Goal: Task Accomplishment & Management: Use online tool/utility

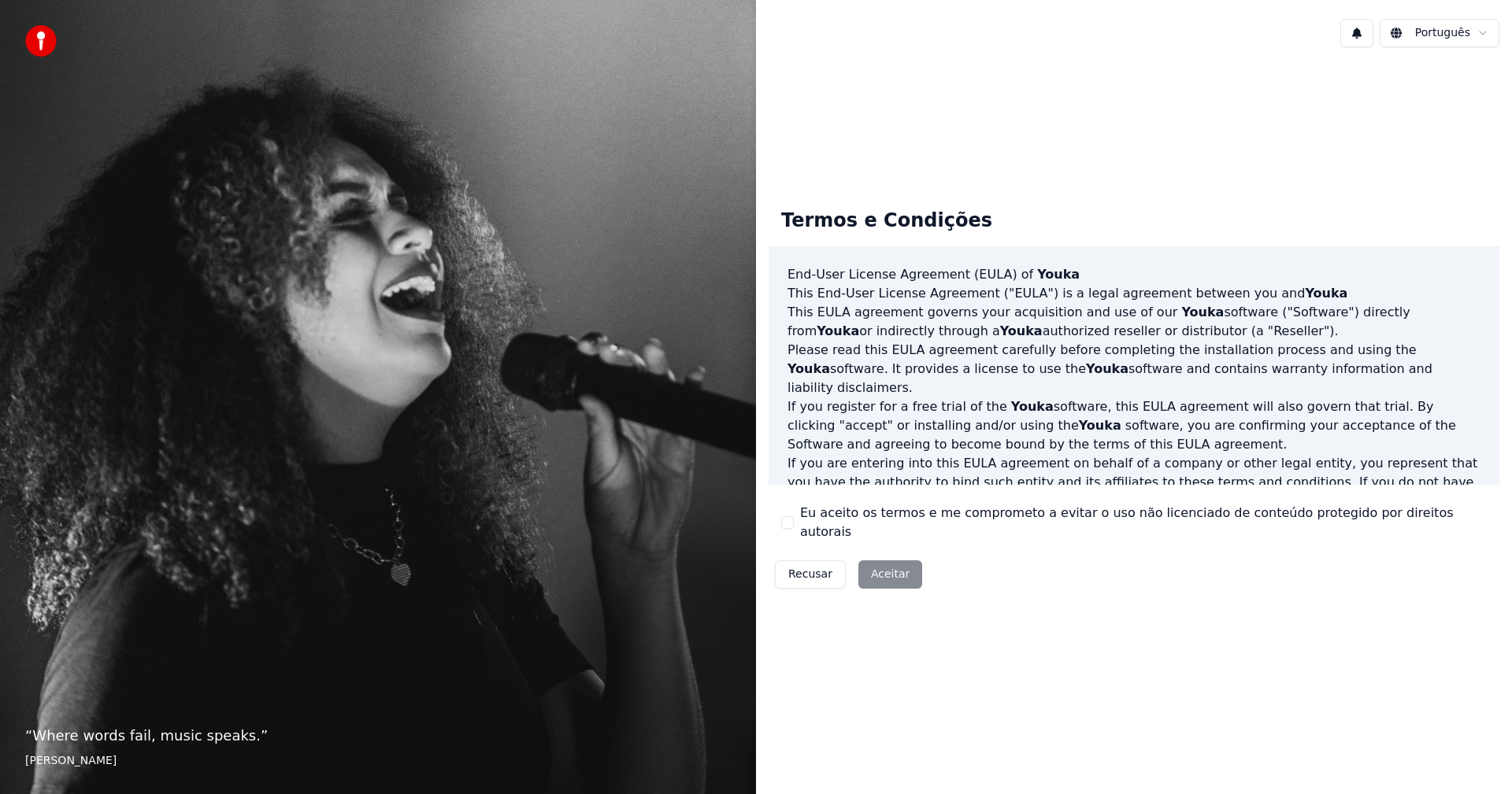
click at [793, 523] on div "Eu aceito os termos e me comprometo a evitar o uso não licenciado de conteúdo p…" at bounding box center [1134, 522] width 706 height 38
click at [793, 521] on button "Eu aceito os termos e me comprometo a evitar o uso não licenciado de conteúdo p…" at bounding box center [788, 523] width 13 height 13
click at [887, 560] on button "Aceitar" at bounding box center [891, 574] width 64 height 28
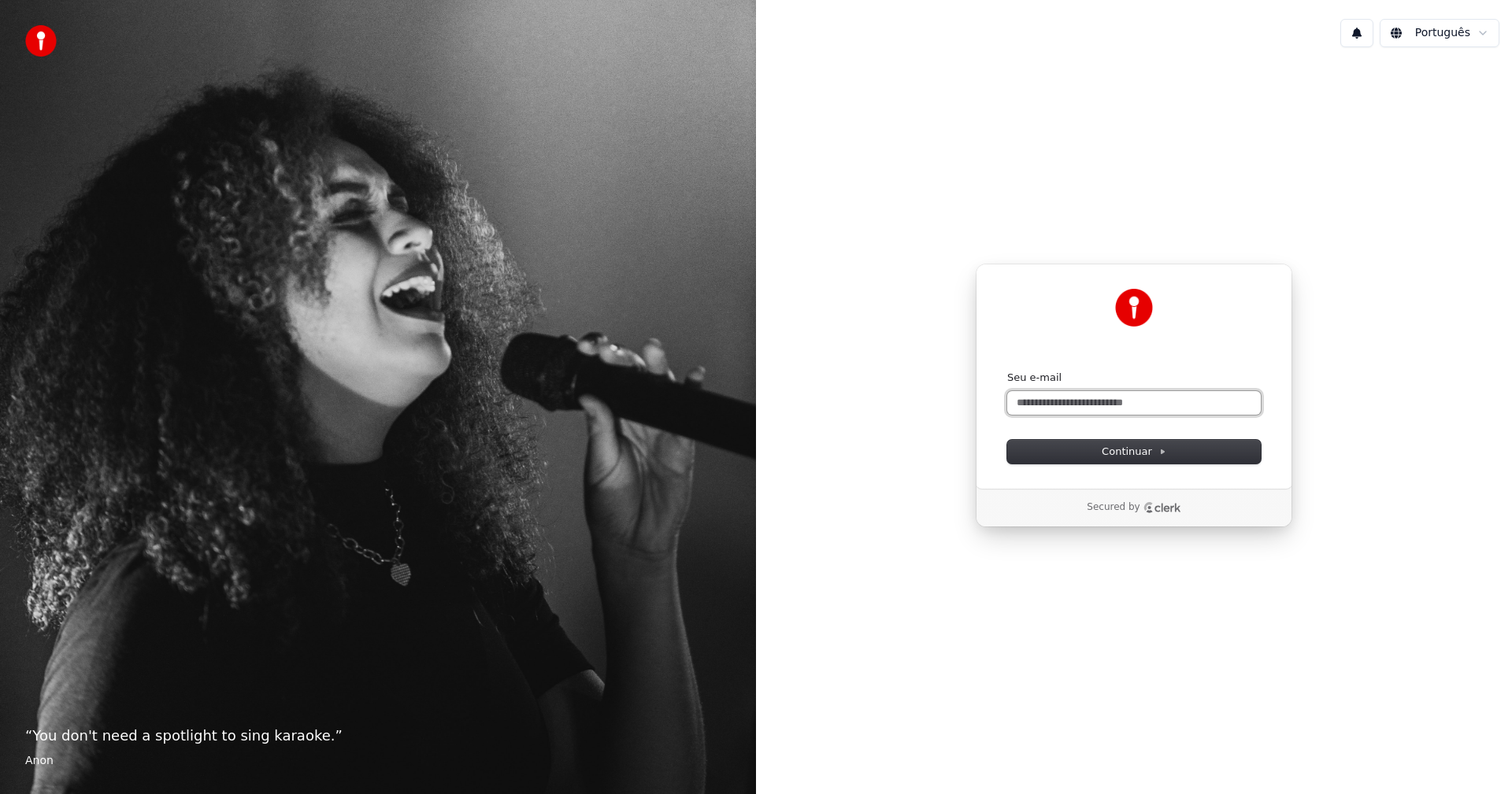
click at [1135, 409] on input "Seu e-mail" at bounding box center [1134, 403] width 254 height 24
click at [1134, 408] on input "Seu e-mail" at bounding box center [1134, 403] width 254 height 24
type input "*"
click at [1007, 371] on button "submit" at bounding box center [1007, 371] width 0 height 0
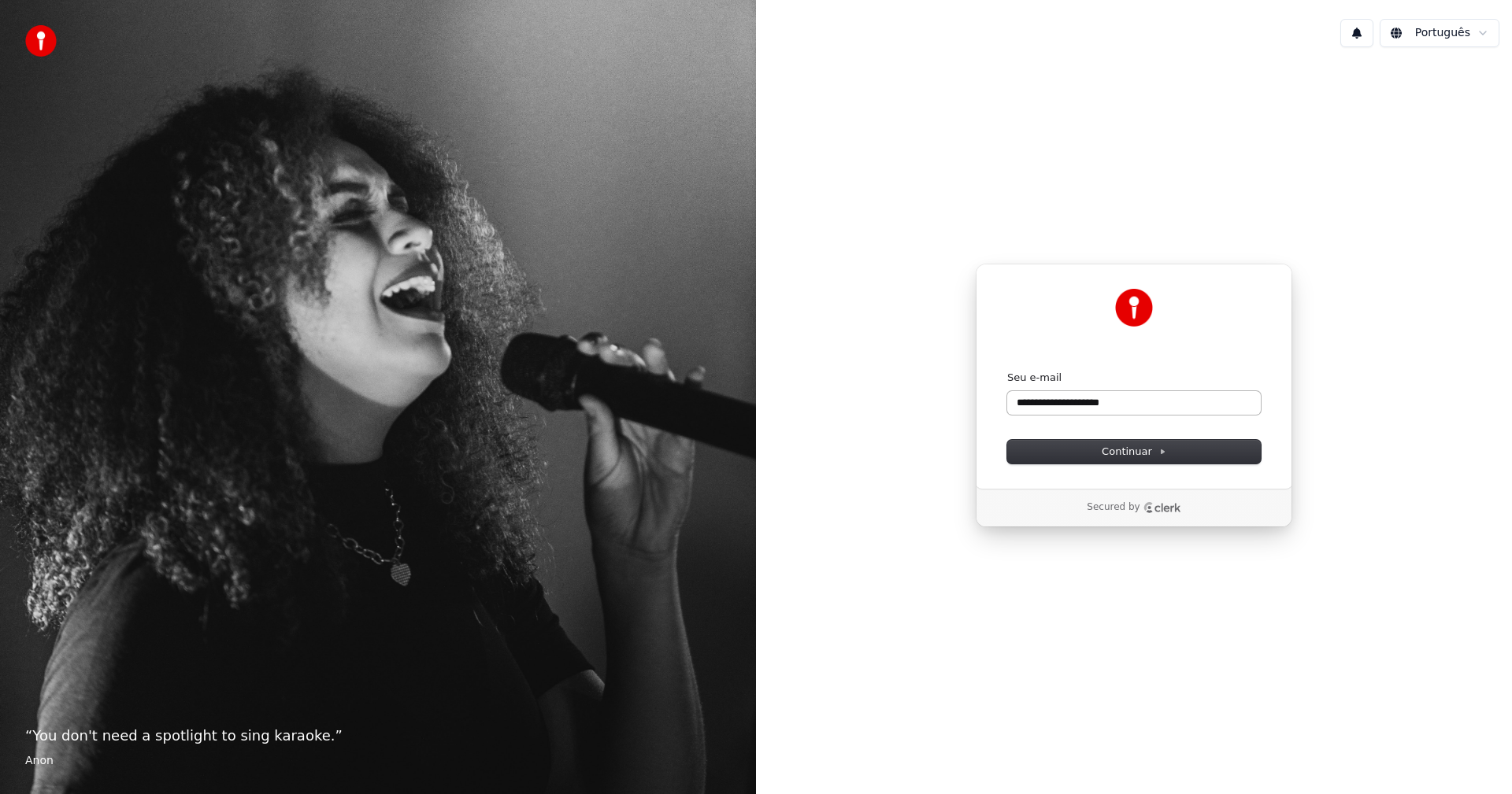
type input "**********"
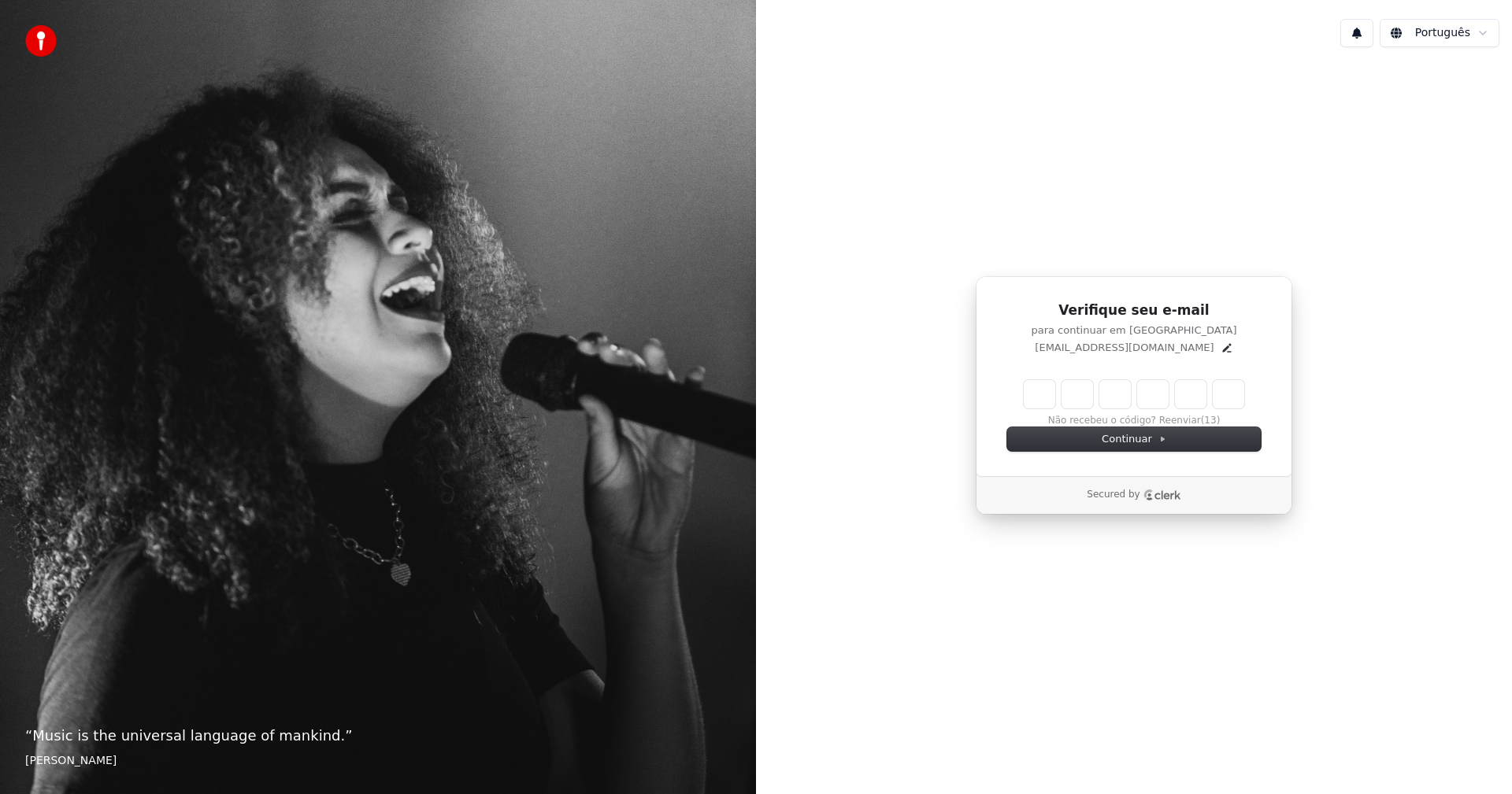
click at [1052, 401] on input "Enter verification code" at bounding box center [1134, 394] width 221 height 28
paste input "******"
type input "******"
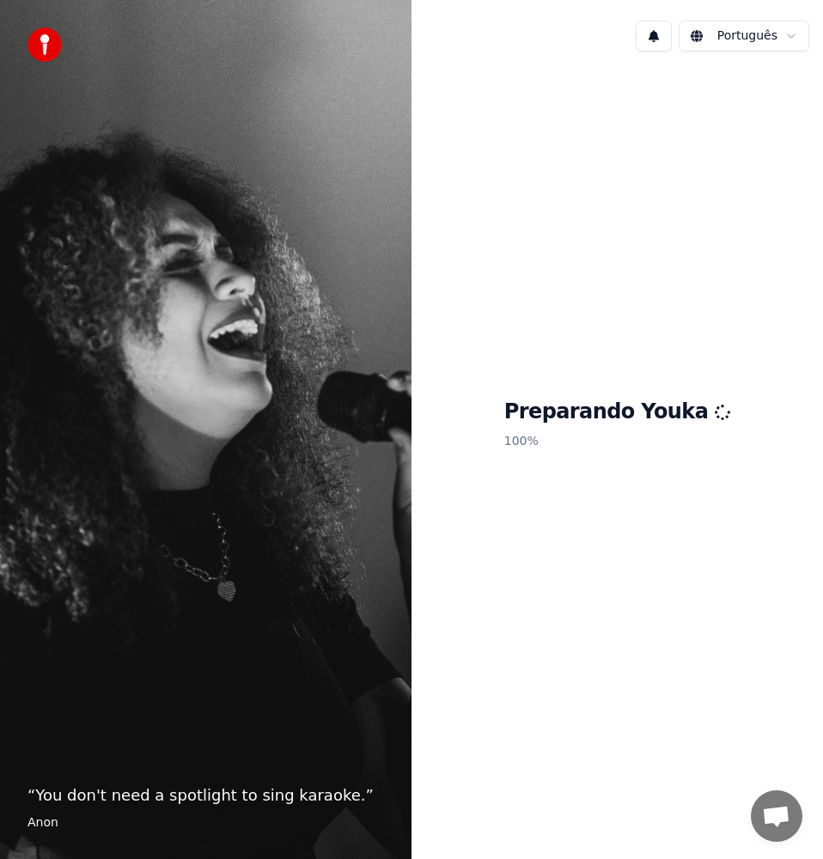
click at [631, 548] on div "Preparando Youka 100 %" at bounding box center [618, 427] width 412 height 725
click at [211, 229] on div "“ You don't need a spotlight to sing karaoke. ” [PERSON_NAME]" at bounding box center [206, 429] width 412 height 859
click at [547, 381] on div "Preparando Youka 100 %" at bounding box center [618, 427] width 412 height 725
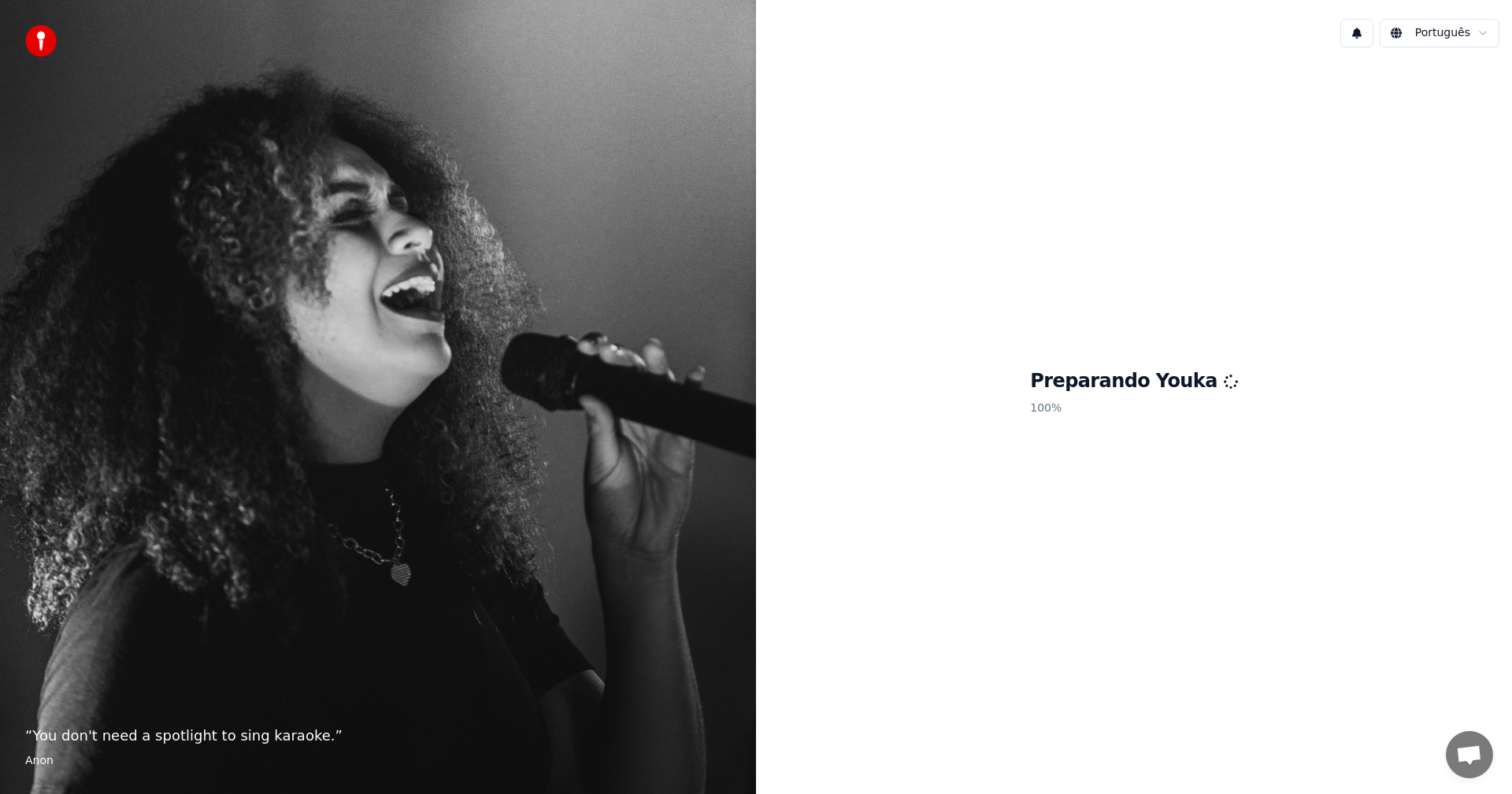
click at [1016, 362] on div "Preparando Youka 100 %" at bounding box center [1134, 395] width 756 height 671
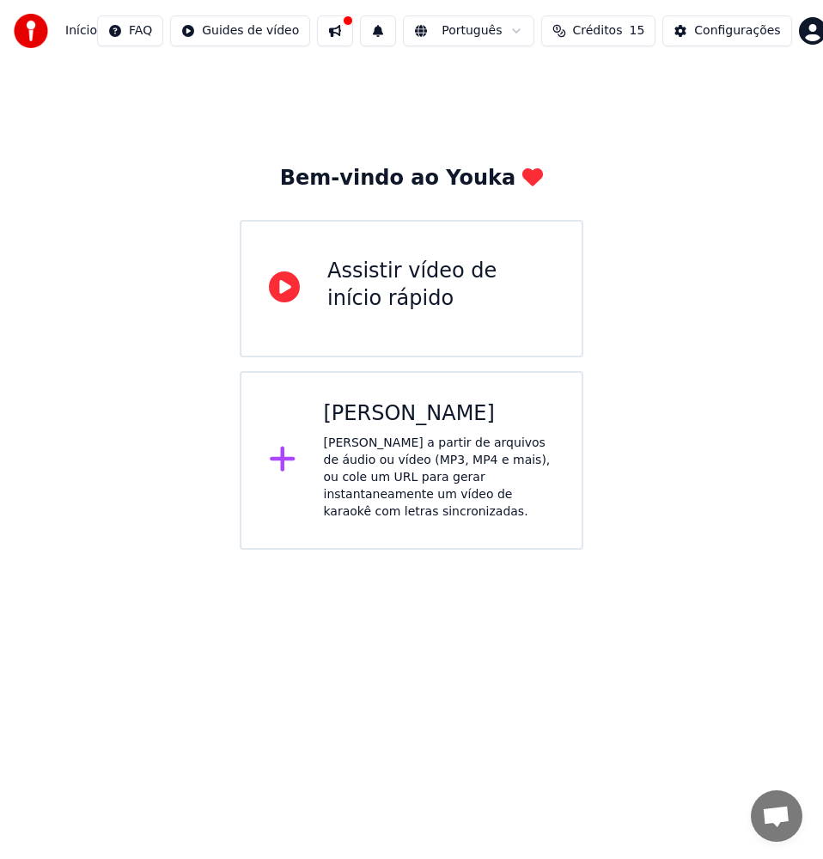
click at [406, 462] on div "[PERSON_NAME] a partir de arquivos de áudio ou vídeo (MP3, MP4 e mais), ou cole…" at bounding box center [439, 478] width 231 height 86
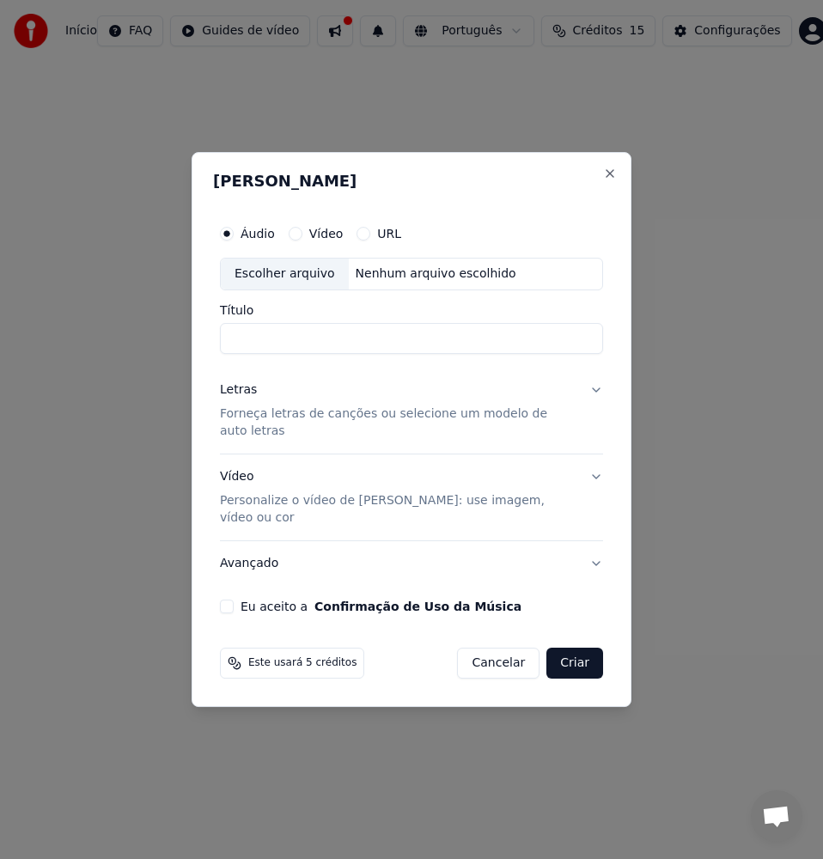
click at [304, 241] on div "Vídeo" at bounding box center [316, 234] width 55 height 14
click at [298, 241] on button "Vídeo" at bounding box center [296, 234] width 14 height 14
click at [254, 354] on input "Título" at bounding box center [411, 338] width 383 height 31
click at [311, 289] on div "Escolher arquivo" at bounding box center [285, 274] width 128 height 31
type input "**********"
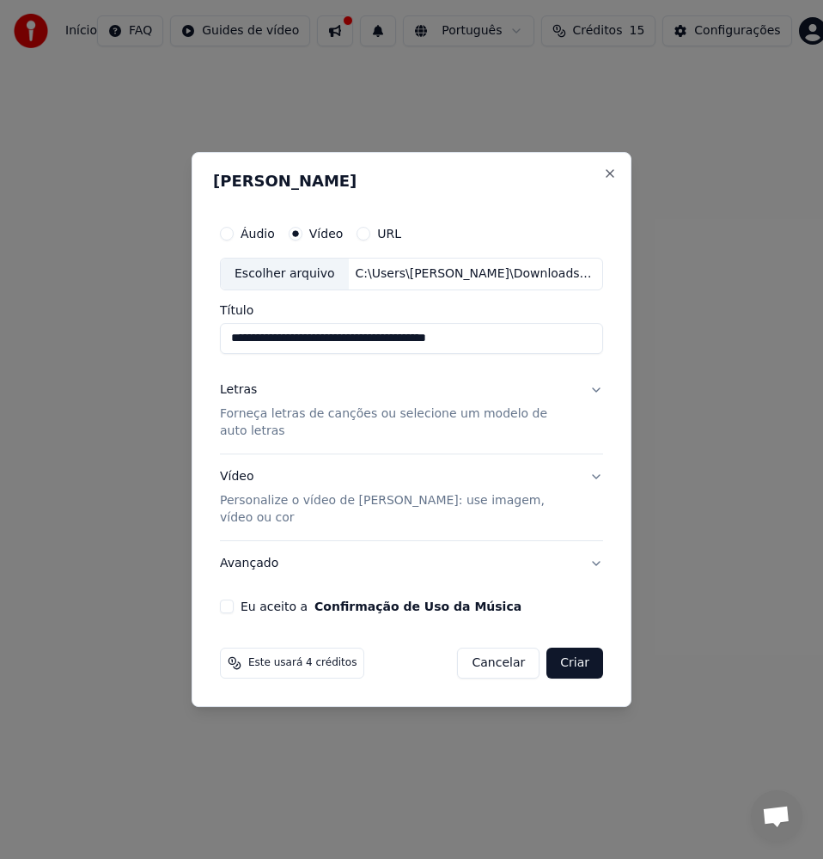
click at [584, 648] on button "Criar" at bounding box center [575, 663] width 57 height 31
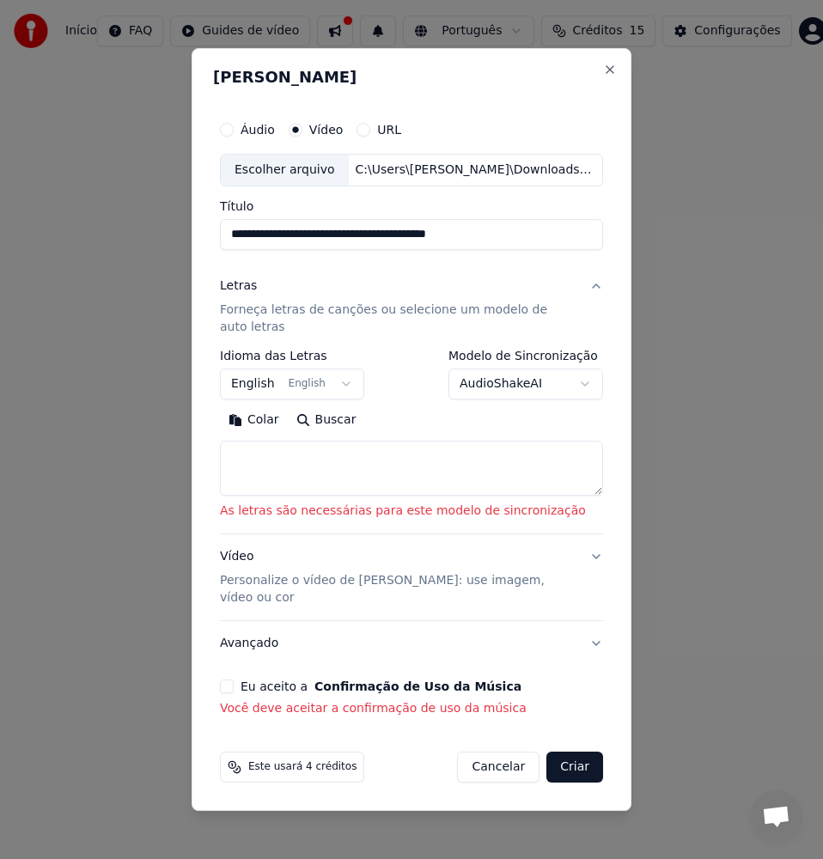
click at [375, 467] on textarea at bounding box center [411, 468] width 383 height 55
click at [266, 446] on textarea at bounding box center [411, 468] width 383 height 55
click at [320, 419] on button "Buscar" at bounding box center [326, 420] width 77 height 28
click at [520, 378] on body "**********" at bounding box center [411, 275] width 823 height 550
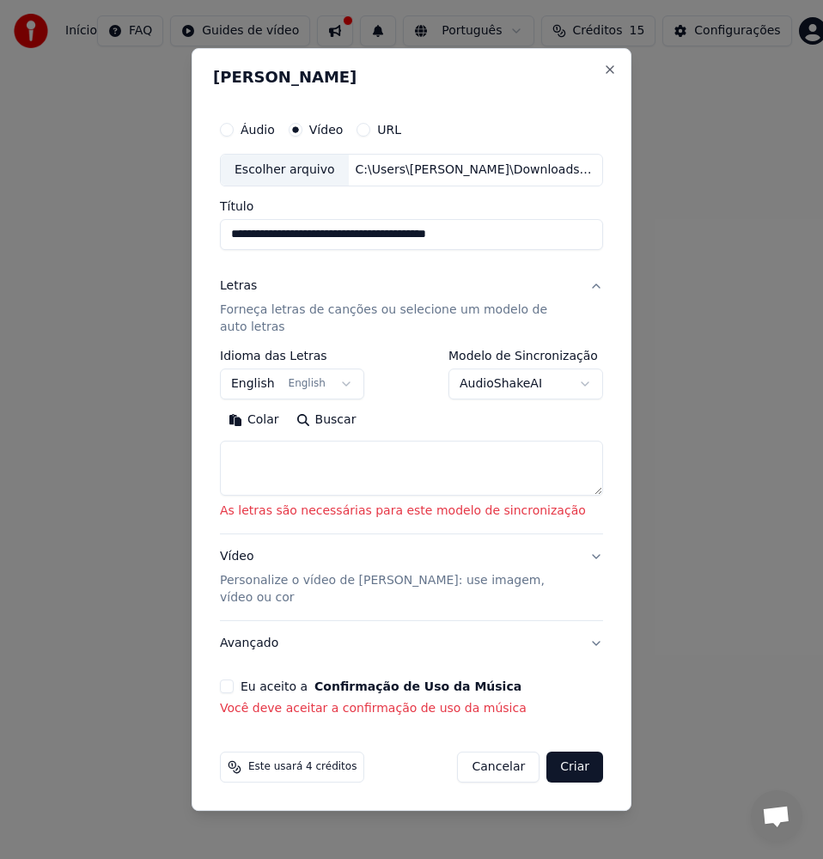
click at [334, 437] on div "Colar Buscar" at bounding box center [411, 450] width 383 height 89
click at [321, 461] on textarea at bounding box center [411, 468] width 383 height 55
paste textarea "**********"
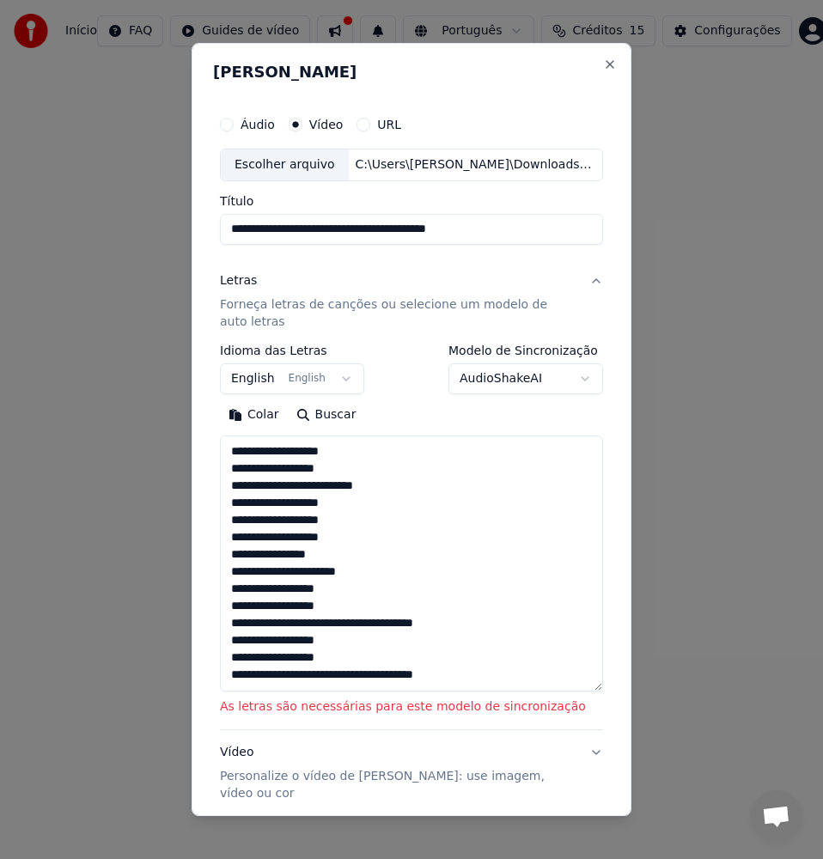
scroll to position [193, 0]
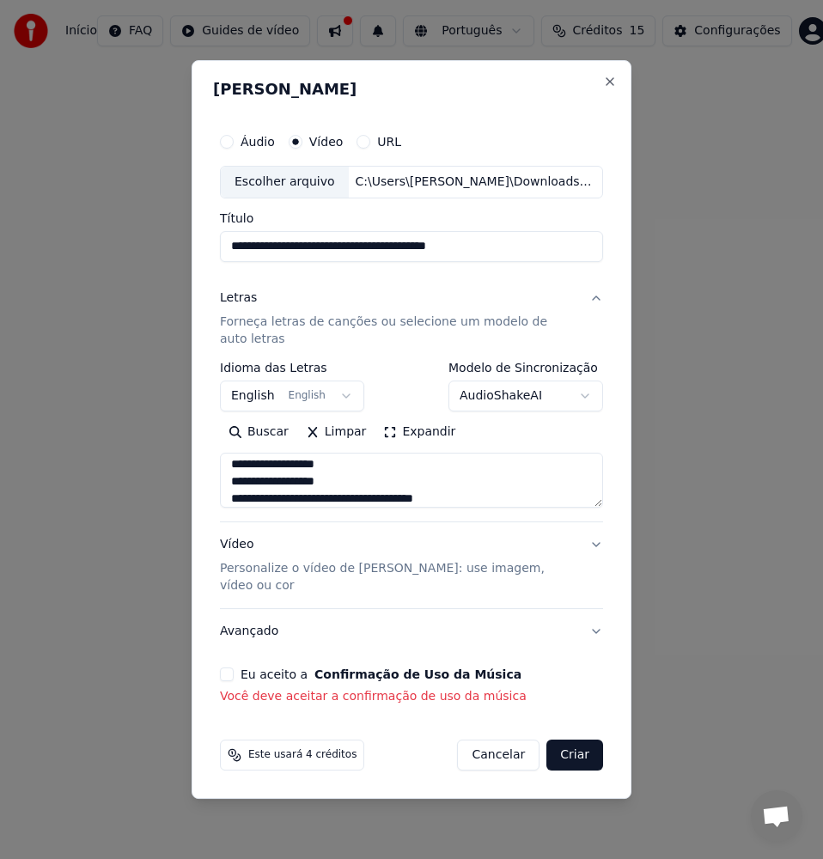
type textarea "**********"
click at [575, 743] on button "Criar" at bounding box center [575, 755] width 57 height 31
click at [268, 400] on button "English English" at bounding box center [292, 396] width 144 height 31
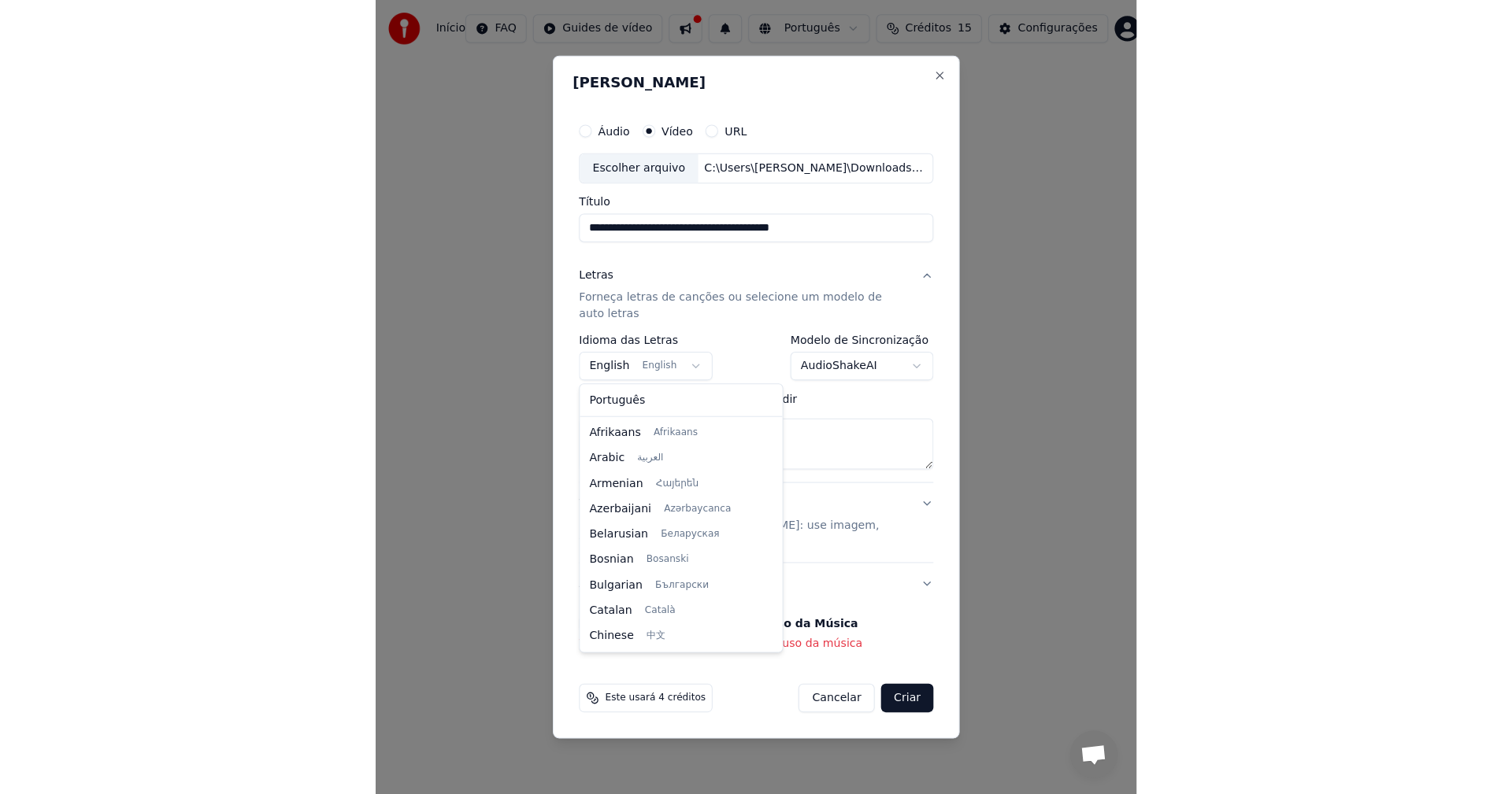
scroll to position [126, 0]
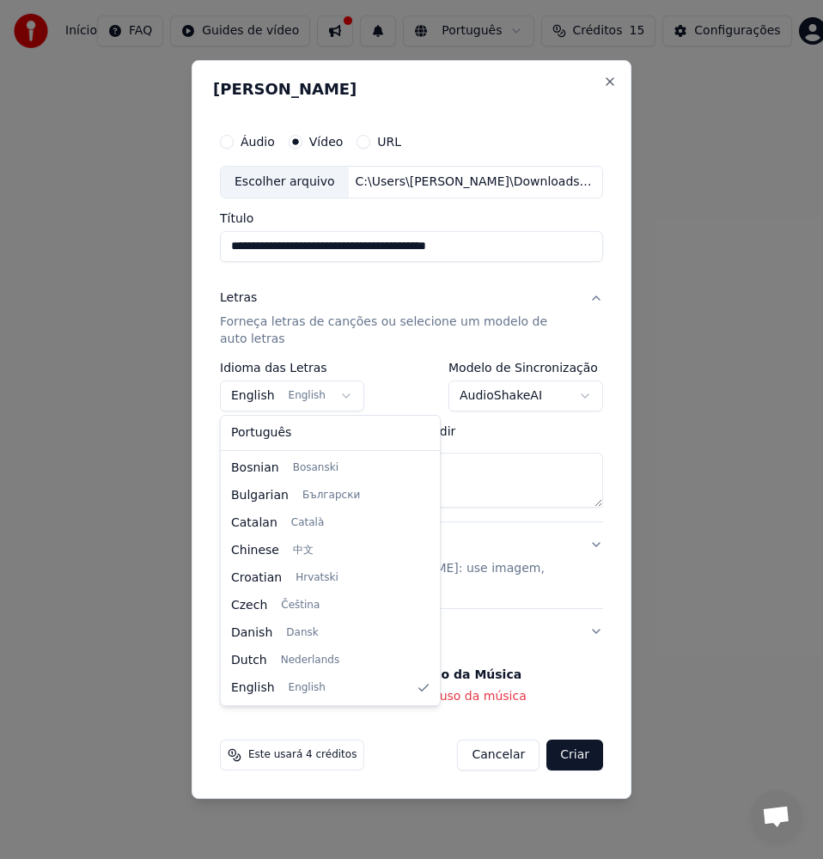
select select "**"
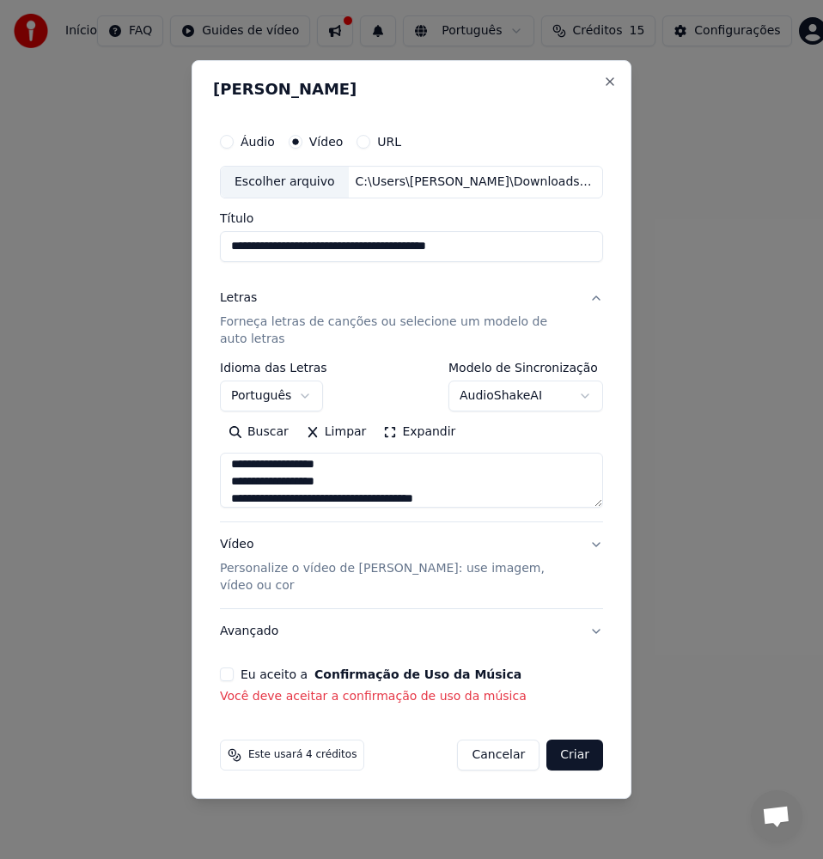
click at [582, 740] on button "Criar" at bounding box center [575, 755] width 57 height 31
click at [229, 668] on button "Eu aceito a Confirmação de Uso da Música" at bounding box center [227, 675] width 14 height 14
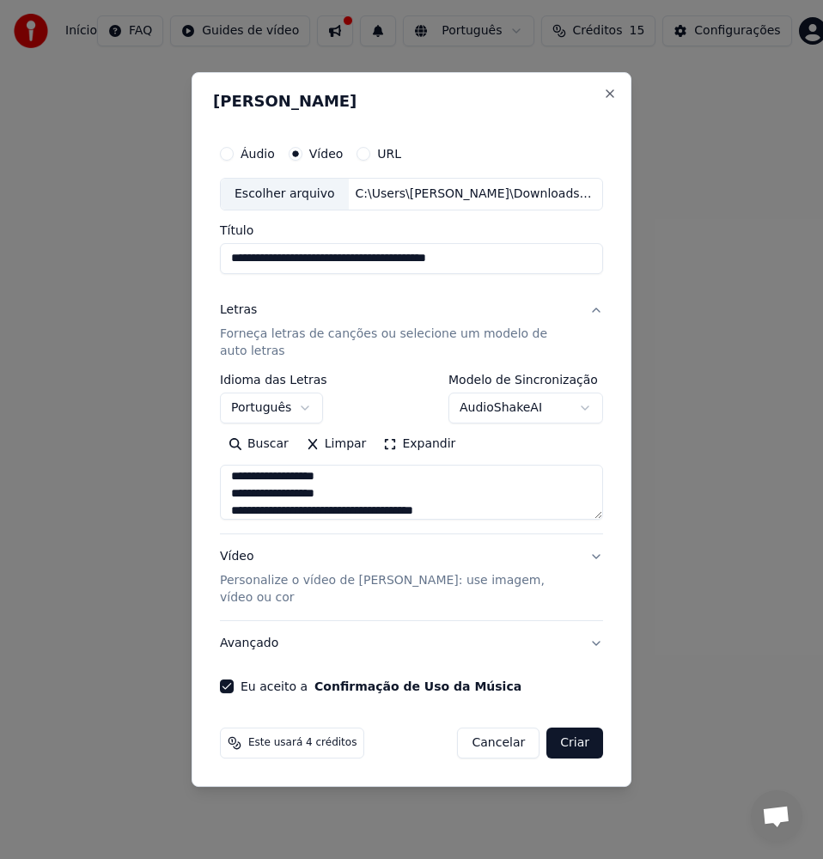
click at [584, 728] on button "Criar" at bounding box center [575, 743] width 57 height 31
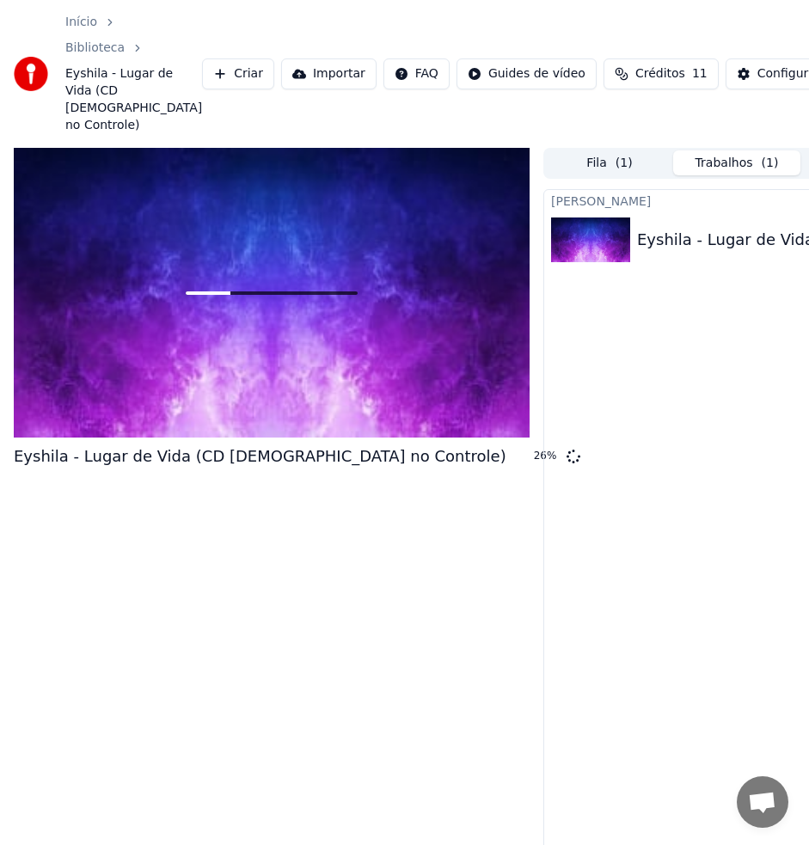
click at [106, 268] on div at bounding box center [272, 293] width 516 height 290
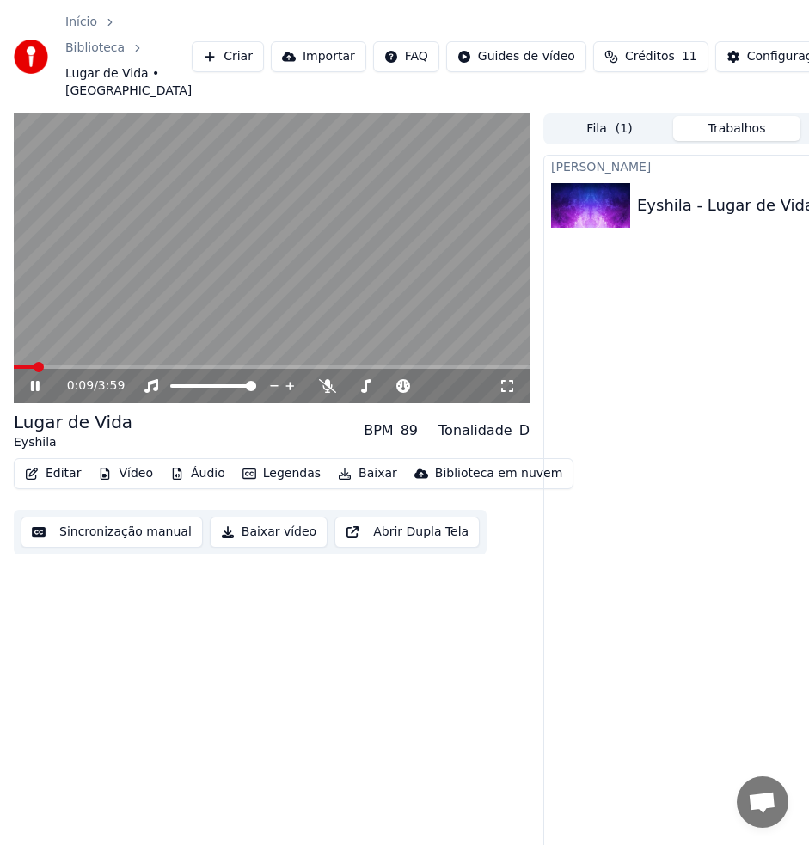
click at [625, 125] on span "( 1 )" at bounding box center [623, 128] width 17 height 17
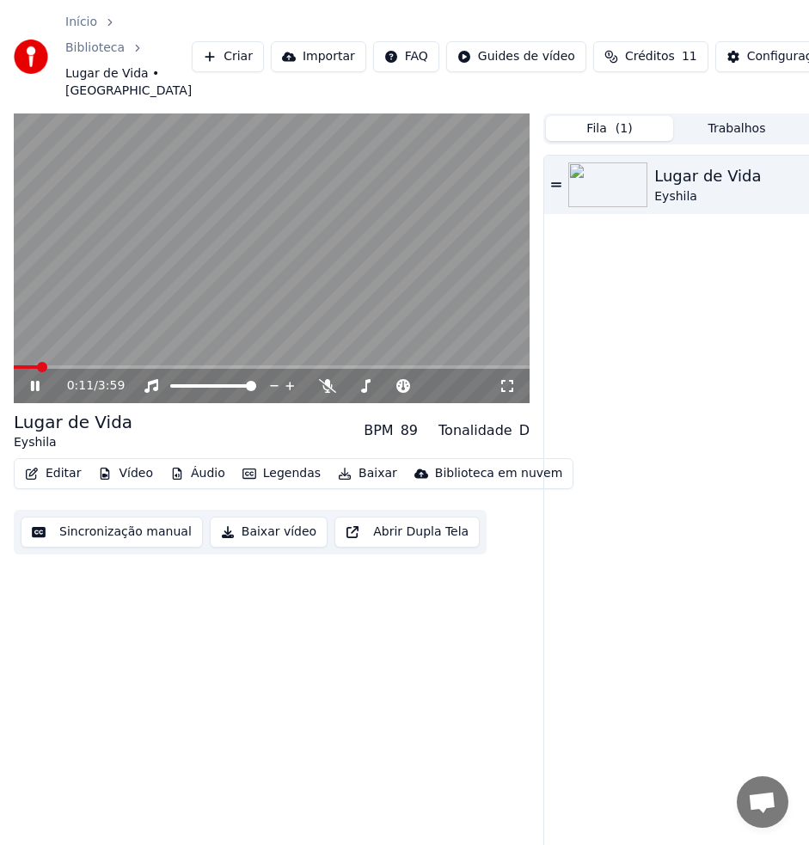
click at [604, 197] on img at bounding box center [607, 184] width 79 height 45
click at [150, 250] on video at bounding box center [272, 258] width 516 height 290
click at [313, 267] on video at bounding box center [272, 258] width 516 height 290
click at [736, 131] on button "Trabalhos" at bounding box center [736, 128] width 127 height 25
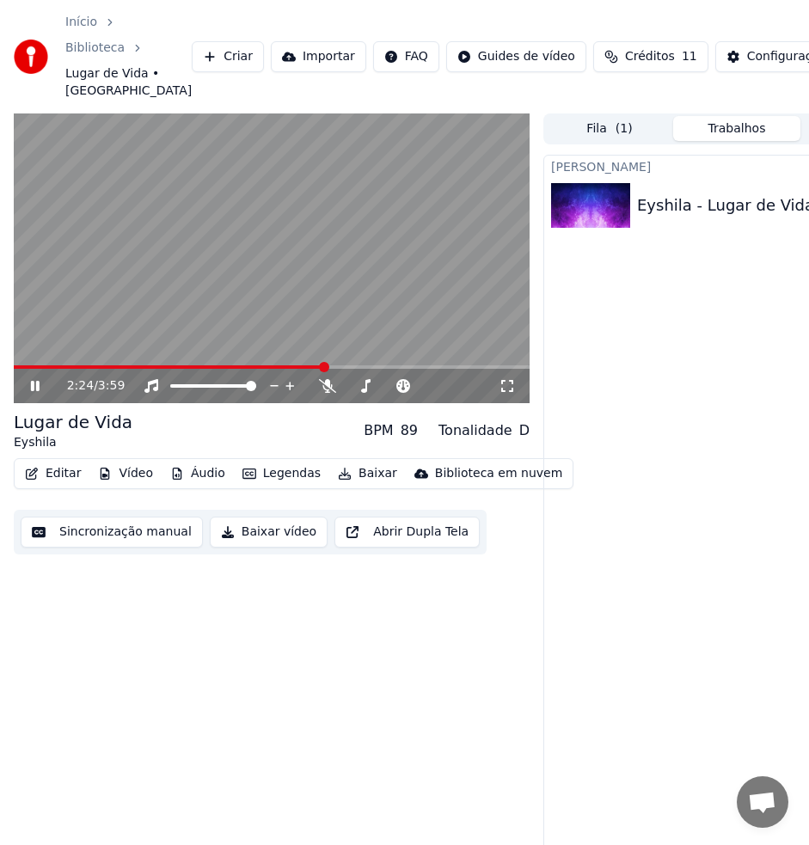
click at [623, 128] on span "( 1 )" at bounding box center [623, 128] width 17 height 17
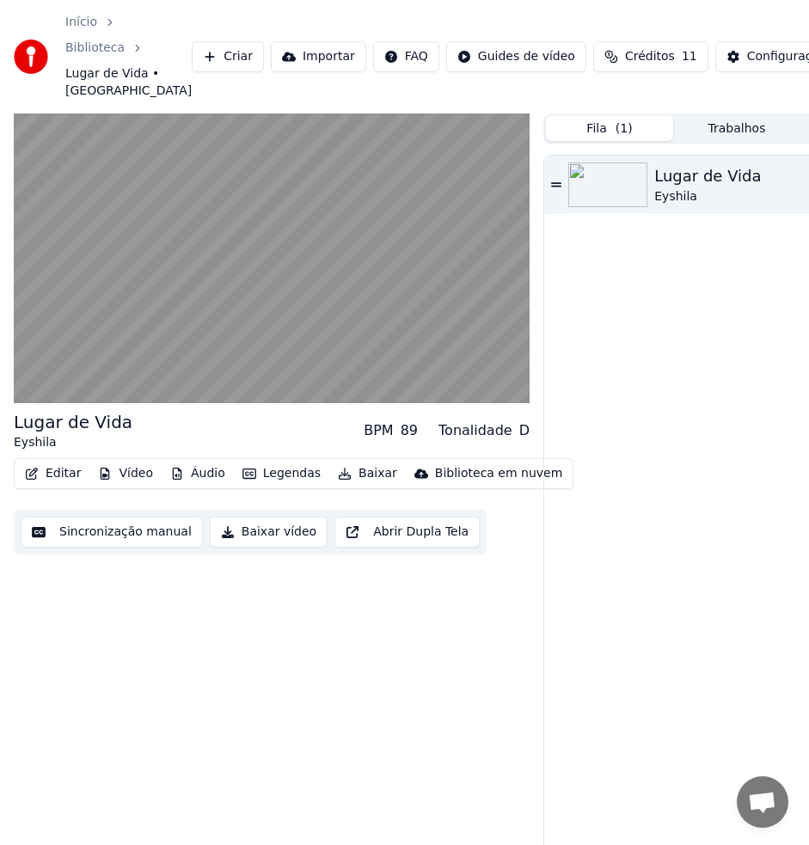
click at [559, 182] on icon at bounding box center [556, 185] width 10 height 12
click at [609, 190] on img at bounding box center [607, 184] width 79 height 45
click at [712, 135] on button "Trabalhos" at bounding box center [736, 128] width 127 height 25
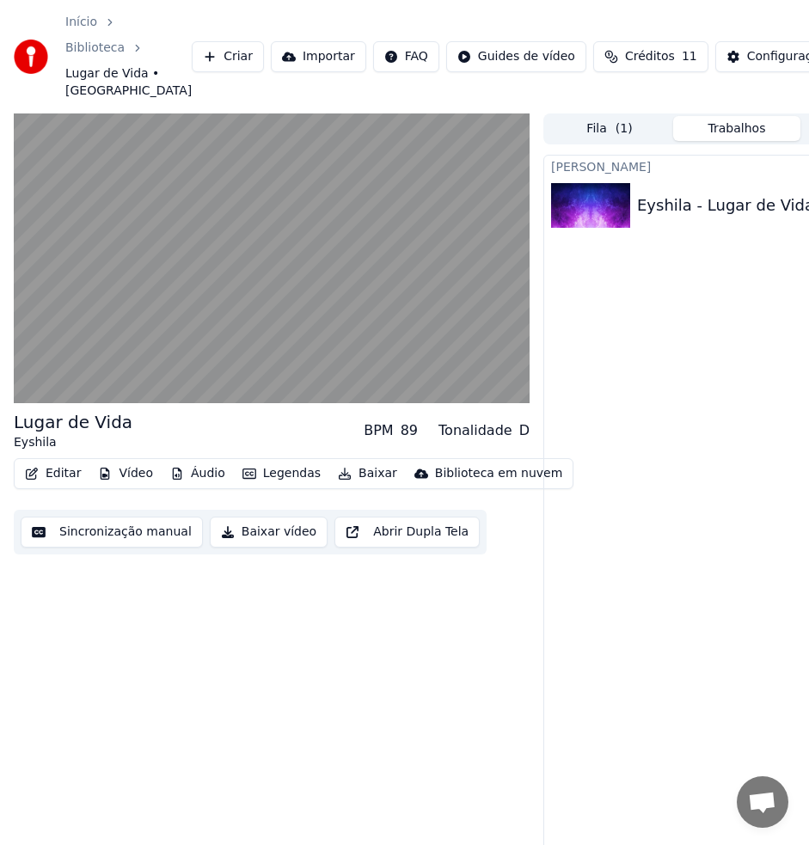
click at [597, 205] on img at bounding box center [590, 205] width 79 height 45
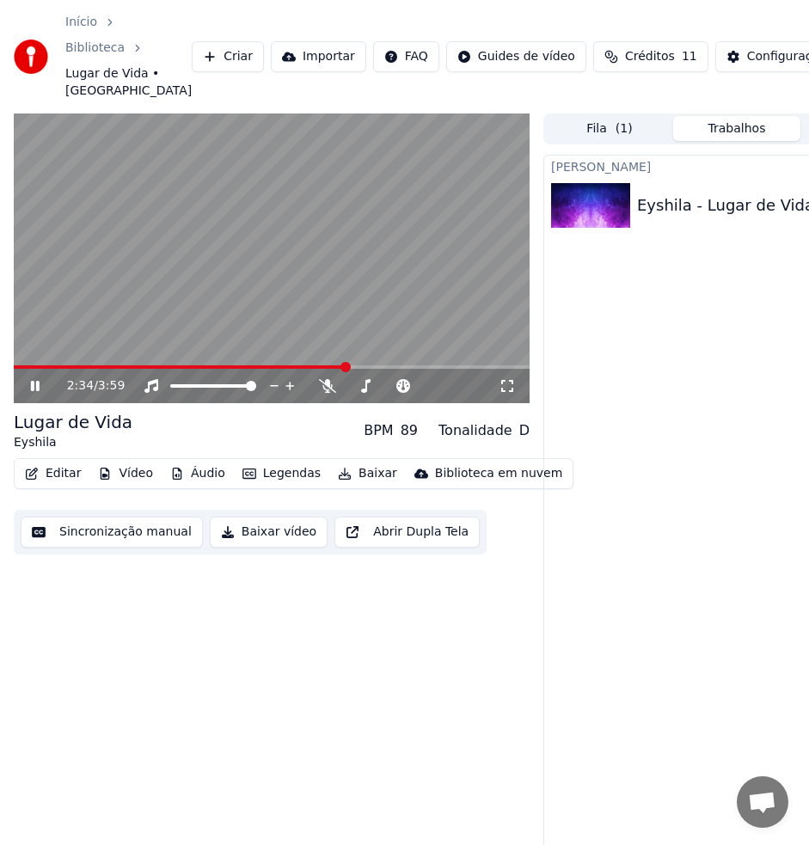
click at [89, 92] on span "Lugar de Vida • [GEOGRAPHIC_DATA]" at bounding box center [128, 82] width 126 height 34
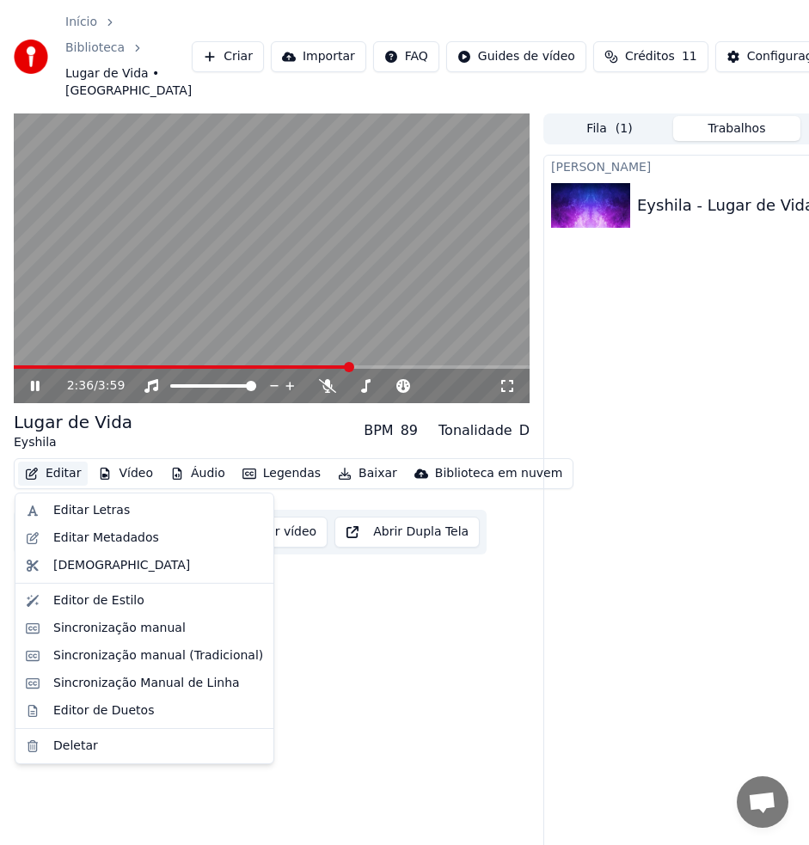
click at [63, 474] on button "Editar" at bounding box center [53, 474] width 70 height 24
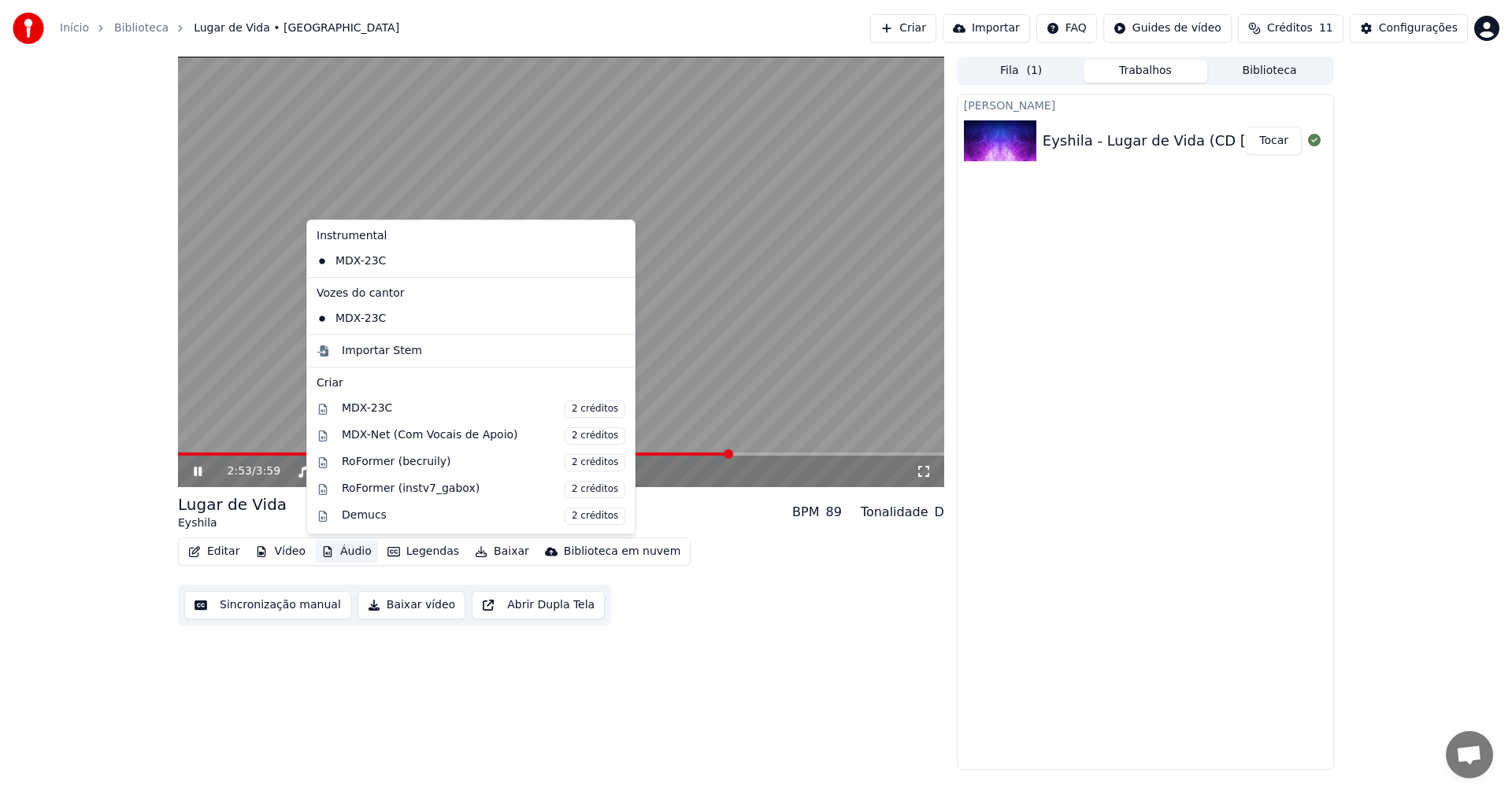
click at [997, 641] on div "[PERSON_NAME] Eyshila - Lugar de Vida (CD [DEMOGRAPHIC_DATA] no Controle) Tocar" at bounding box center [1145, 431] width 378 height 675
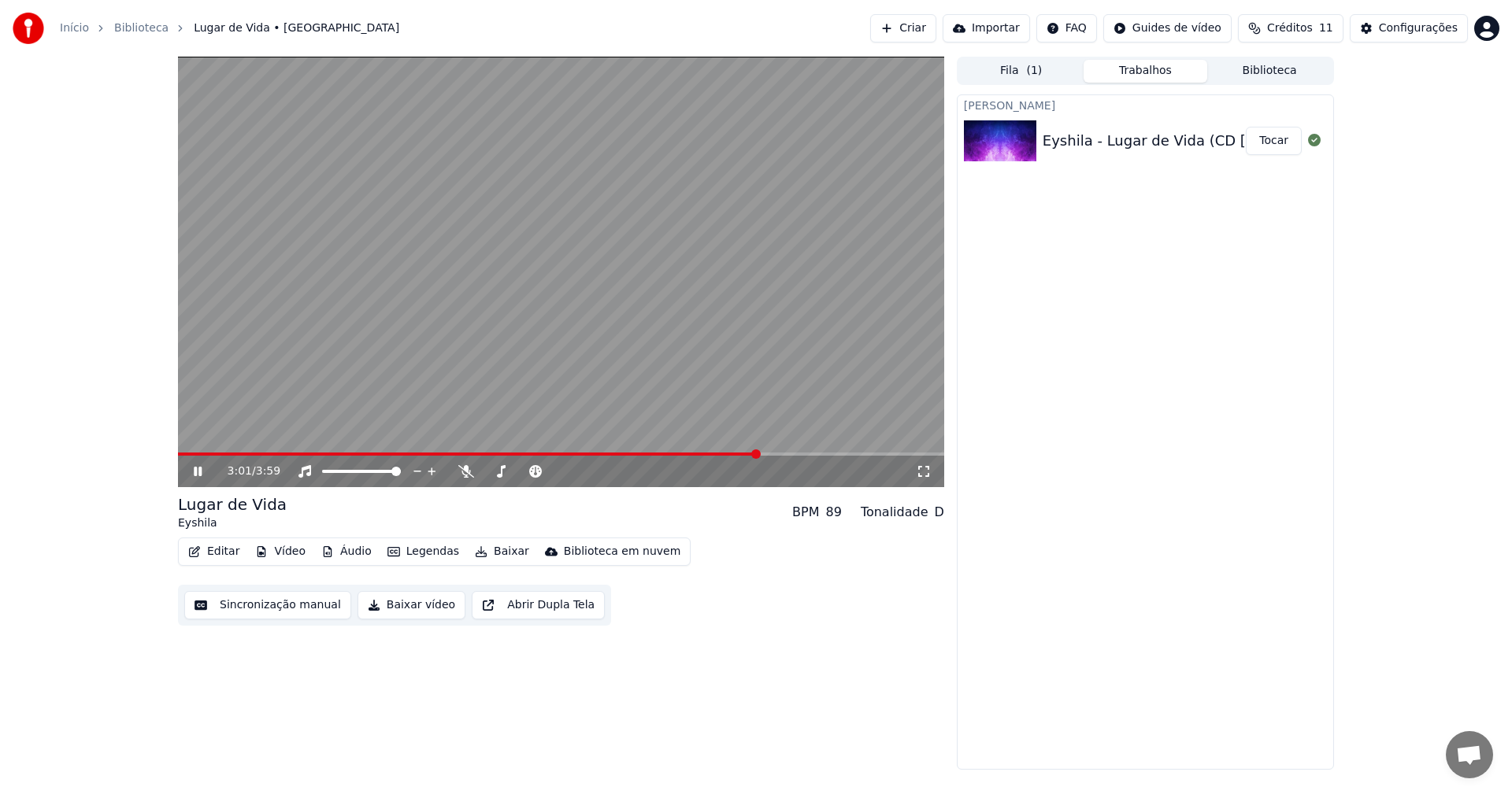
click at [1020, 77] on button "Fila ( 1 )" at bounding box center [1022, 71] width 125 height 23
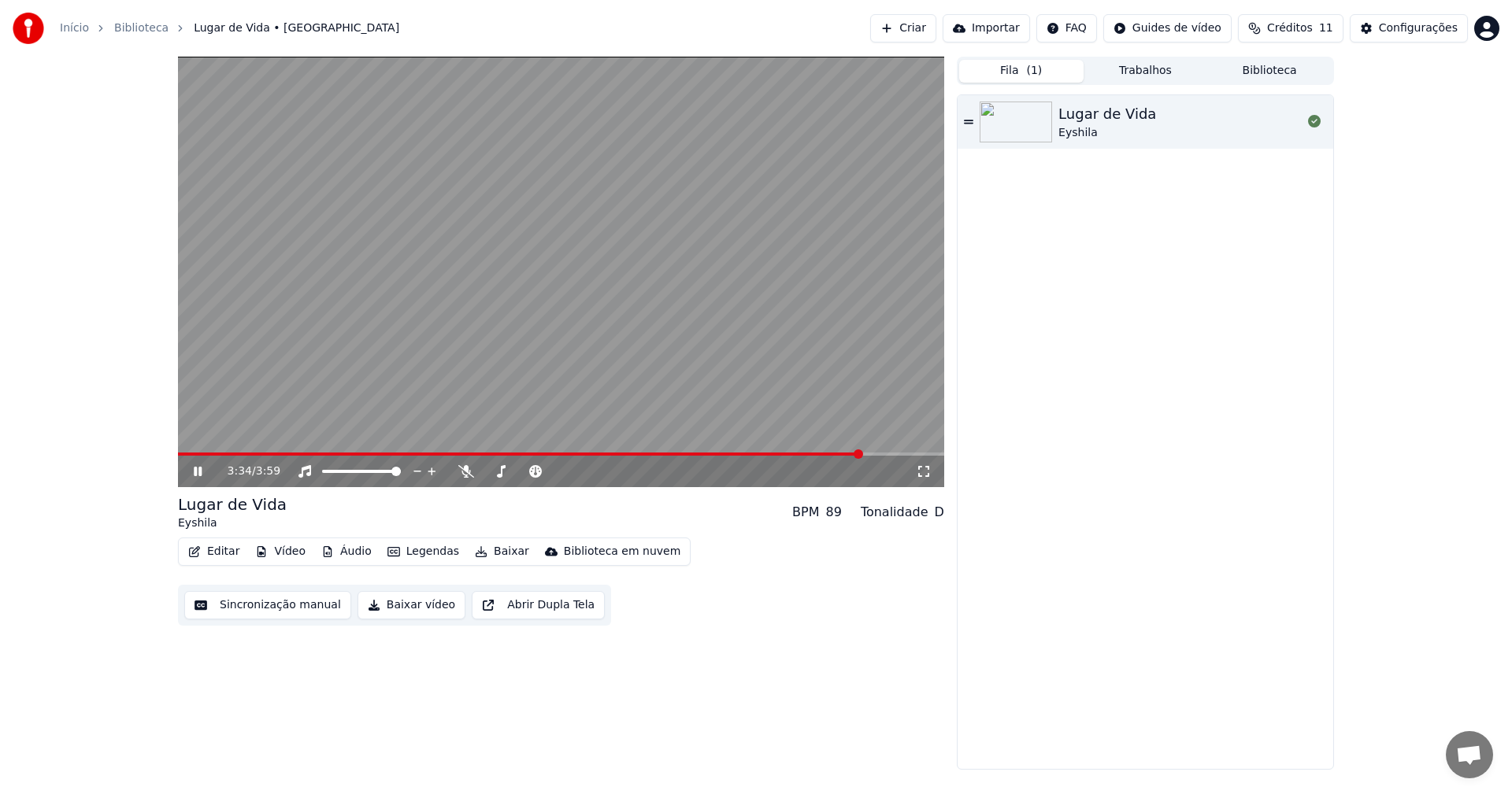
click at [76, 26] on link "Início" at bounding box center [74, 27] width 29 height 16
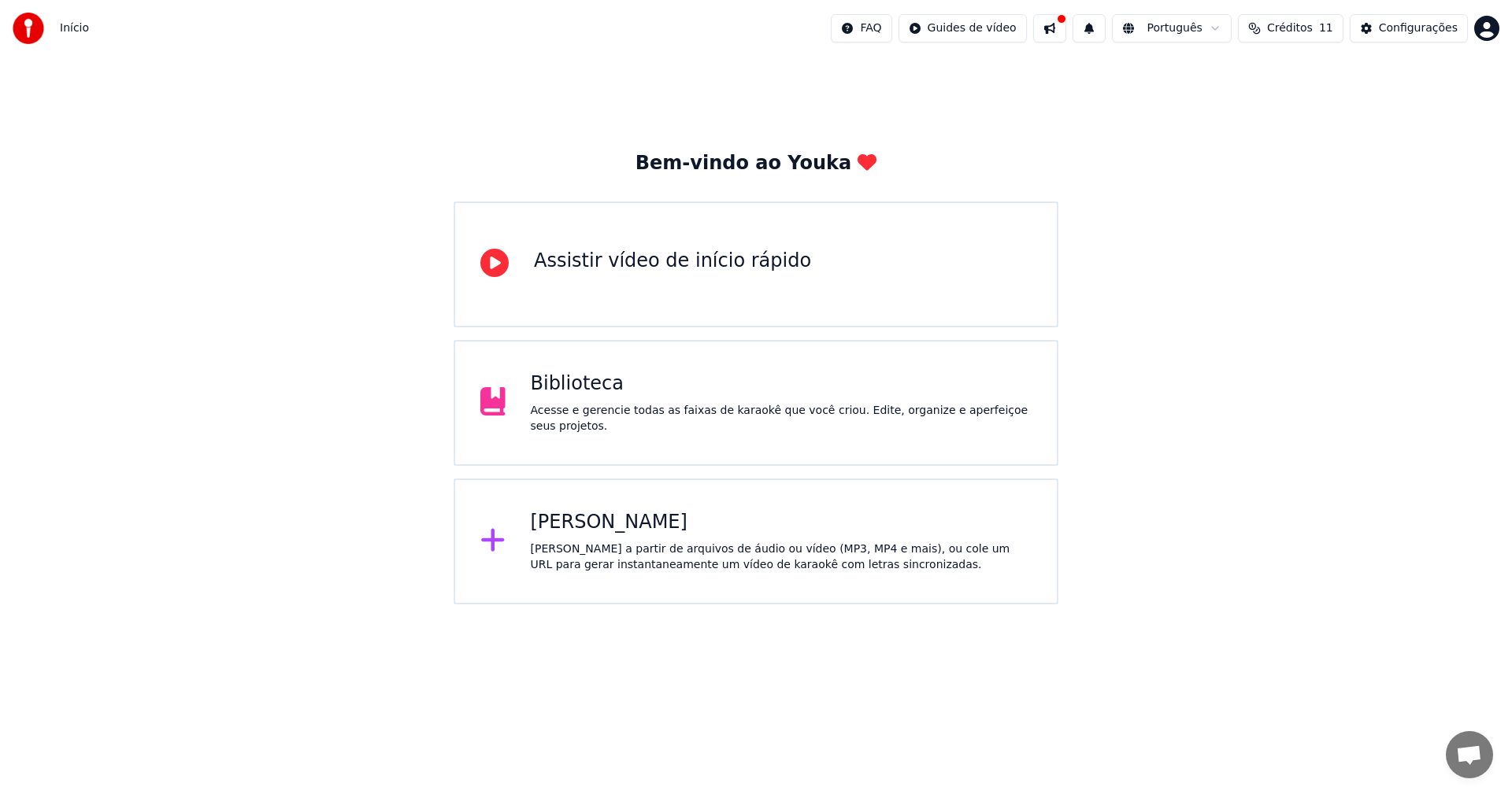
click at [641, 408] on div "Biblioteca Acesse e gerencie todas as faixas de karaokê que você criou. Edite, …" at bounding box center [781, 403] width 501 height 63
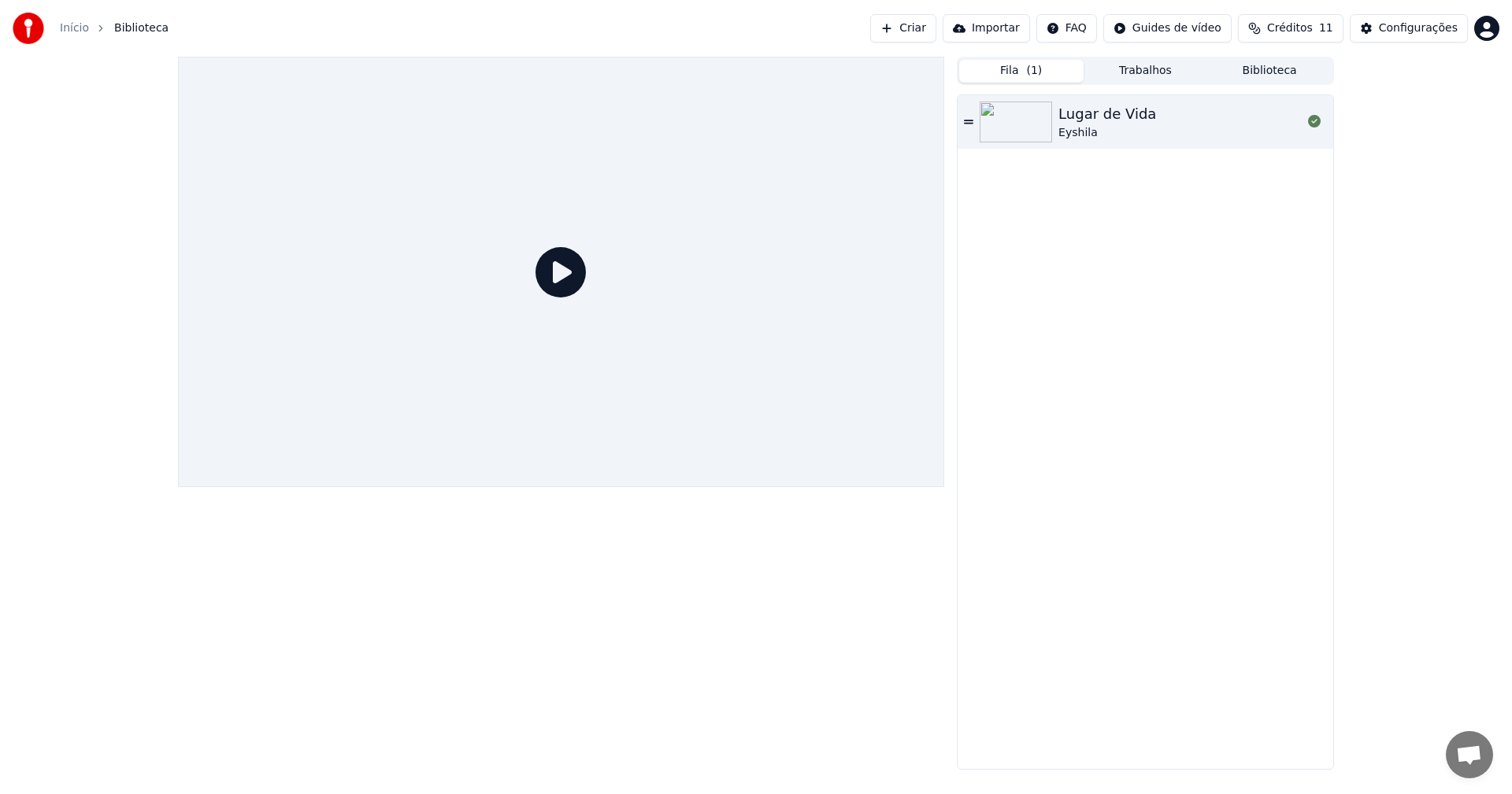
click at [554, 272] on icon at bounding box center [560, 272] width 50 height 50
click at [1030, 125] on img at bounding box center [1015, 122] width 72 height 41
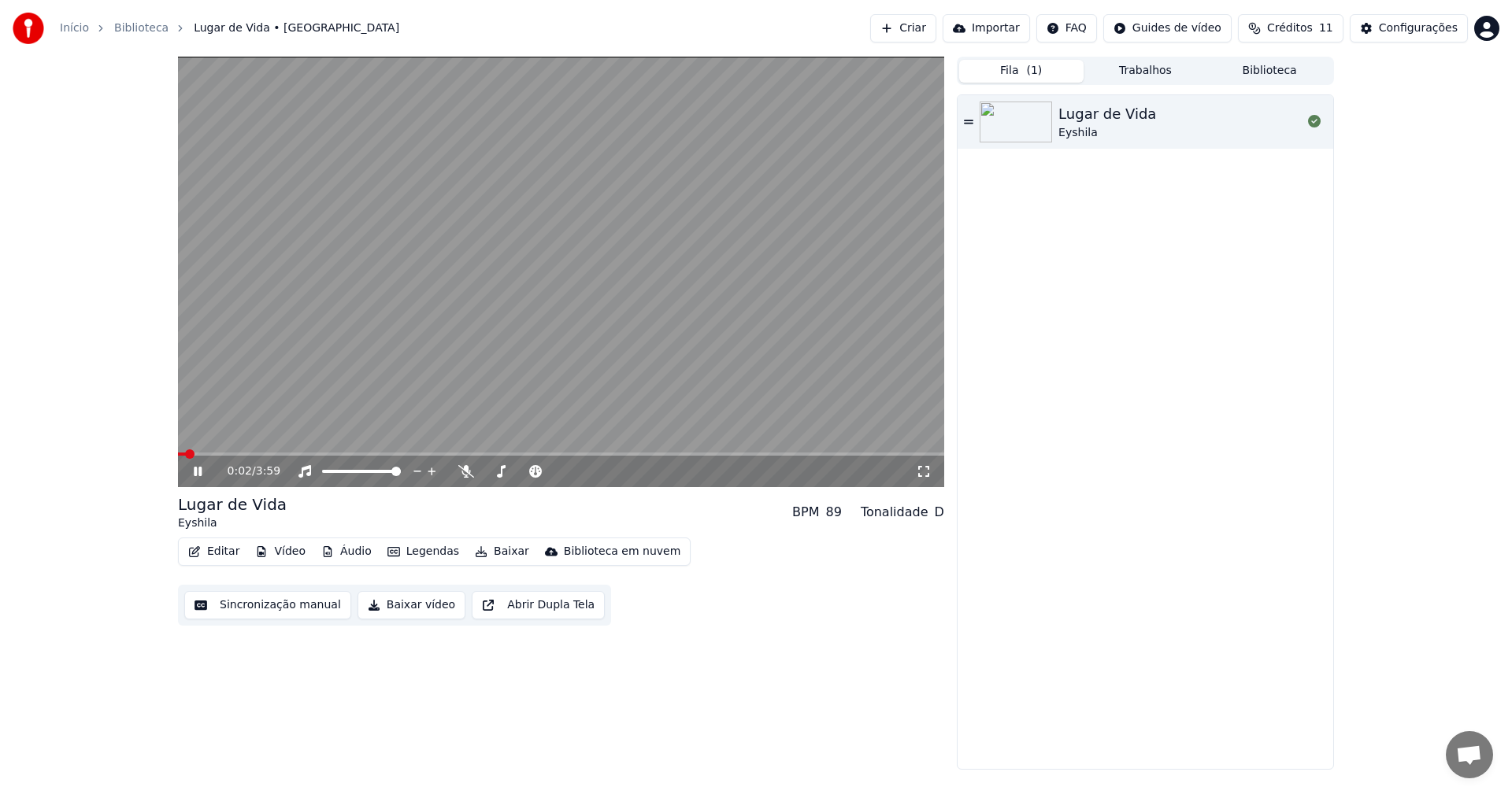
click at [1144, 71] on button "Trabalhos" at bounding box center [1146, 71] width 125 height 23
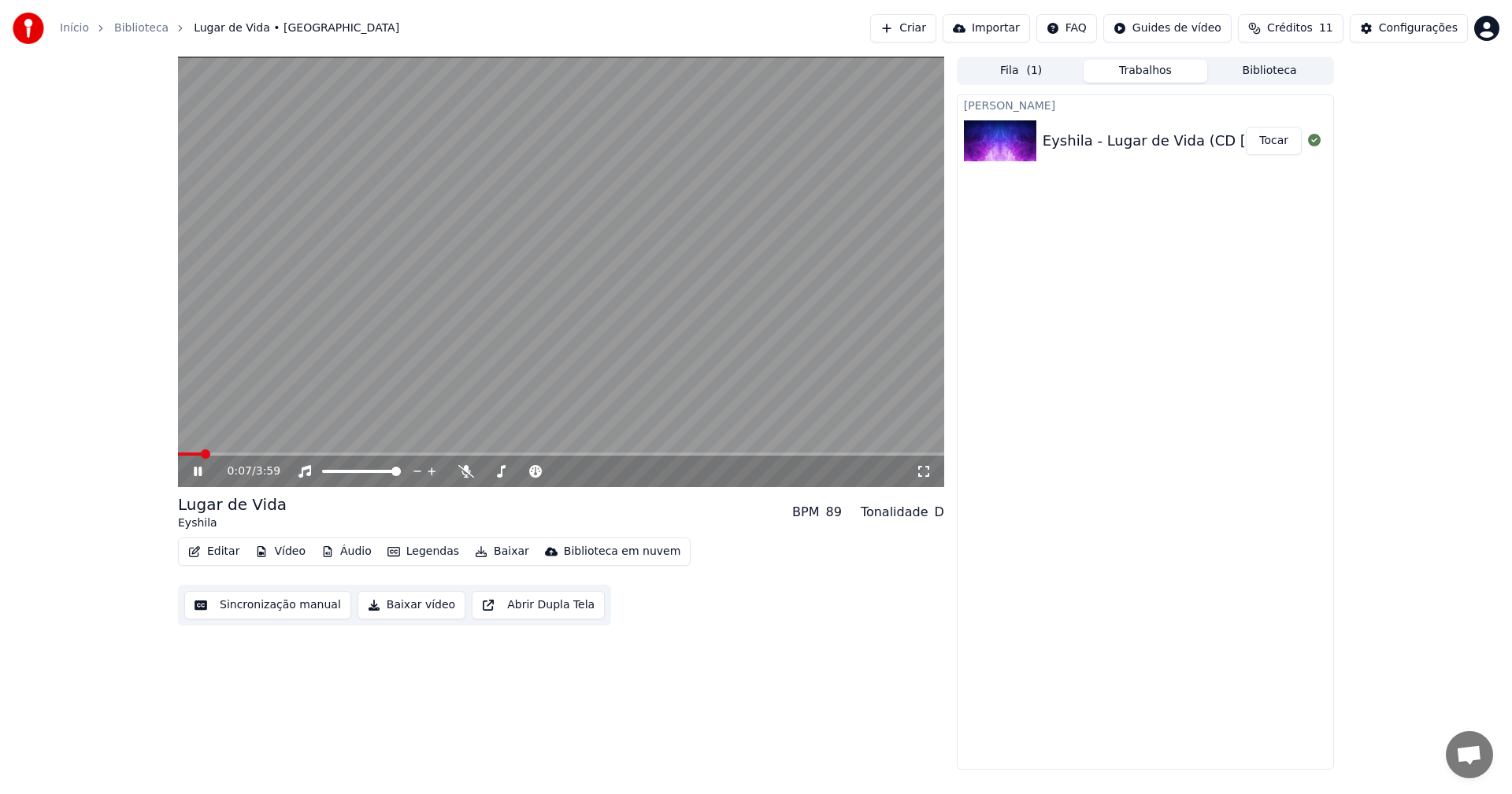
click at [214, 550] on button "Editar" at bounding box center [214, 551] width 64 height 22
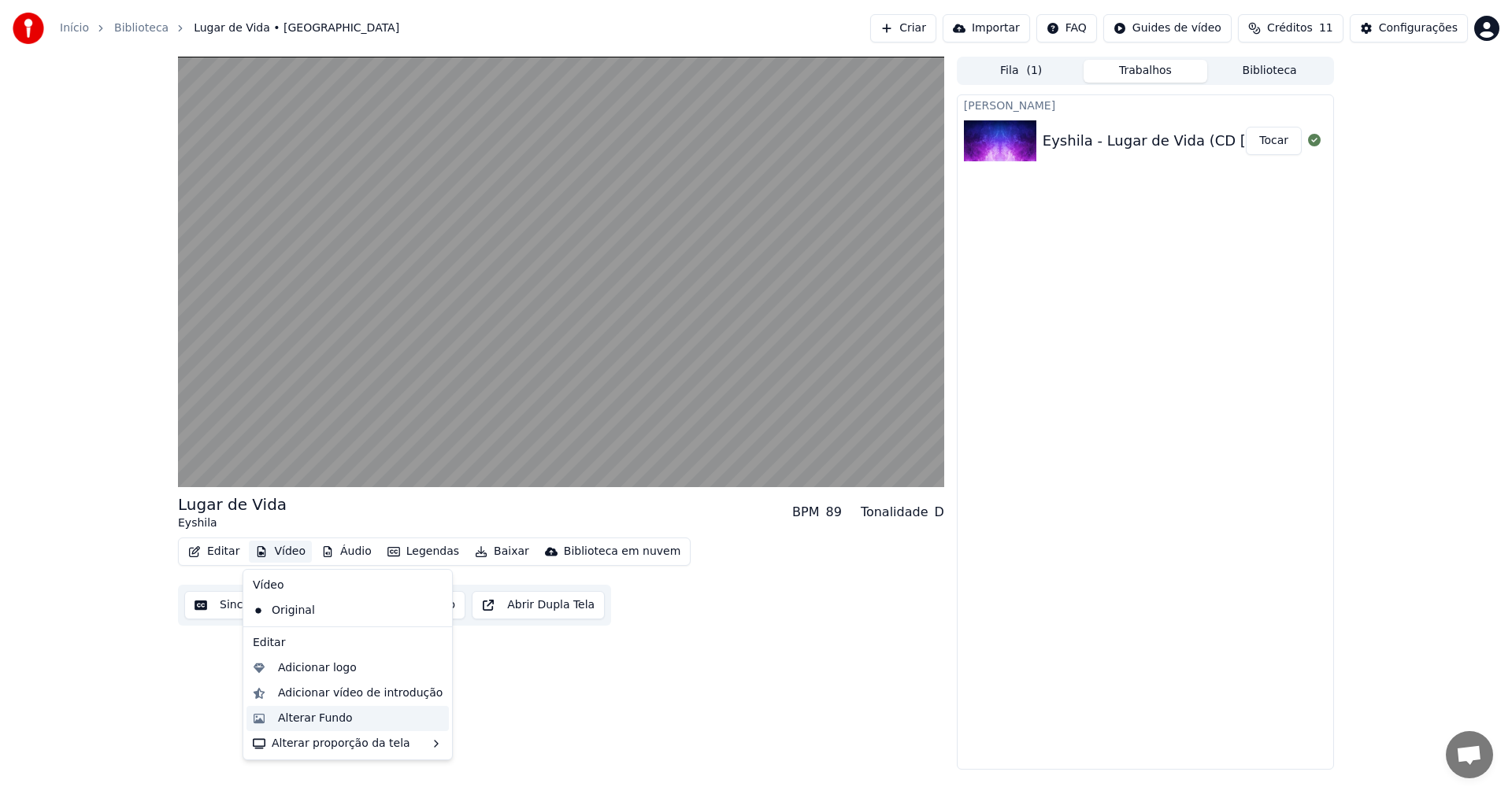
click at [343, 717] on div "Alterar Fundo" at bounding box center [315, 718] width 75 height 16
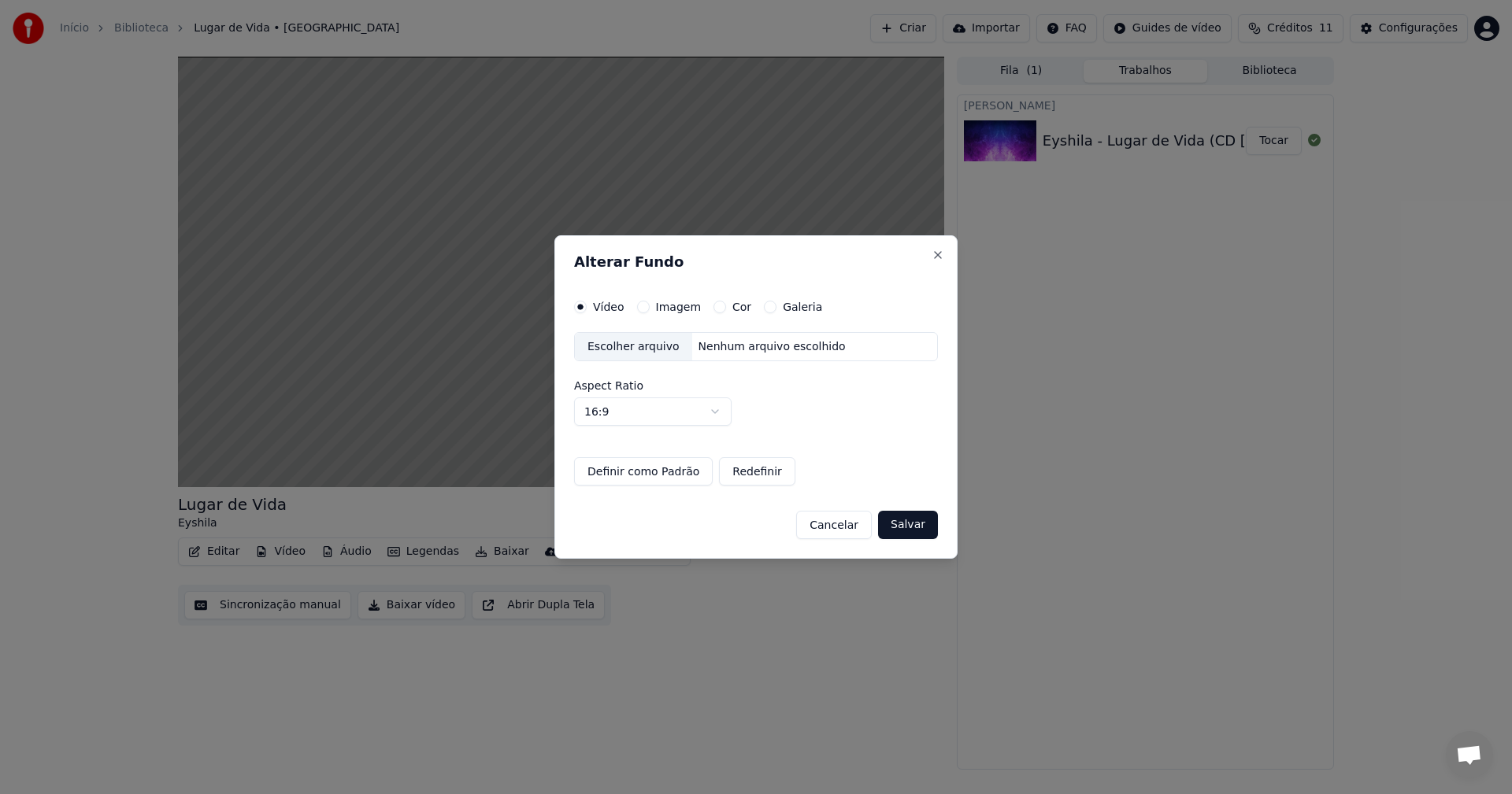
click at [714, 306] on button "Cor" at bounding box center [720, 307] width 13 height 13
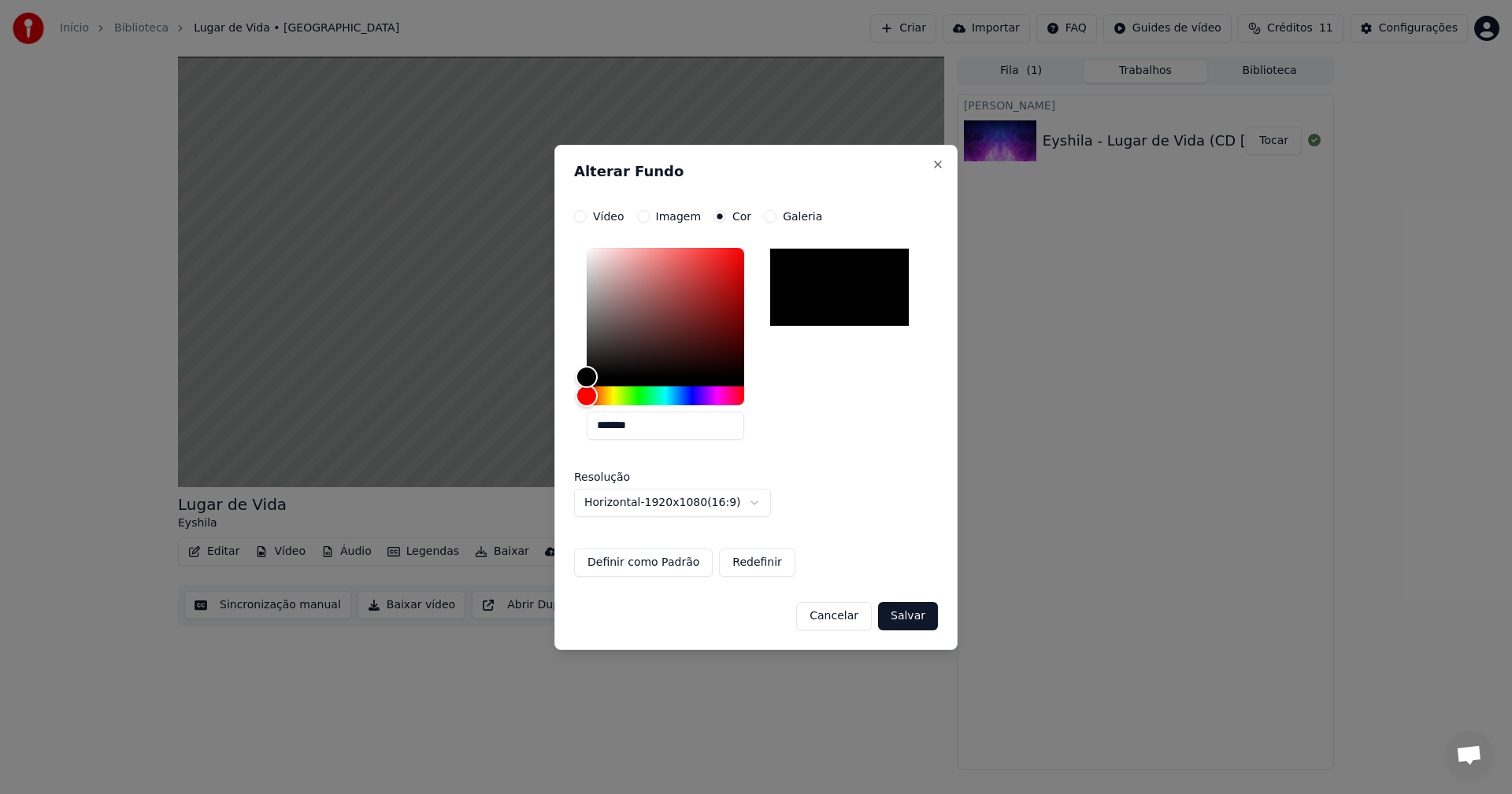
click at [824, 313] on div at bounding box center [839, 288] width 140 height 79
drag, startPoint x: 645, startPoint y: 385, endPoint x: 688, endPoint y: 389, distance: 43.2
click at [688, 389] on div "Color" at bounding box center [687, 376] width 25 height 25
click at [583, 217] on button "Vídeo" at bounding box center [581, 216] width 13 height 13
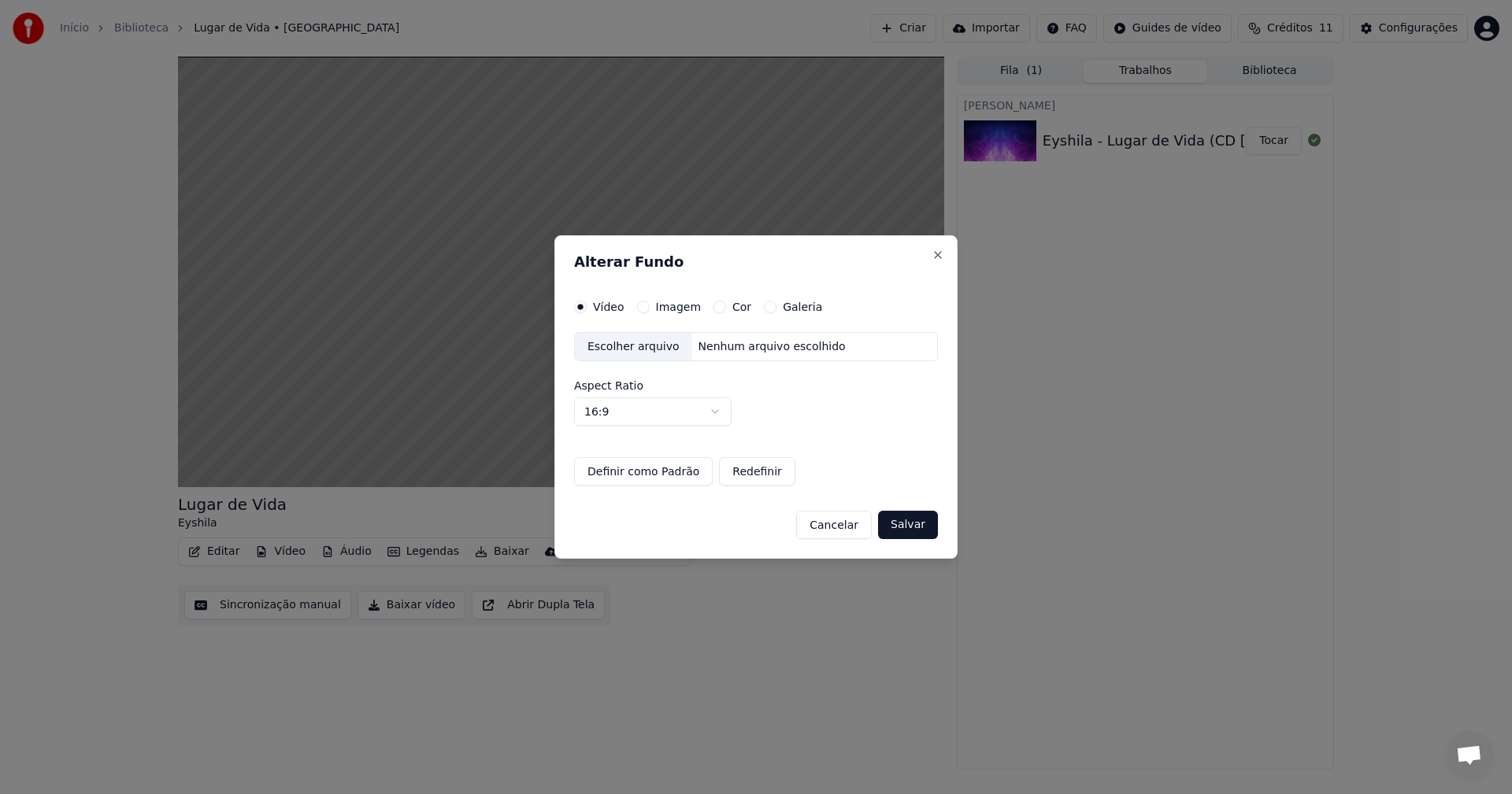
click at [643, 307] on button "Imagem" at bounding box center [643, 307] width 13 height 13
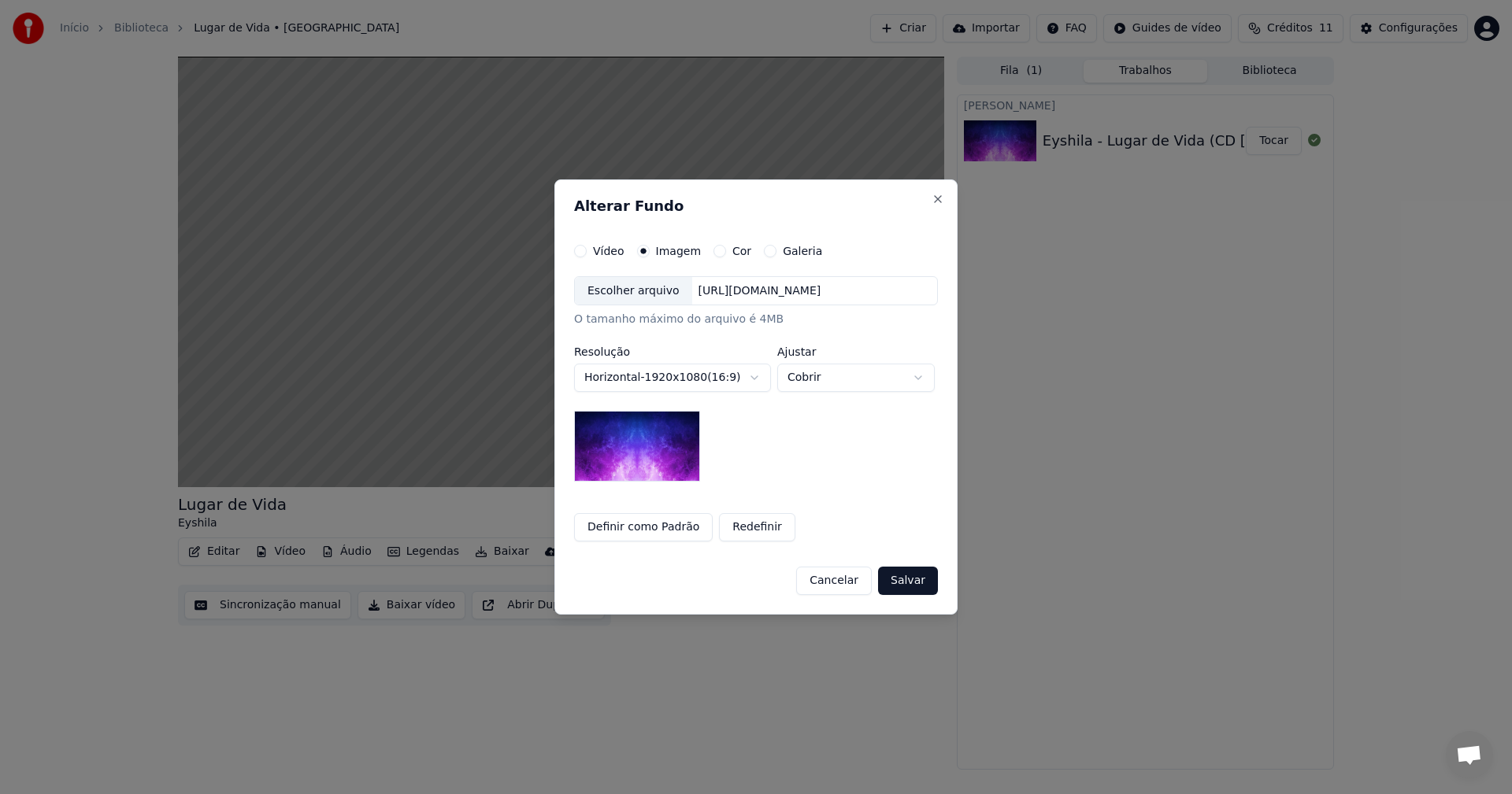
click at [734, 249] on label "Cor" at bounding box center [741, 251] width 19 height 11
click at [726, 249] on button "Cor" at bounding box center [720, 251] width 13 height 13
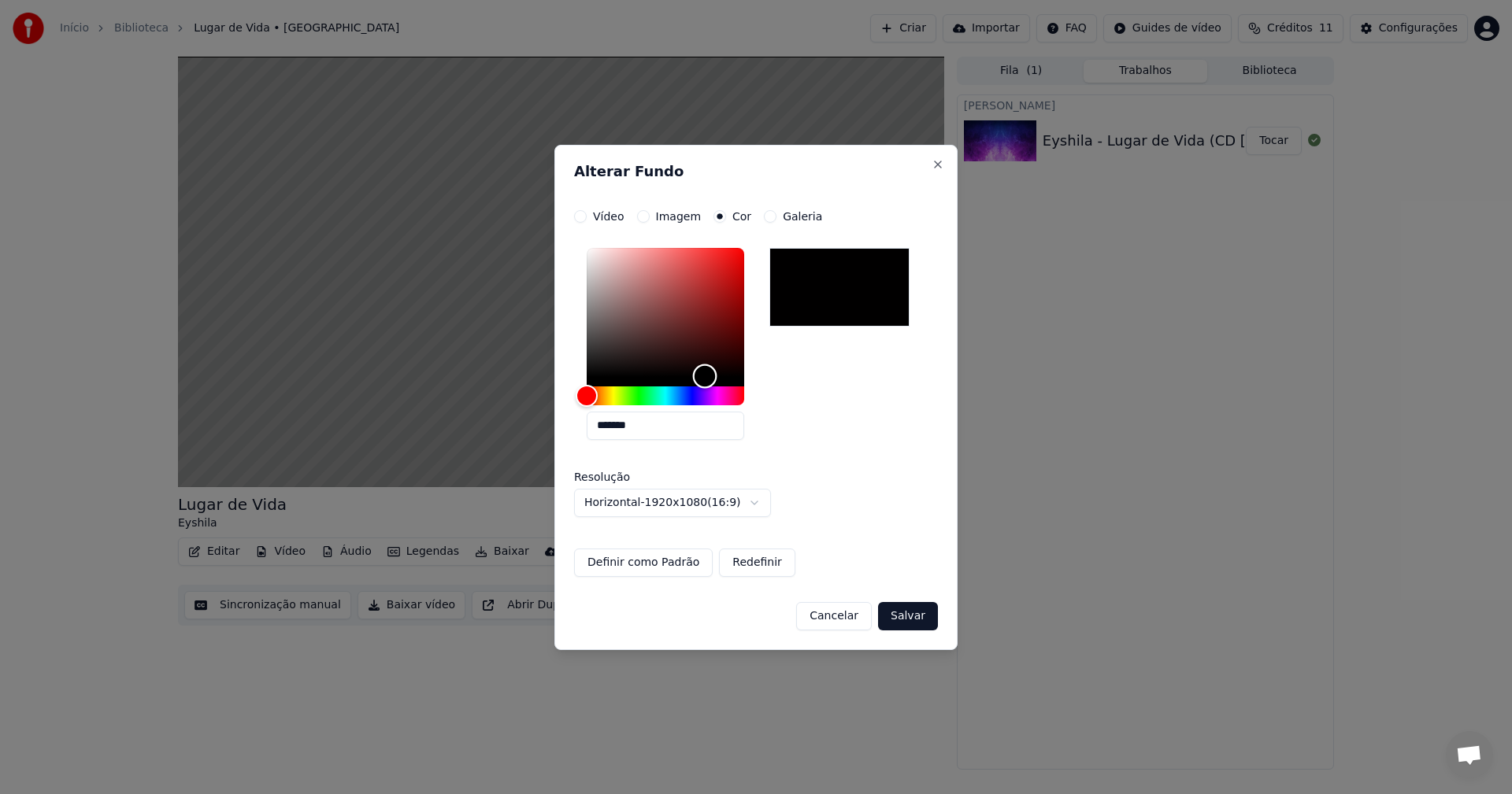
drag, startPoint x: 596, startPoint y: 375, endPoint x: 705, endPoint y: 376, distance: 109.0
click at [705, 376] on div "Color" at bounding box center [705, 376] width 25 height 25
type input "*******"
drag, startPoint x: 704, startPoint y: 380, endPoint x: 750, endPoint y: 434, distance: 70.9
click at [733, 437] on div "*******" at bounding box center [665, 347] width 158 height 199
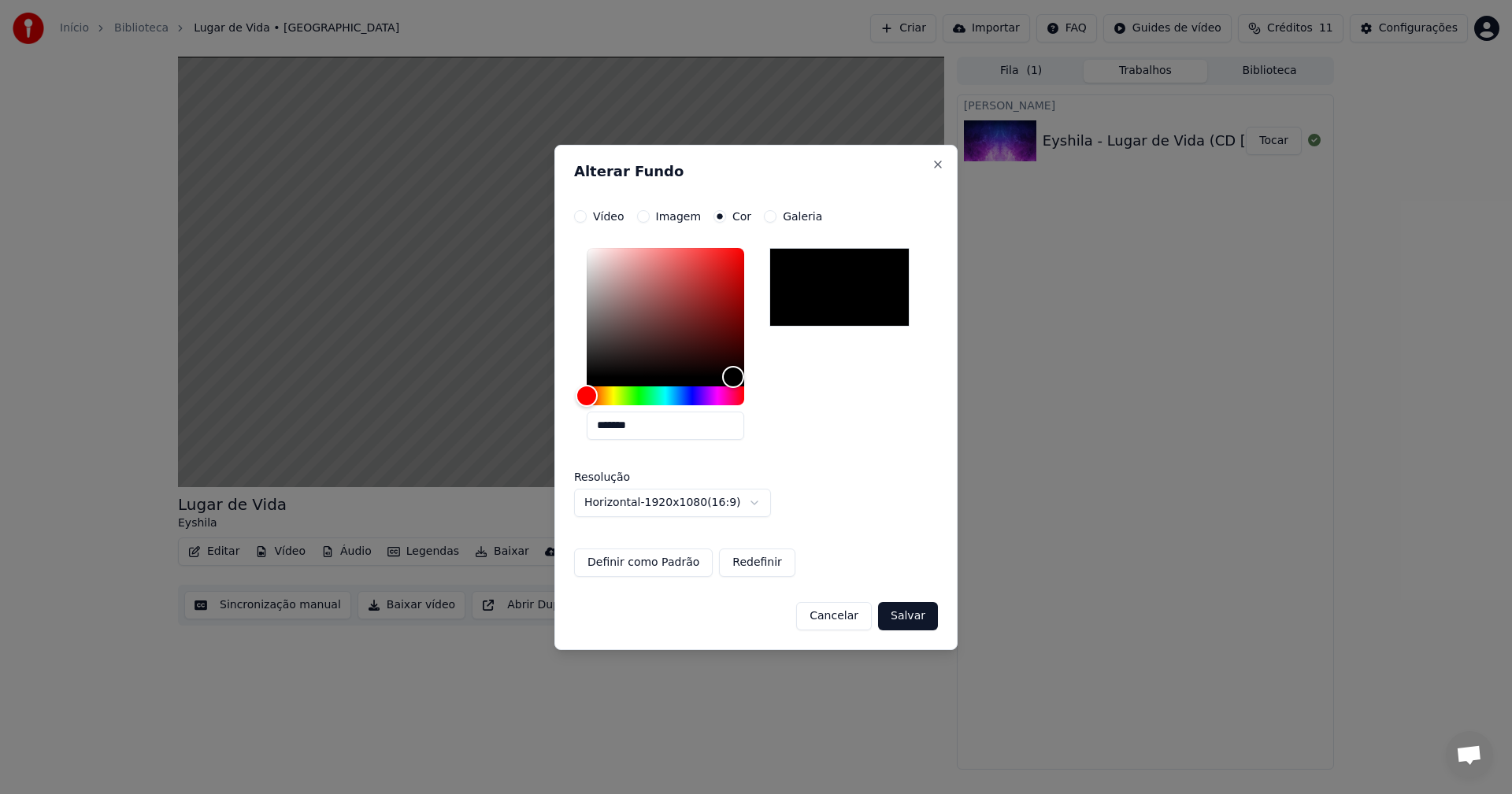
click at [663, 562] on button "Definir como Padrão" at bounding box center [643, 562] width 138 height 28
click at [915, 621] on button "Salvar" at bounding box center [907, 615] width 60 height 28
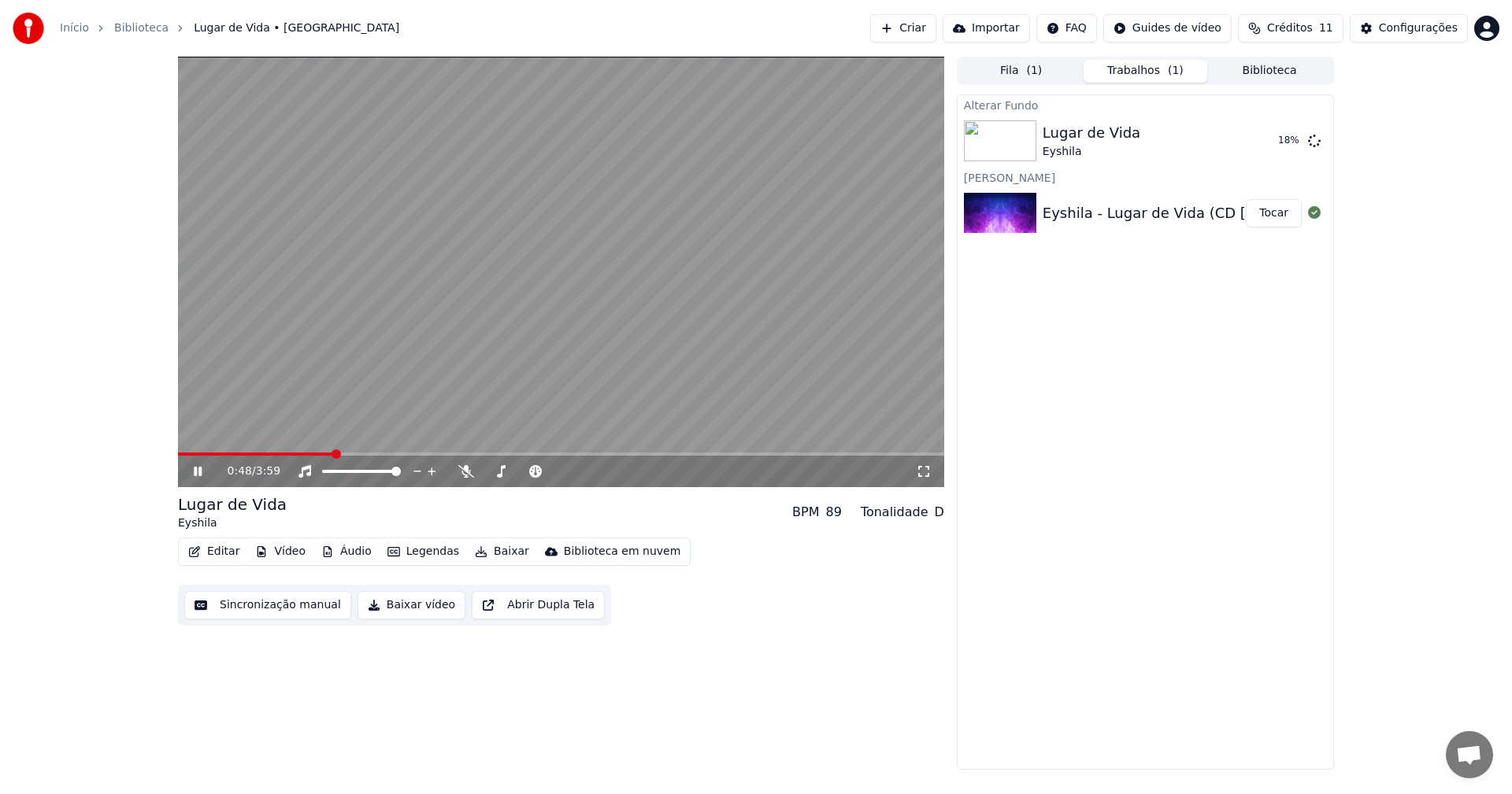
drag, startPoint x: 641, startPoint y: 419, endPoint x: 641, endPoint y: 392, distance: 27.0
click at [641, 392] on video at bounding box center [561, 272] width 766 height 430
drag, startPoint x: 633, startPoint y: 398, endPoint x: 633, endPoint y: 341, distance: 57.0
click at [633, 341] on video at bounding box center [561, 272] width 766 height 430
click at [540, 404] on video at bounding box center [561, 272] width 766 height 430
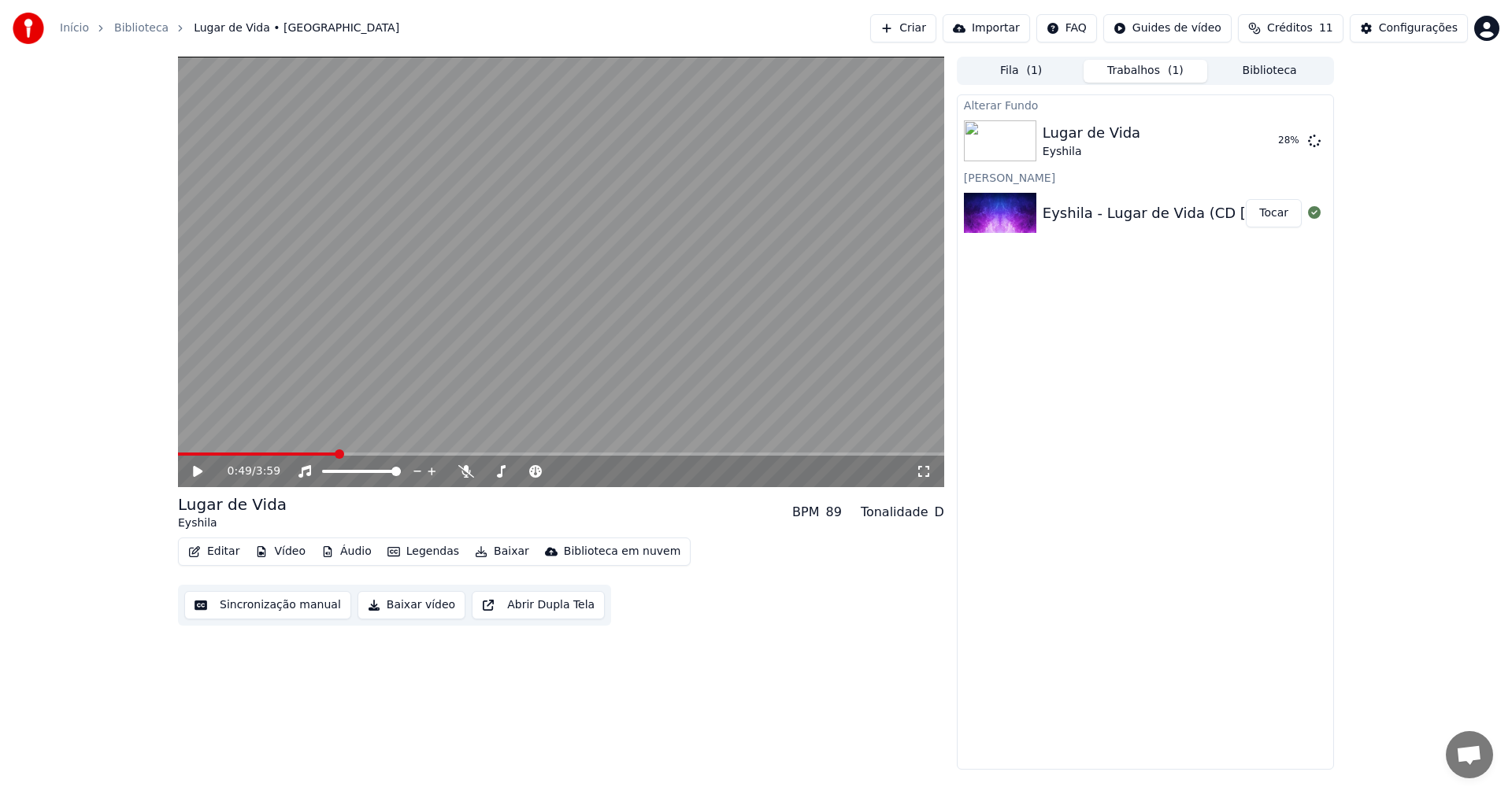
click at [214, 558] on button "Editar" at bounding box center [214, 551] width 64 height 22
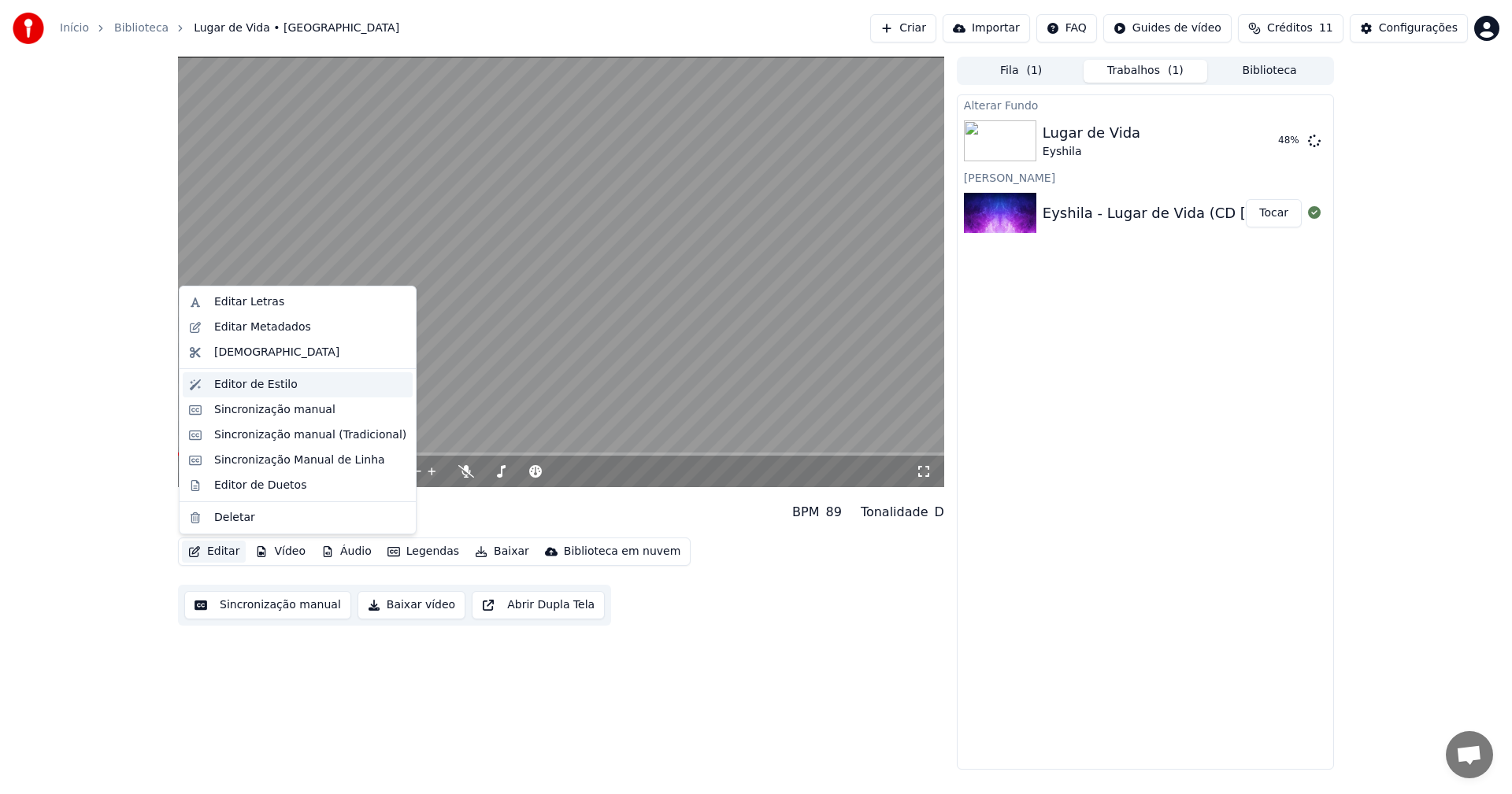
click at [298, 390] on div "Editor de Estilo" at bounding box center [311, 385] width 192 height 16
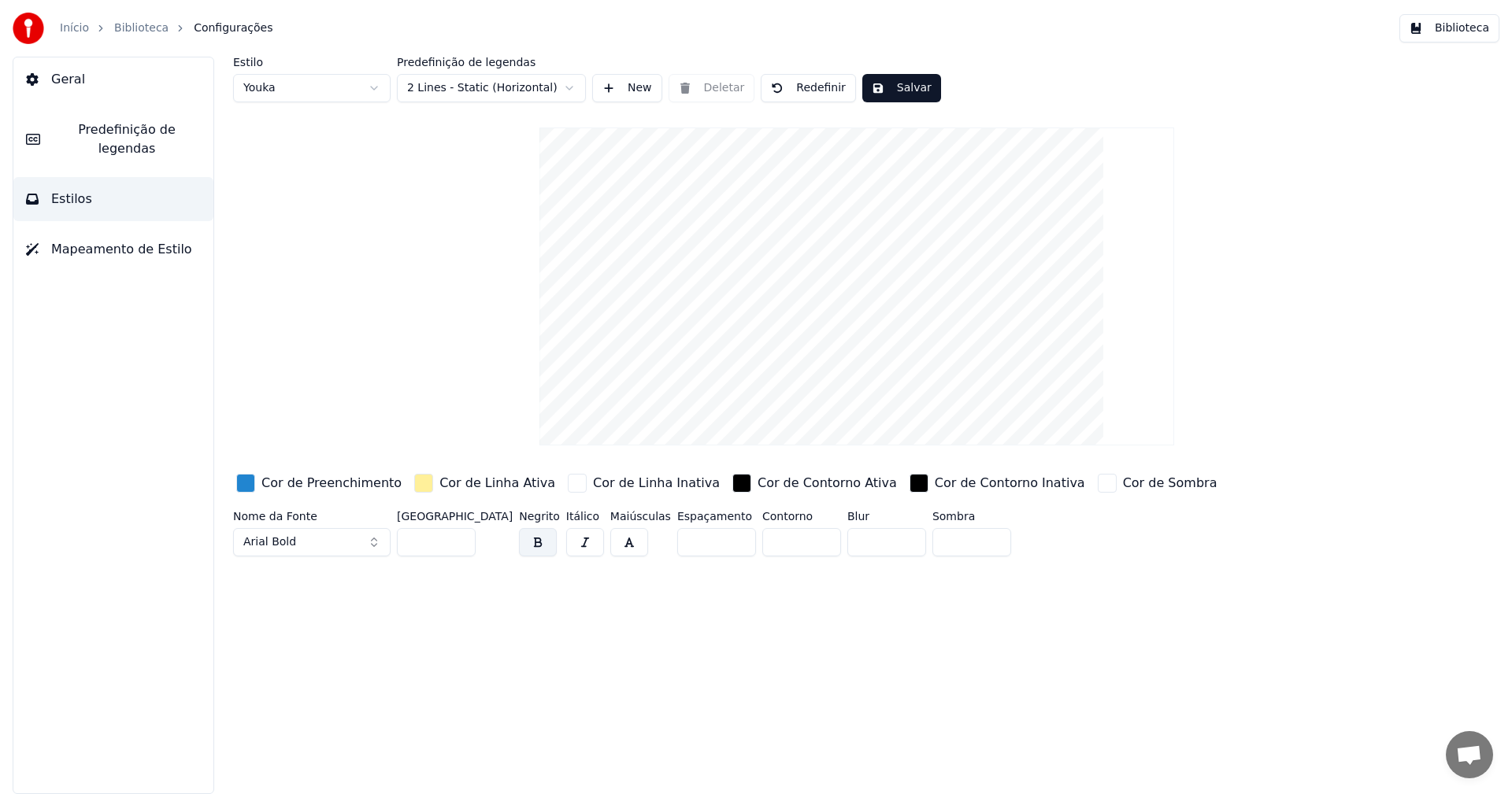
drag, startPoint x: 864, startPoint y: 358, endPoint x: 877, endPoint y: 319, distance: 41.1
click at [877, 319] on video at bounding box center [857, 286] width 634 height 318
click at [438, 538] on input "**" at bounding box center [436, 542] width 79 height 28
type input "***"
click at [762, 542] on input "*" at bounding box center [802, 542] width 79 height 28
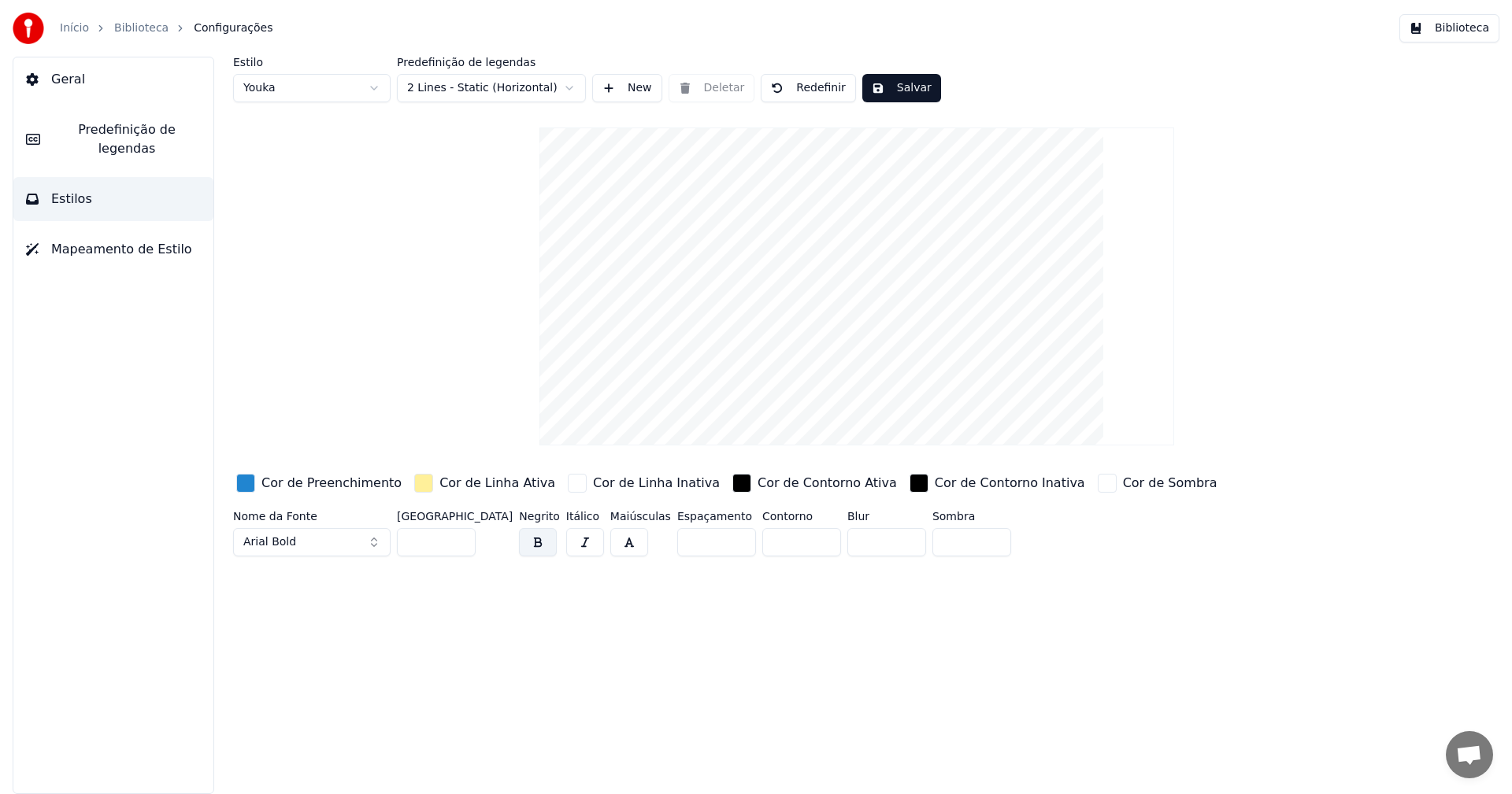
click at [795, 538] on input "**" at bounding box center [802, 542] width 79 height 28
click at [777, 542] on input "**" at bounding box center [802, 542] width 79 height 28
type input "**"
click at [569, 87] on html "Início Biblioteca Configurações Biblioteca Geral Predefinição de legendas Estil…" at bounding box center [756, 397] width 1512 height 794
click at [372, 84] on html "Início Biblioteca Configurações Biblioteca Geral Predefinição de legendas Estil…" at bounding box center [756, 397] width 1512 height 794
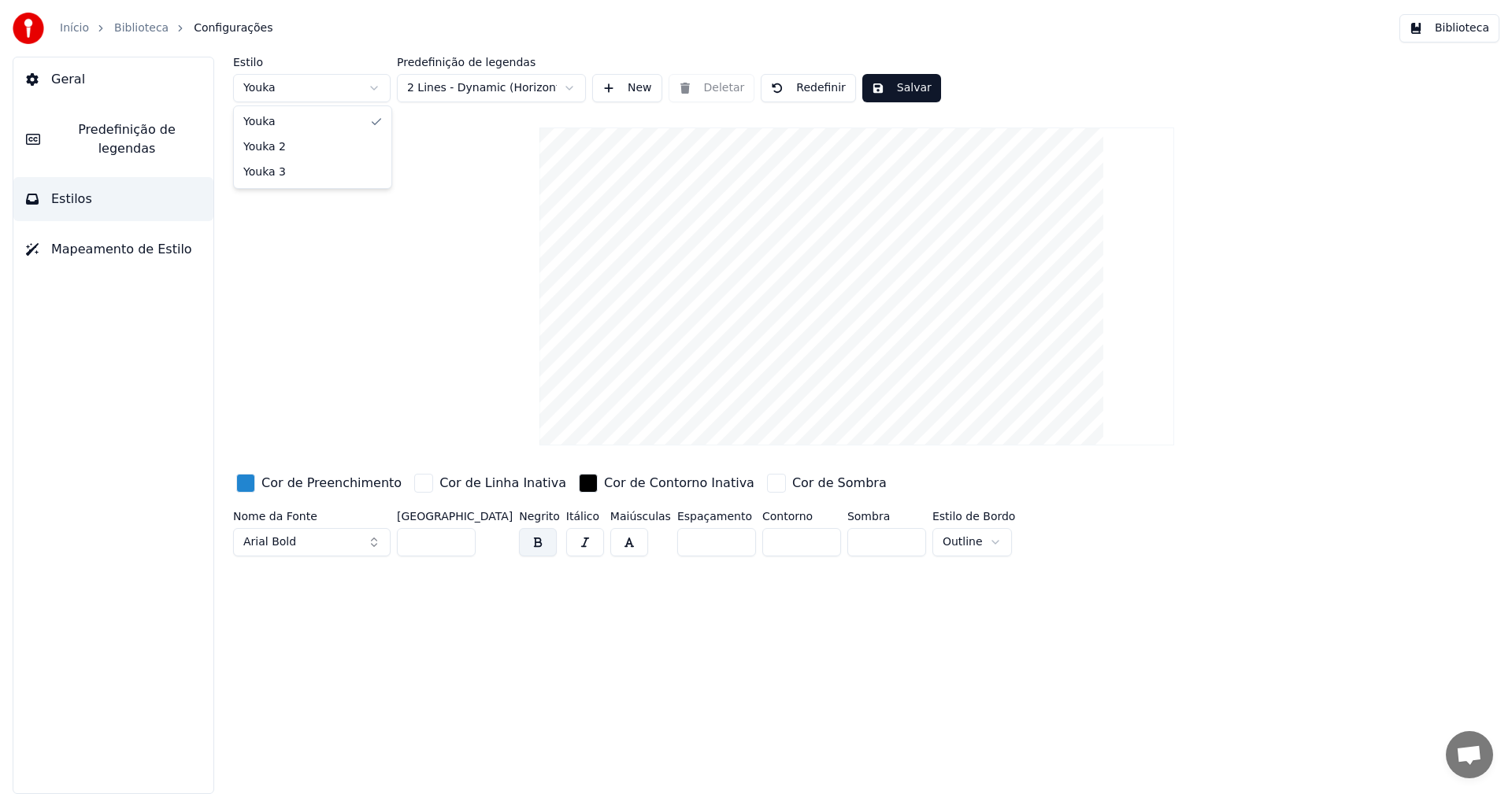
type input "**"
type input "*"
click at [377, 87] on html "Início Biblioteca Configurações Biblioteca Geral Predefinição de legendas Estil…" at bounding box center [756, 397] width 1512 height 794
click at [576, 86] on html "Início Biblioteca Configurações Biblioteca Geral Predefinição de legendas Estil…" at bounding box center [756, 397] width 1512 height 794
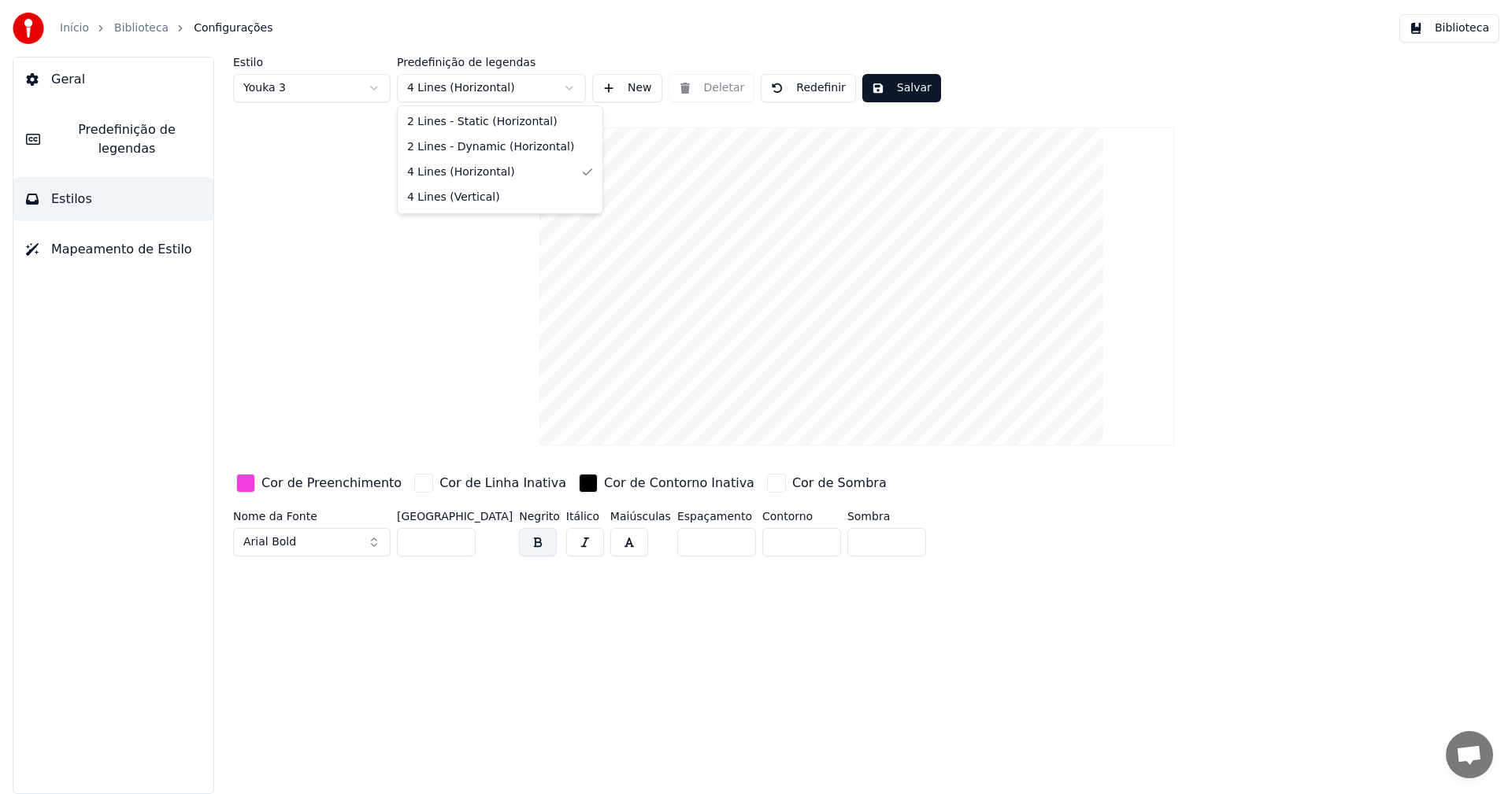
click at [568, 82] on html "Início Biblioteca Configurações Biblioteca Geral Predefinição de legendas Estil…" at bounding box center [756, 397] width 1512 height 794
click at [556, 83] on html "Início Biblioteca Configurações Biblioteca Geral Predefinição de legendas Estil…" at bounding box center [756, 397] width 1512 height 794
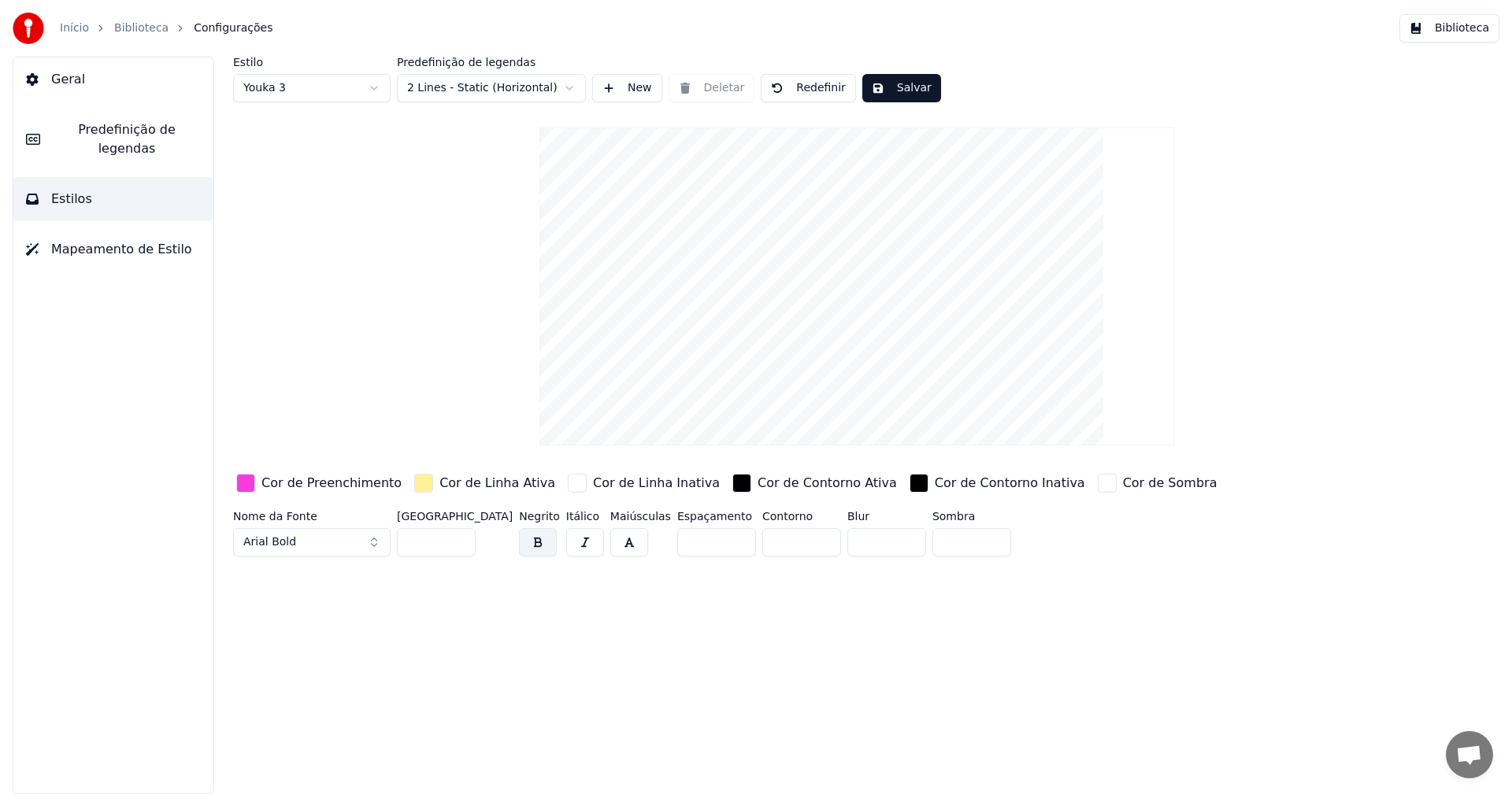
click at [447, 542] on input "**" at bounding box center [436, 542] width 79 height 28
click at [378, 87] on html "Início Biblioteca Configurações Biblioteca Geral Predefinição de legendas Estil…" at bounding box center [756, 397] width 1512 height 794
click at [451, 543] on input "**" at bounding box center [436, 542] width 79 height 28
click at [445, 543] on input "**" at bounding box center [436, 542] width 79 height 28
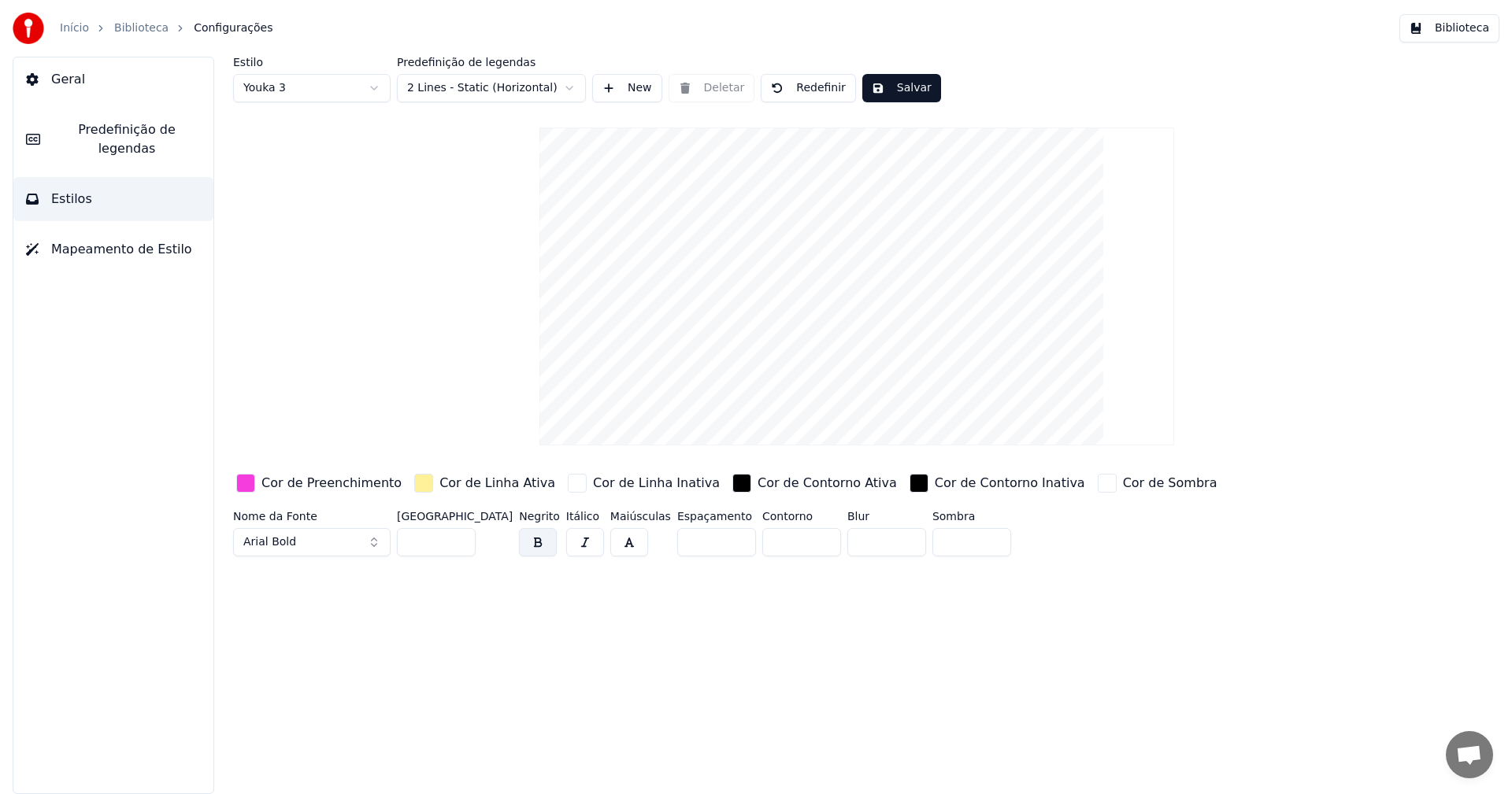
type input "***"
drag, startPoint x: 899, startPoint y: 349, endPoint x: 896, endPoint y: 285, distance: 64.1
click at [896, 285] on video at bounding box center [857, 286] width 634 height 318
click at [879, 83] on button "Salvar" at bounding box center [902, 88] width 79 height 28
click at [919, 86] on button "Concluído" at bounding box center [911, 88] width 98 height 28
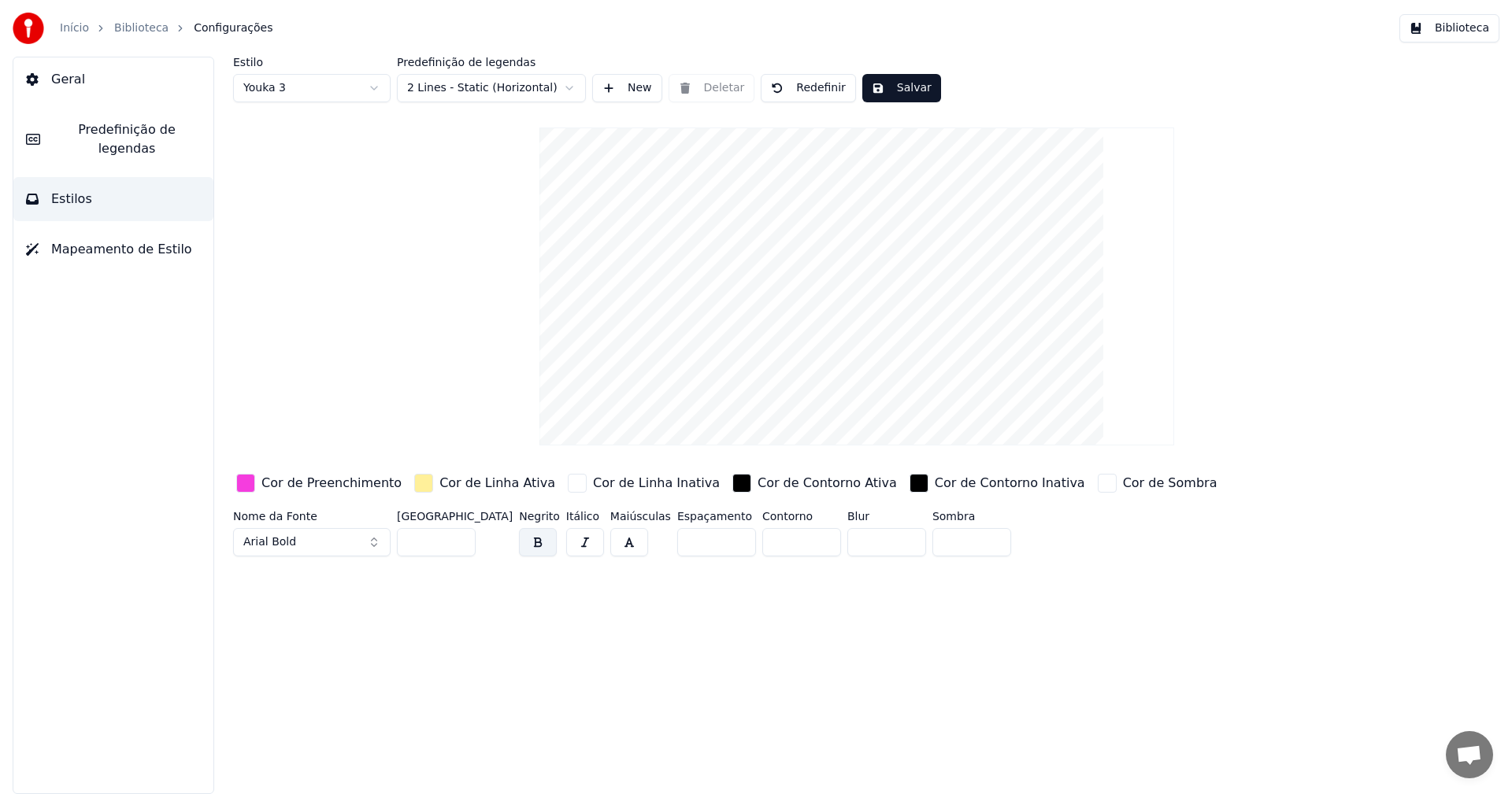
click at [63, 30] on link "Início" at bounding box center [74, 27] width 29 height 16
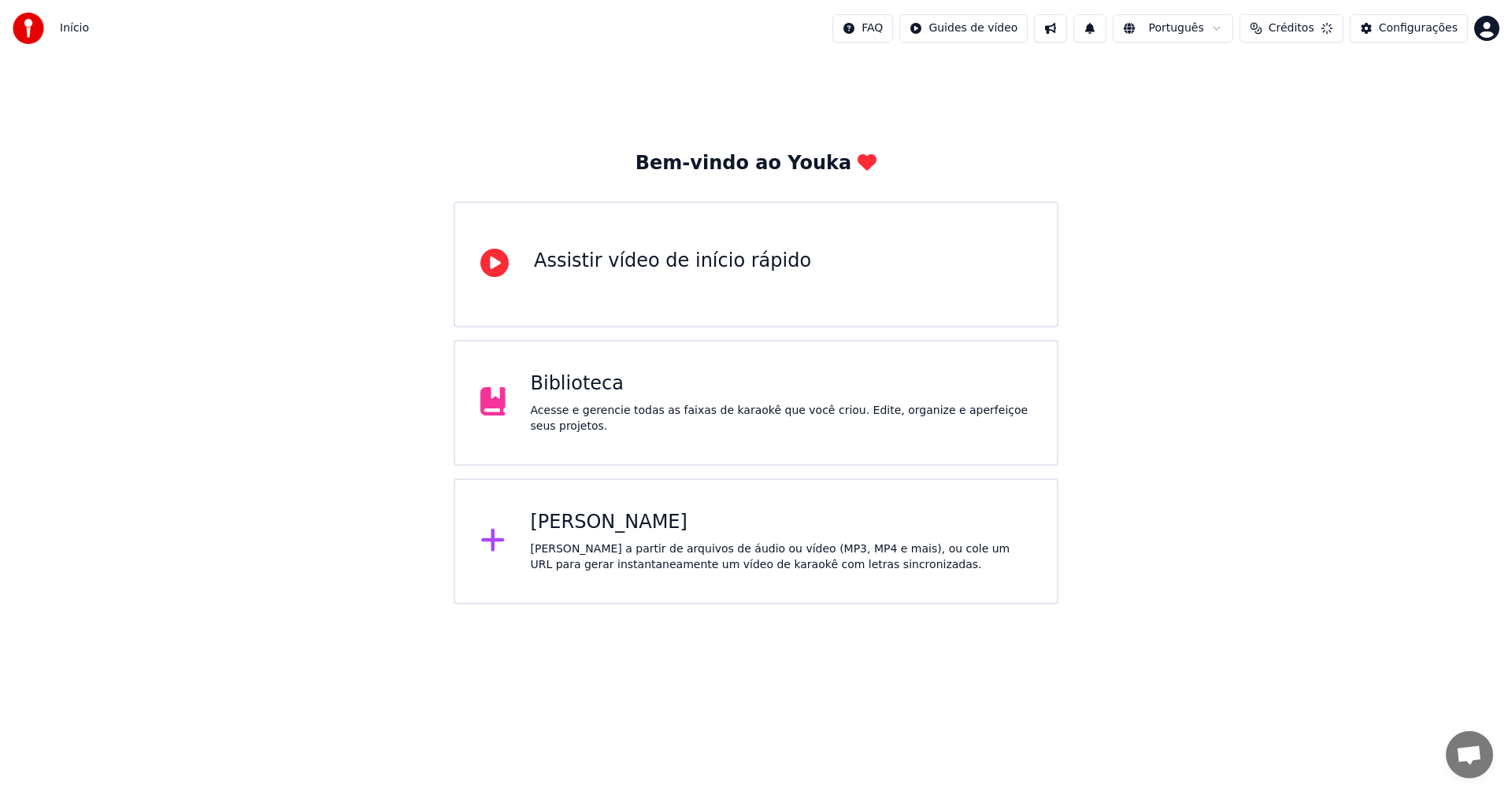
click at [559, 387] on div "Biblioteca" at bounding box center [781, 385] width 501 height 26
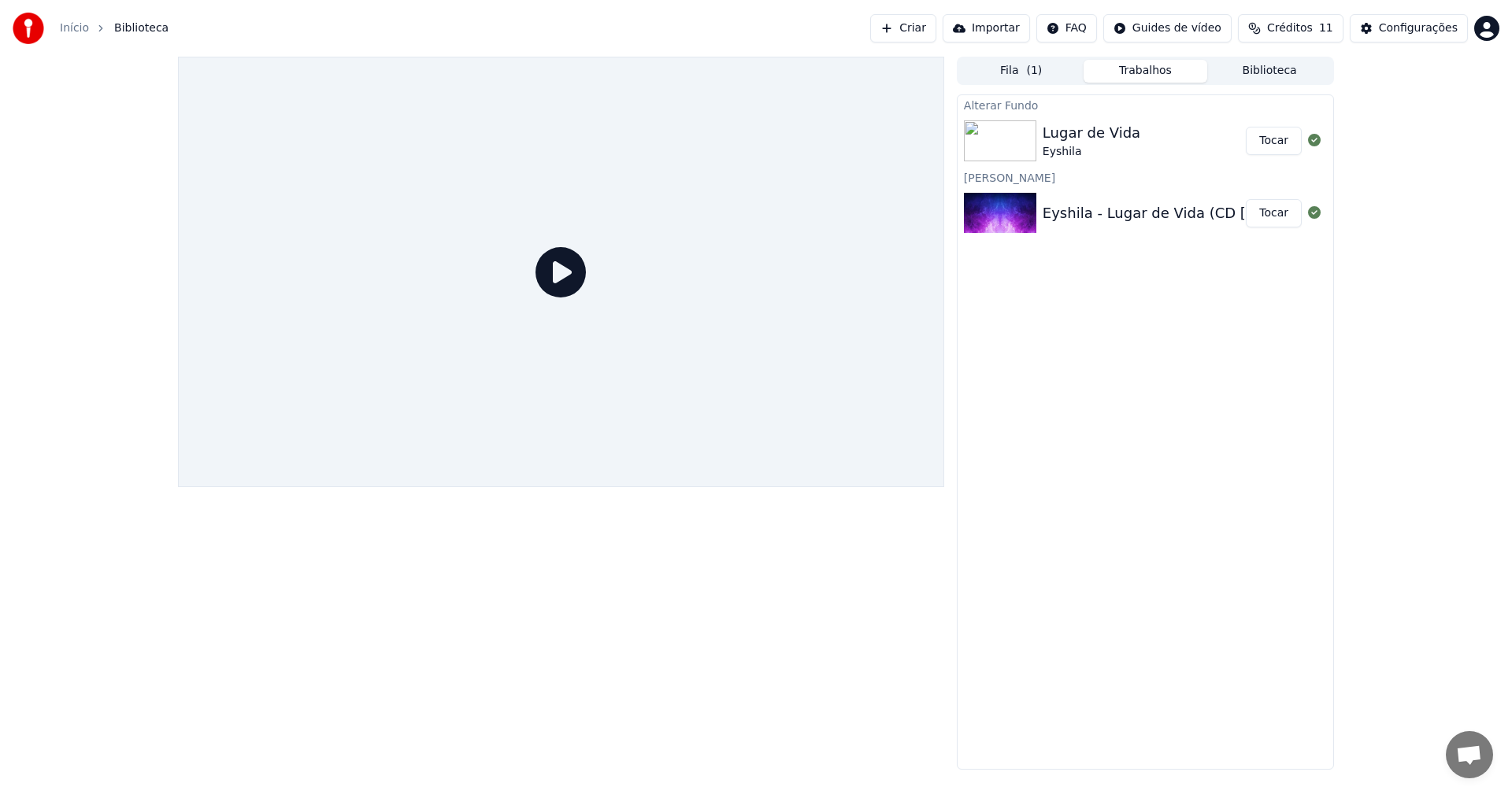
click at [574, 277] on icon at bounding box center [560, 272] width 50 height 50
click at [1106, 222] on div "Eyshila - Lugar de Vida (CD [DEMOGRAPHIC_DATA] no Controle)" at bounding box center [1268, 213] width 451 height 22
click at [1258, 216] on button "Tocar" at bounding box center [1274, 212] width 56 height 28
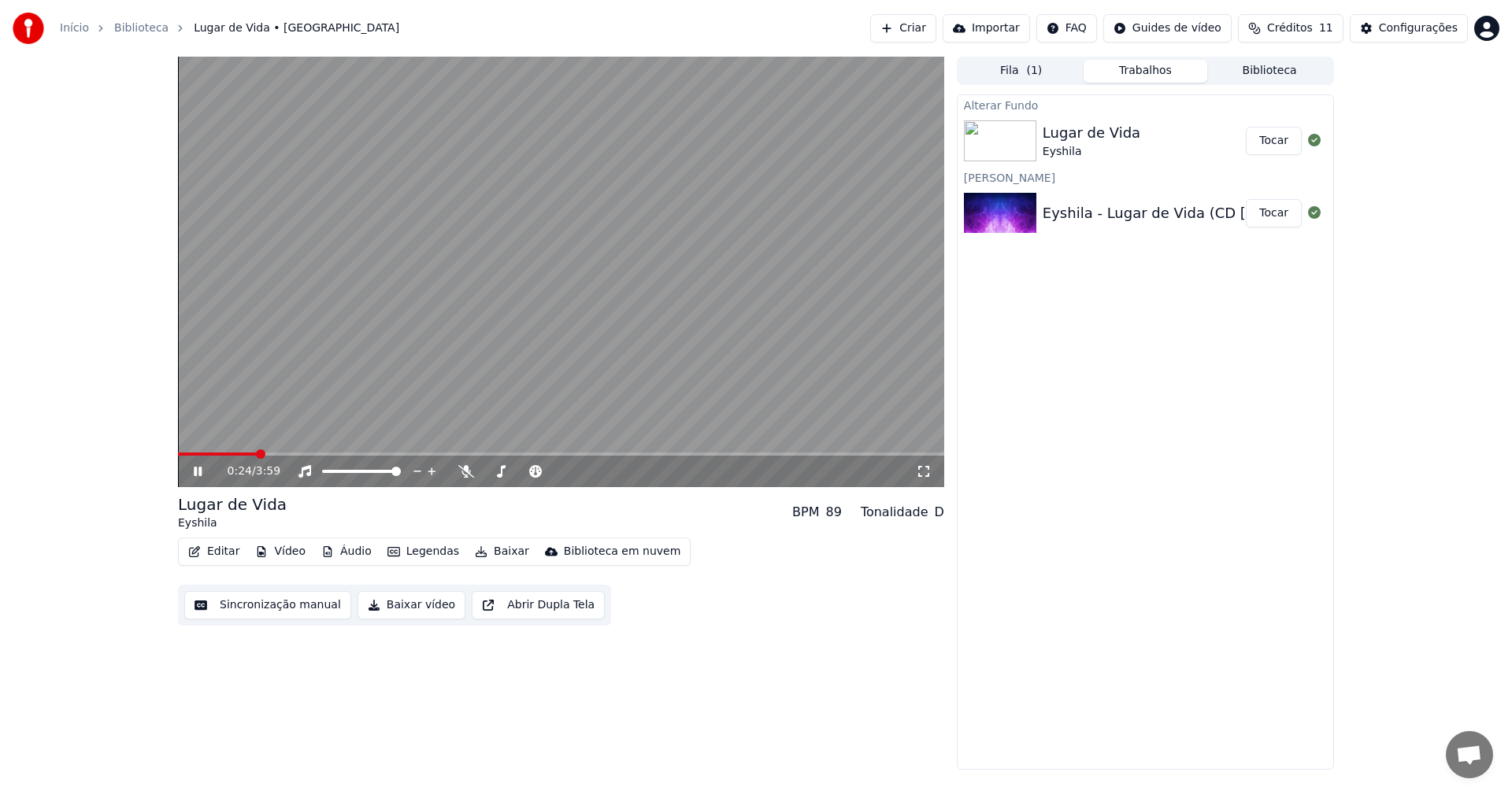
click at [671, 364] on video at bounding box center [561, 272] width 766 height 430
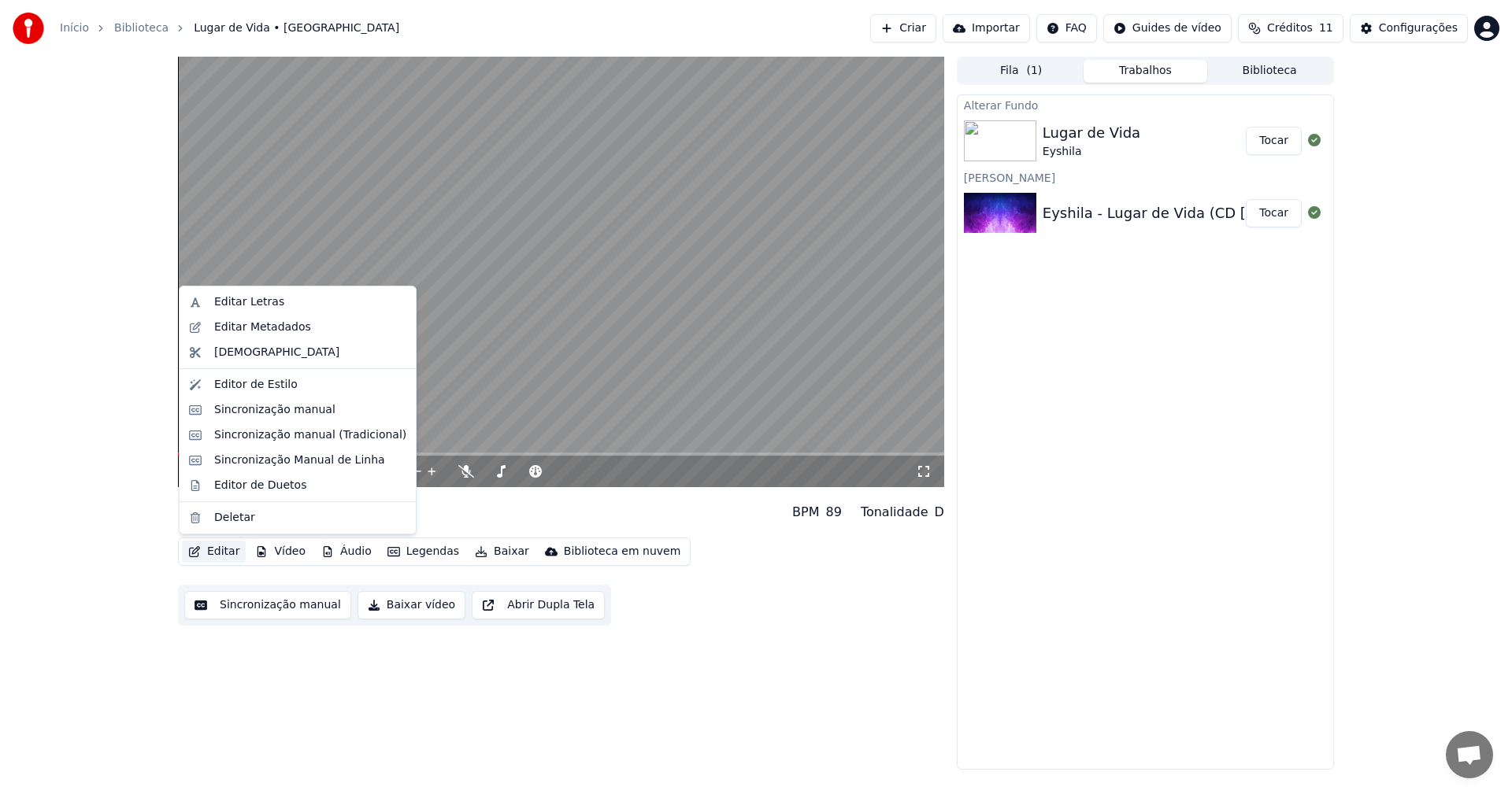
click at [210, 557] on button "Editar" at bounding box center [214, 551] width 64 height 22
click at [268, 394] on div "Editor de Estilo" at bounding box center [297, 385] width 230 height 26
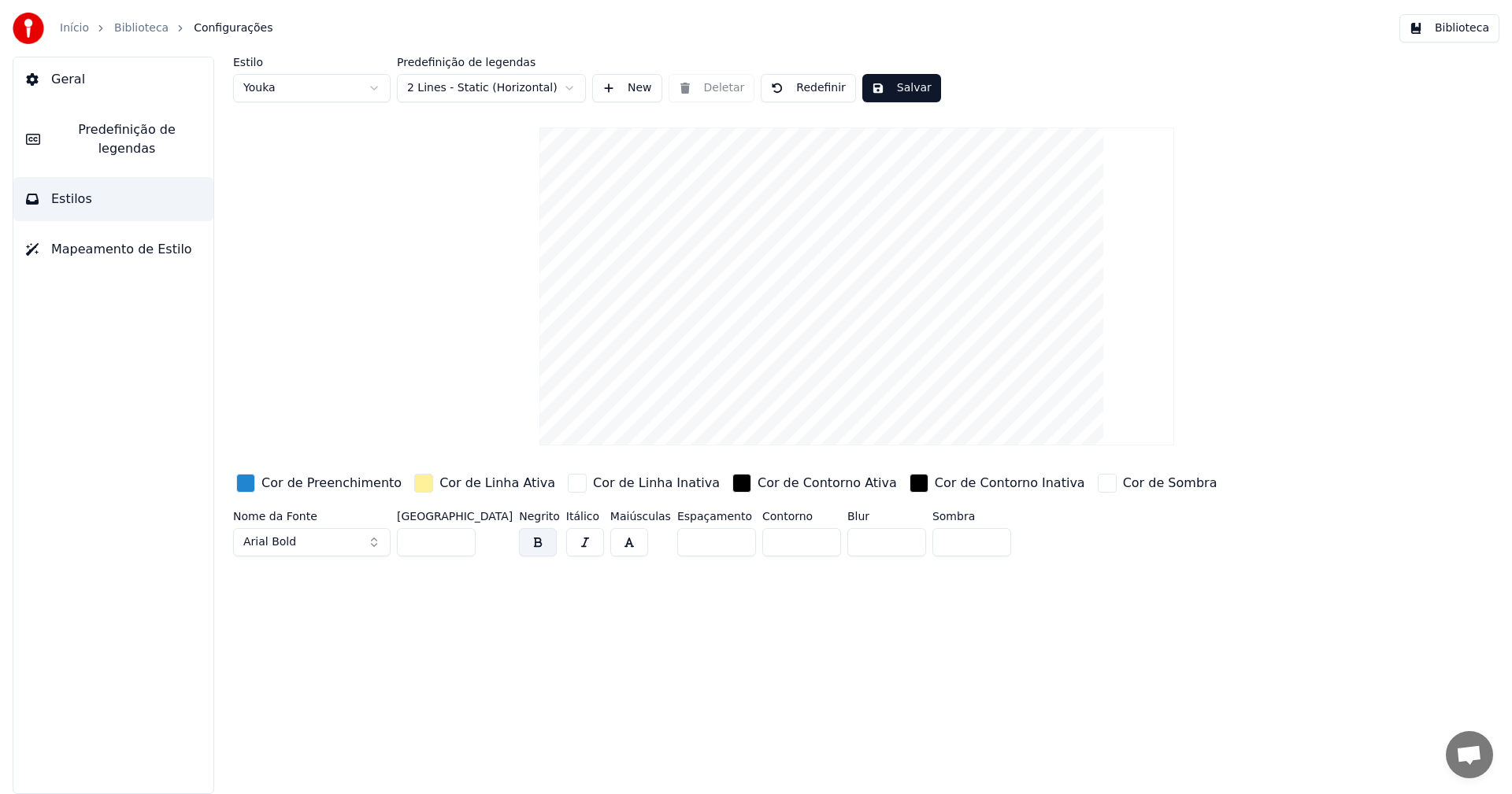
click at [257, 482] on div "Cor de Preenchimento" at bounding box center [318, 484] width 171 height 26
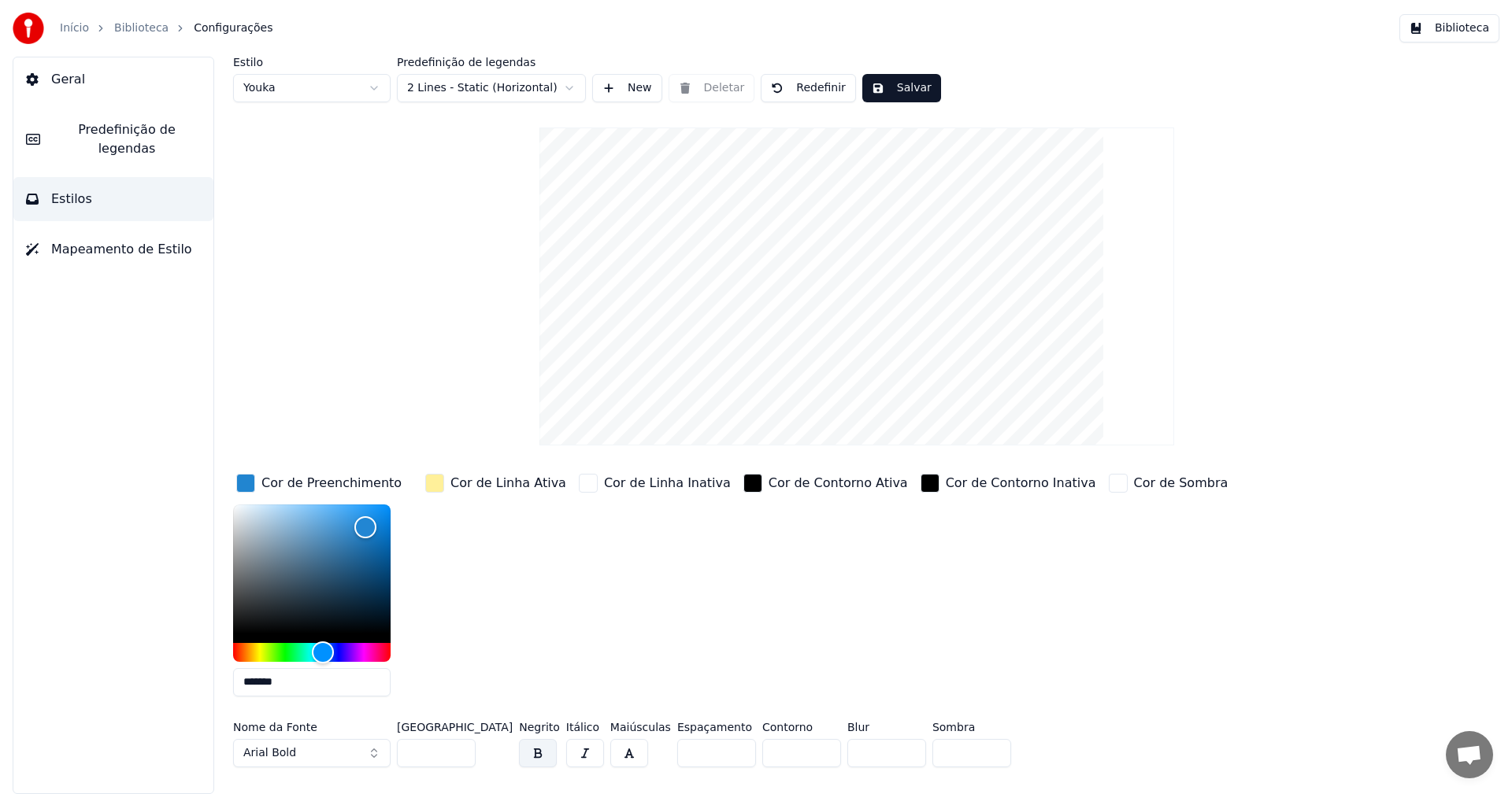
click at [247, 483] on div "button" at bounding box center [246, 483] width 19 height 19
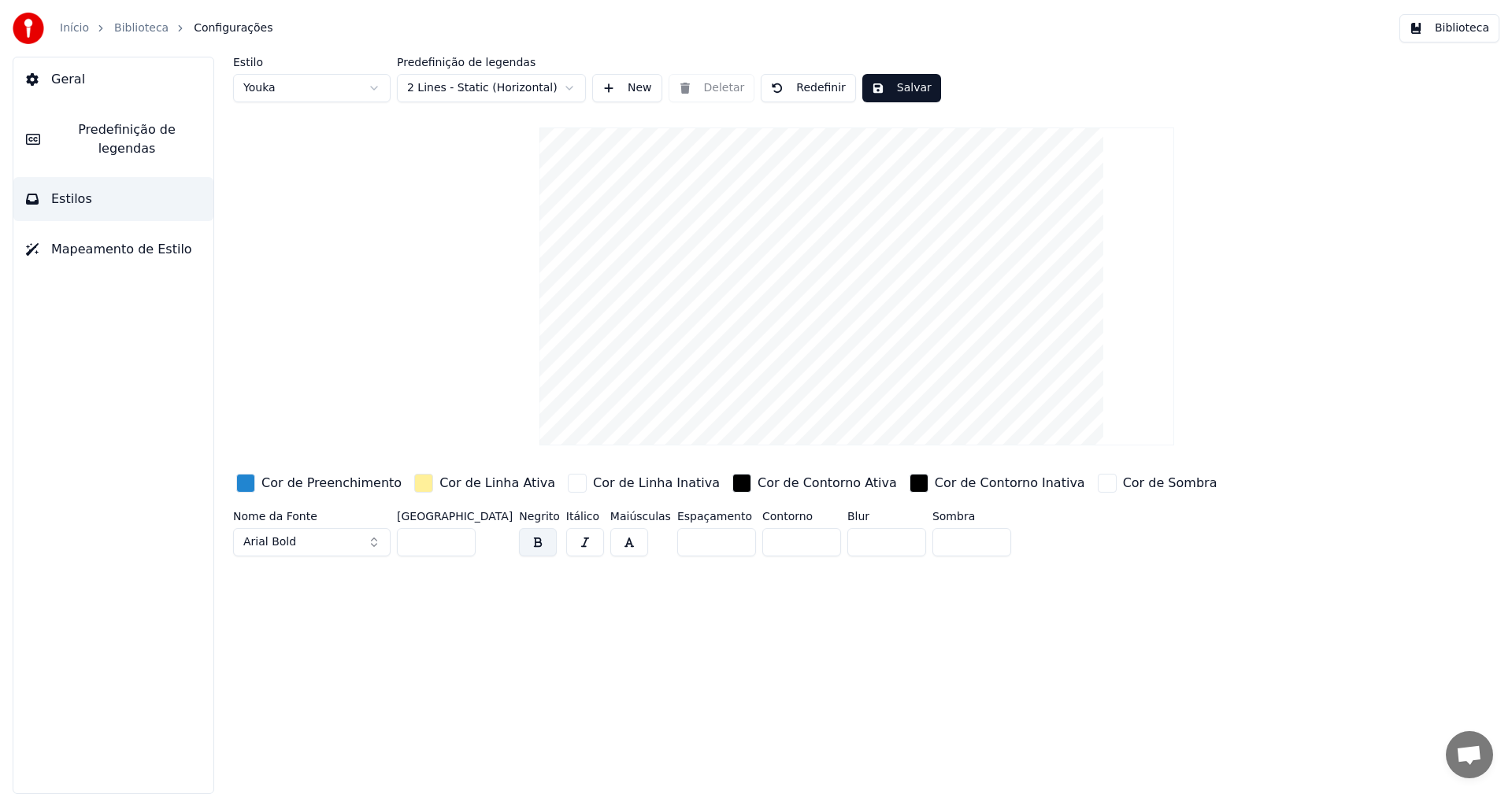
click at [247, 483] on div "button" at bounding box center [246, 483] width 19 height 19
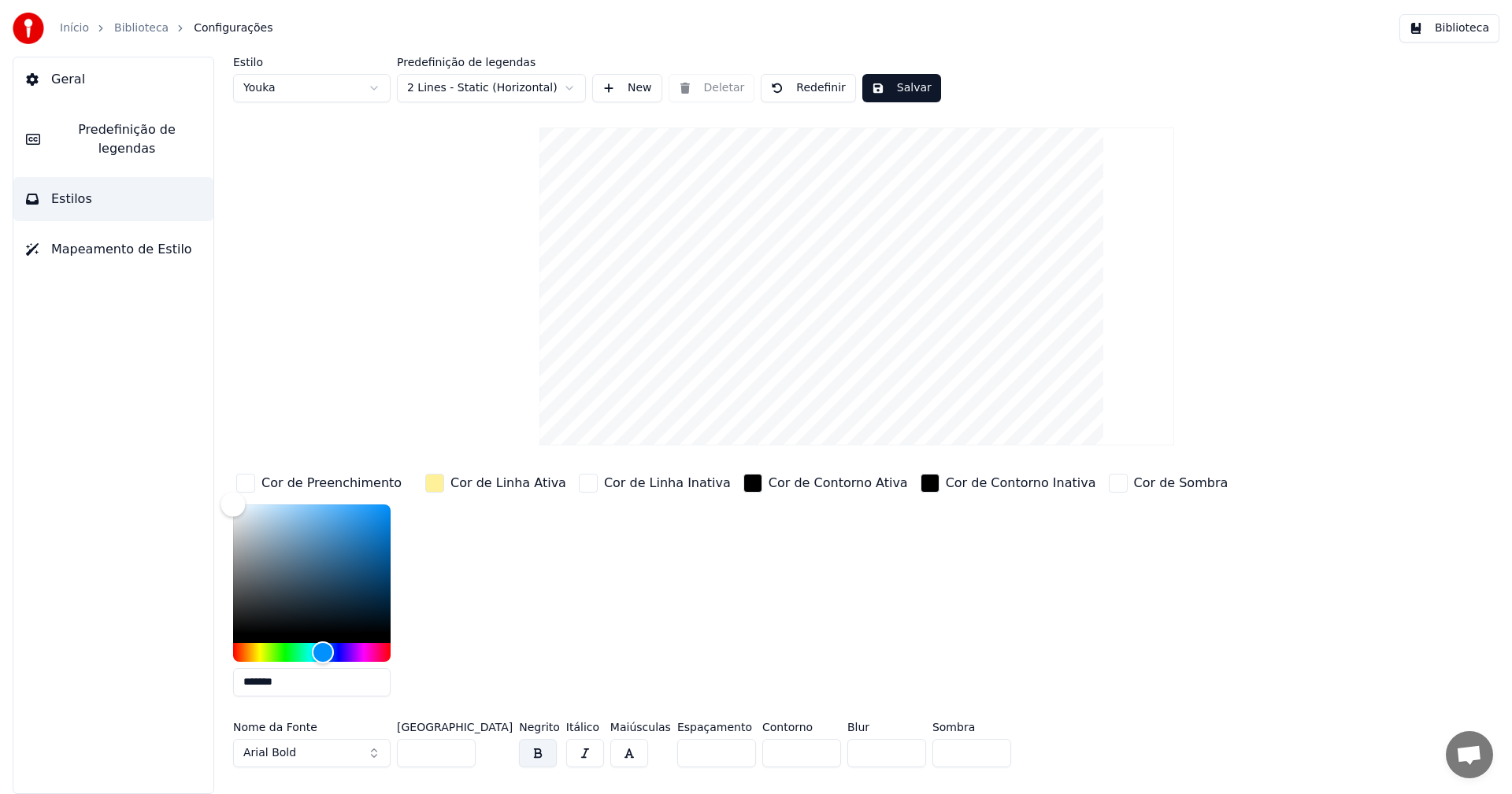
type input "*******"
drag, startPoint x: 282, startPoint y: 517, endPoint x: 170, endPoint y: 485, distance: 116.5
click at [170, 485] on div "Geral Predefinição de legendas Estilos Mapeamento de Estilo Estilo Youka Predef…" at bounding box center [756, 425] width 1512 height 737
click at [441, 481] on div "button" at bounding box center [434, 483] width 19 height 19
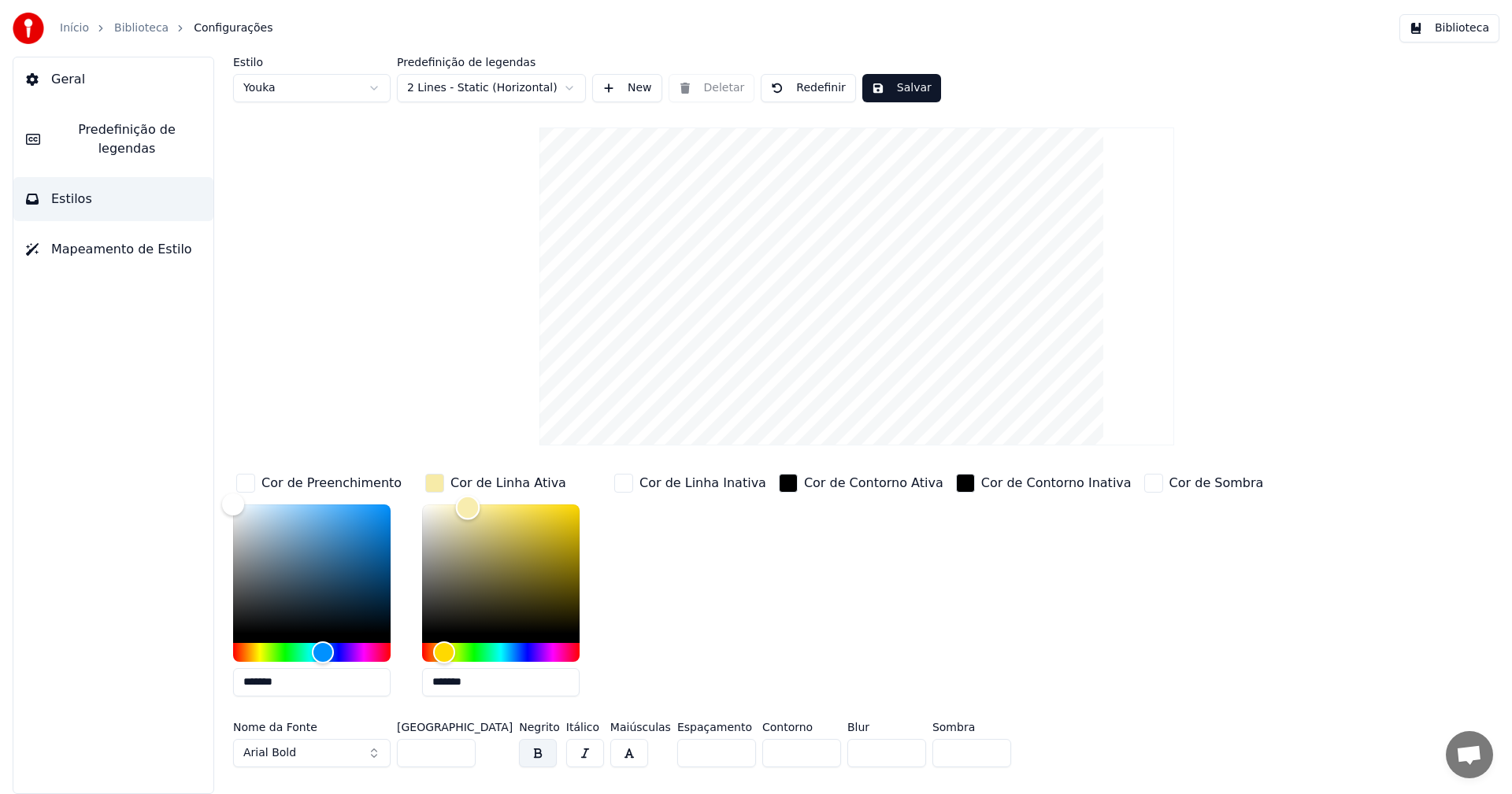
type input "*******"
drag, startPoint x: 479, startPoint y: 507, endPoint x: 400, endPoint y: 492, distance: 80.4
click at [400, 492] on div "Cor de Preenchimento ******* Cor de Linha Ativa ******* Cor de Linha Inativa Co…" at bounding box center [761, 590] width 1058 height 238
click at [783, 508] on div "Cor de Contorno Ativa" at bounding box center [861, 590] width 170 height 238
click at [438, 482] on div "button" at bounding box center [434, 483] width 19 height 19
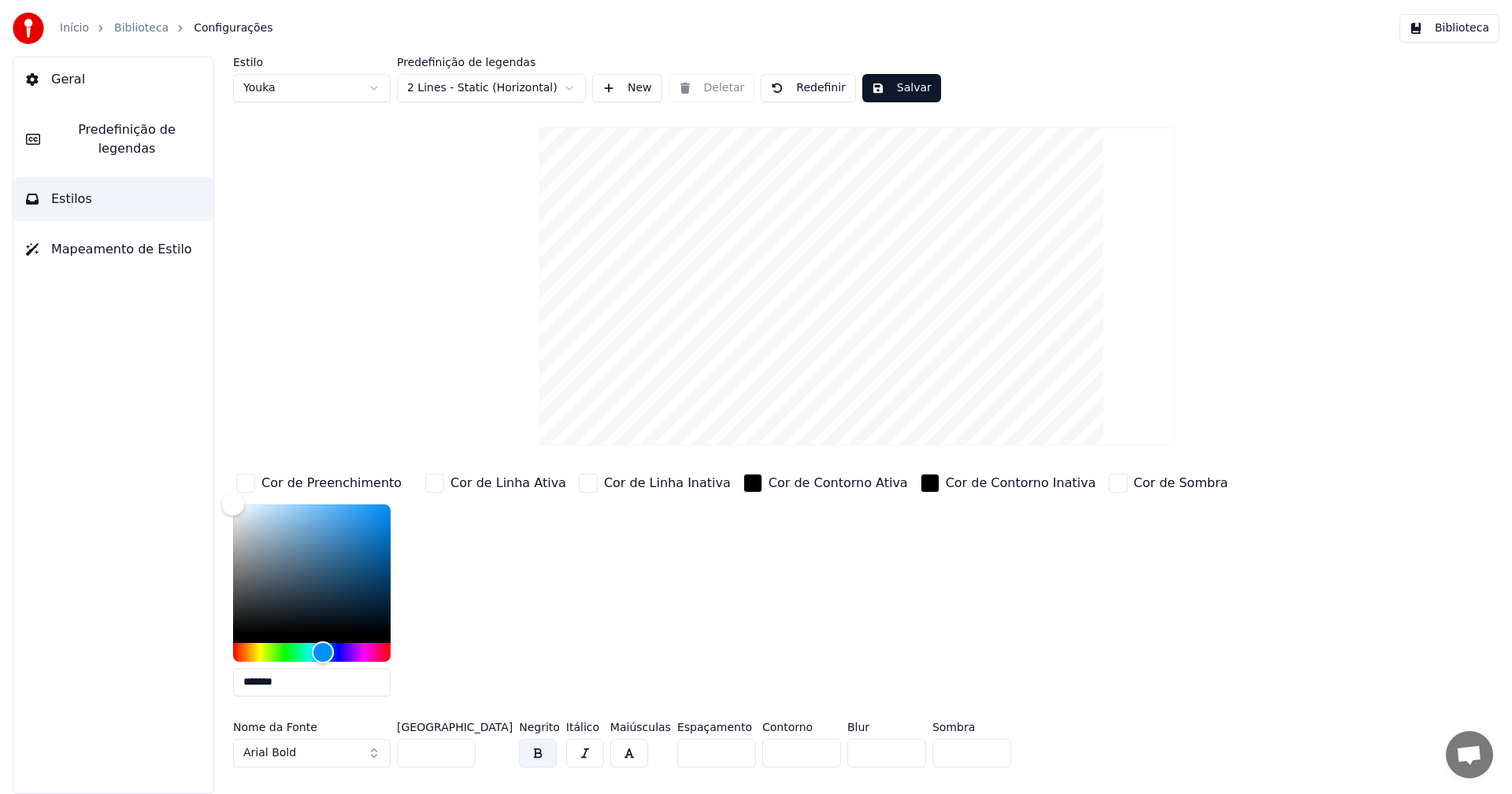
click at [240, 484] on div "button" at bounding box center [246, 483] width 19 height 19
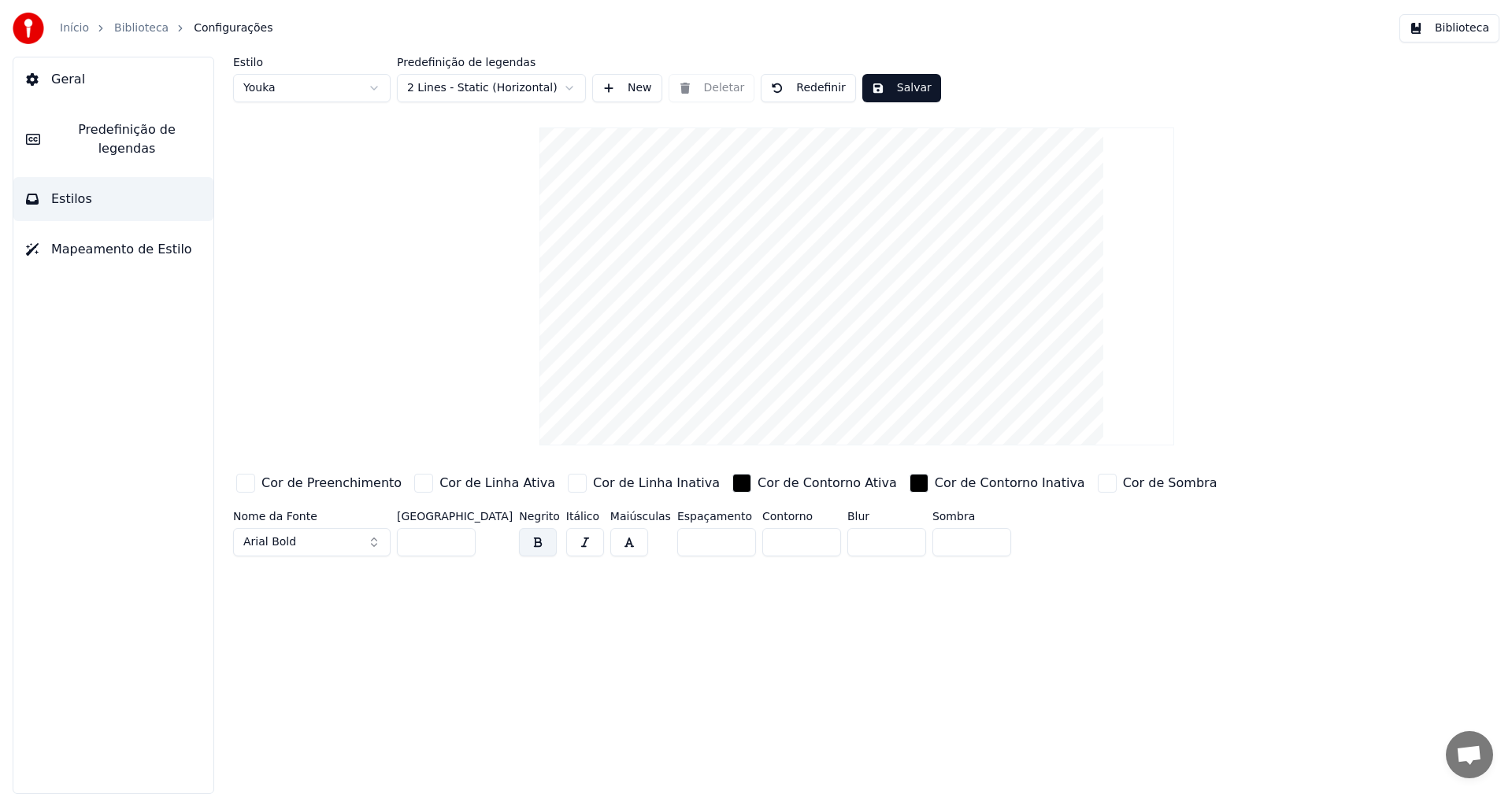
click at [848, 545] on input "*" at bounding box center [887, 542] width 79 height 28
type input "*"
click at [561, 82] on html "Início Biblioteca Configurações Biblioteca Geral Predefinição de legendas Estil…" at bounding box center [756, 397] width 1512 height 794
click at [563, 80] on html "Início Biblioteca Configurações Biblioteca Geral Predefinição de legendas Estil…" at bounding box center [756, 397] width 1512 height 794
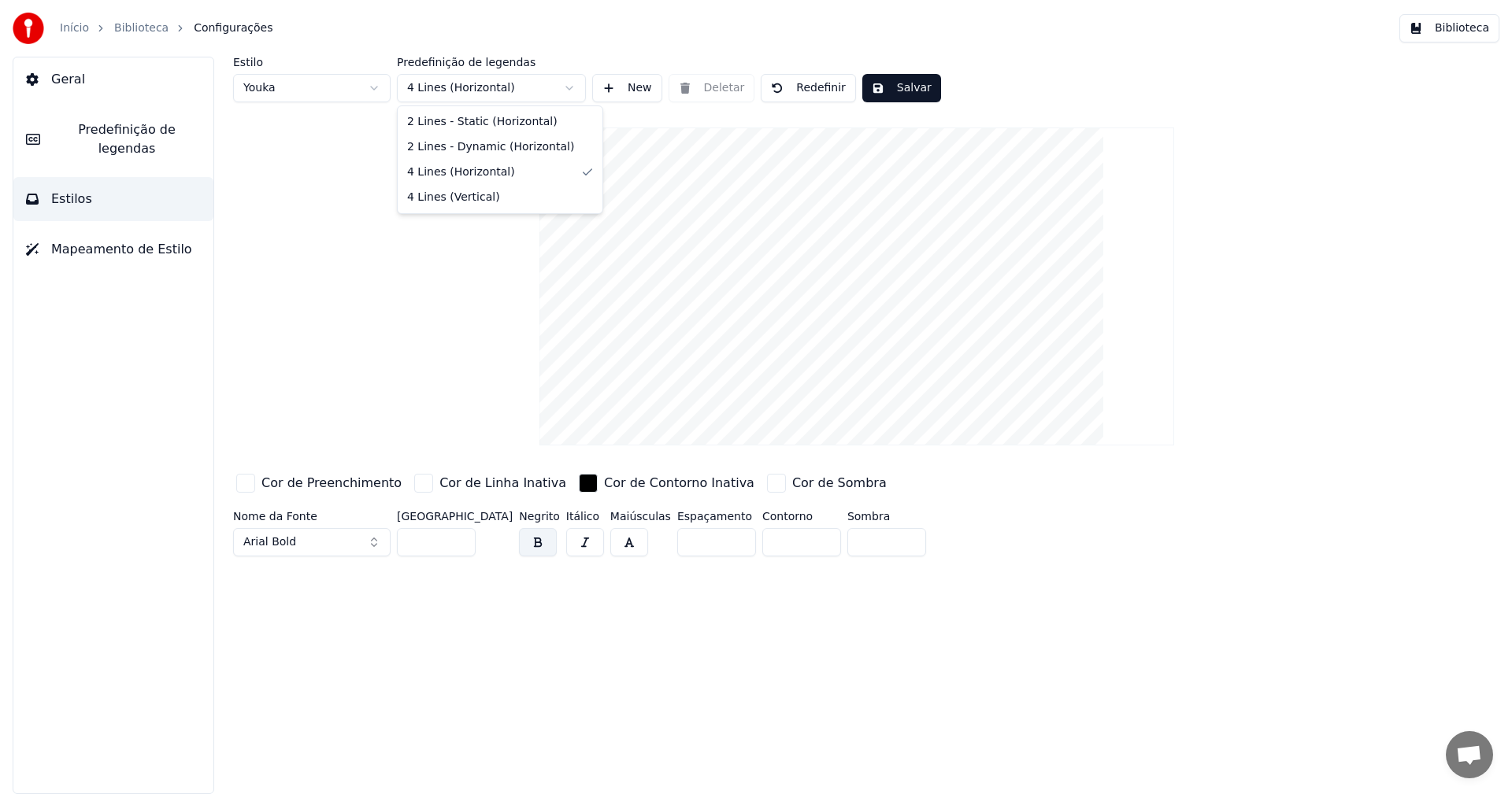
click at [562, 89] on html "Início Biblioteca Configurações Biblioteca Geral Predefinição de legendas Estil…" at bounding box center [756, 397] width 1512 height 794
click at [565, 97] on html "Início Biblioteca Configurações Biblioteca Geral Predefinição de legendas Estil…" at bounding box center [756, 397] width 1512 height 794
click at [326, 92] on html "Início Biblioteca Configurações Biblioteca Geral Predefinição de legendas Estil…" at bounding box center [756, 397] width 1512 height 794
type input "**"
type input "*"
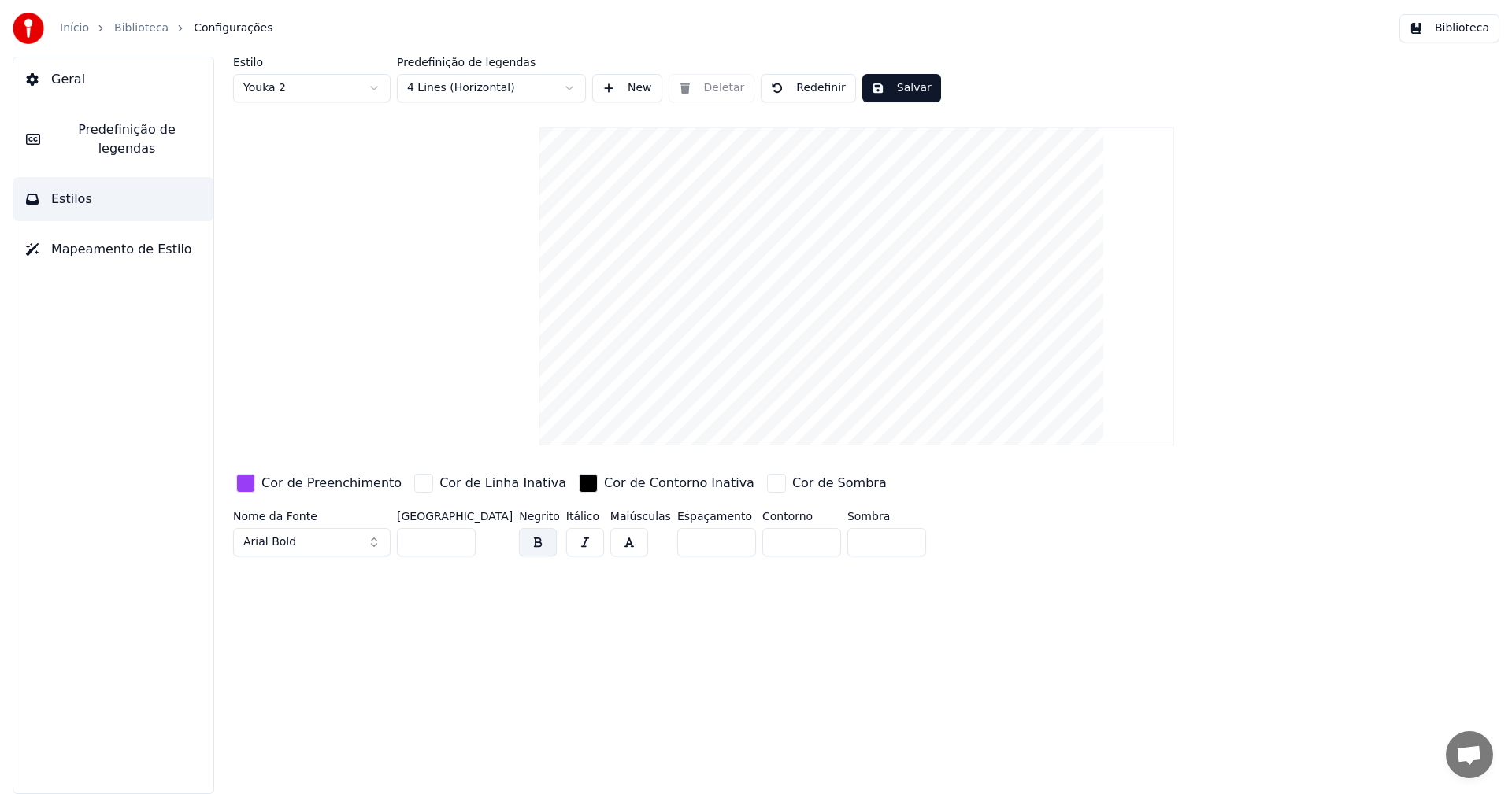
click at [374, 84] on html "Início Biblioteca Configurações Biblioteca Geral Predefinição de legendas Estil…" at bounding box center [756, 397] width 1512 height 794
click at [367, 87] on html "Início Biblioteca Configurações Biblioteca Geral Predefinição de legendas Estil…" at bounding box center [756, 397] width 1512 height 794
click at [792, 84] on html "Início Biblioteca Configurações Biblioteca Geral Predefinição de legendas Estil…" at bounding box center [756, 397] width 1512 height 794
click at [794, 84] on button "Redefinir" at bounding box center [808, 88] width 95 height 28
type input "**"
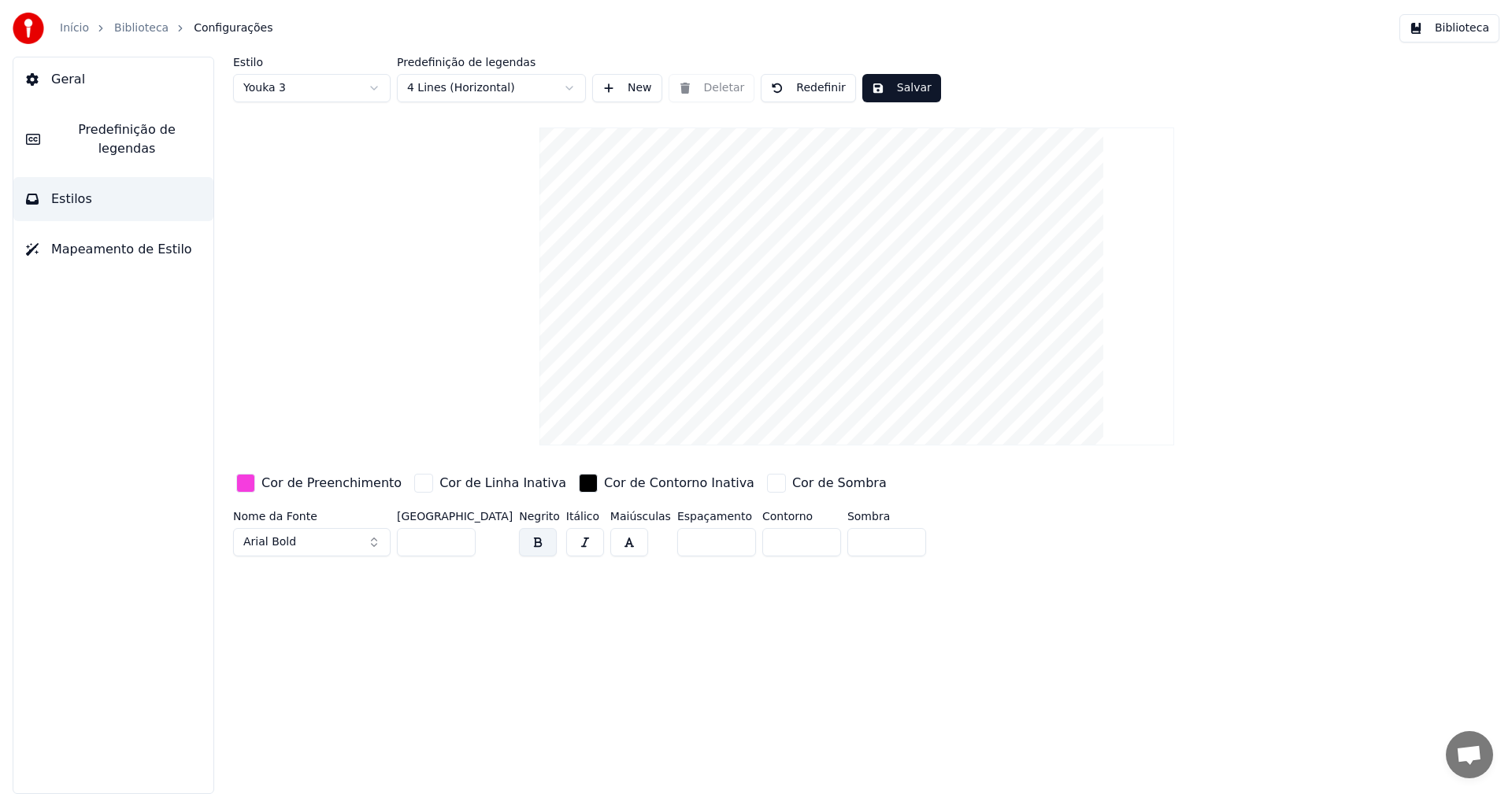
click at [124, 240] on span "Mapeamento de Estilo" at bounding box center [122, 249] width 141 height 19
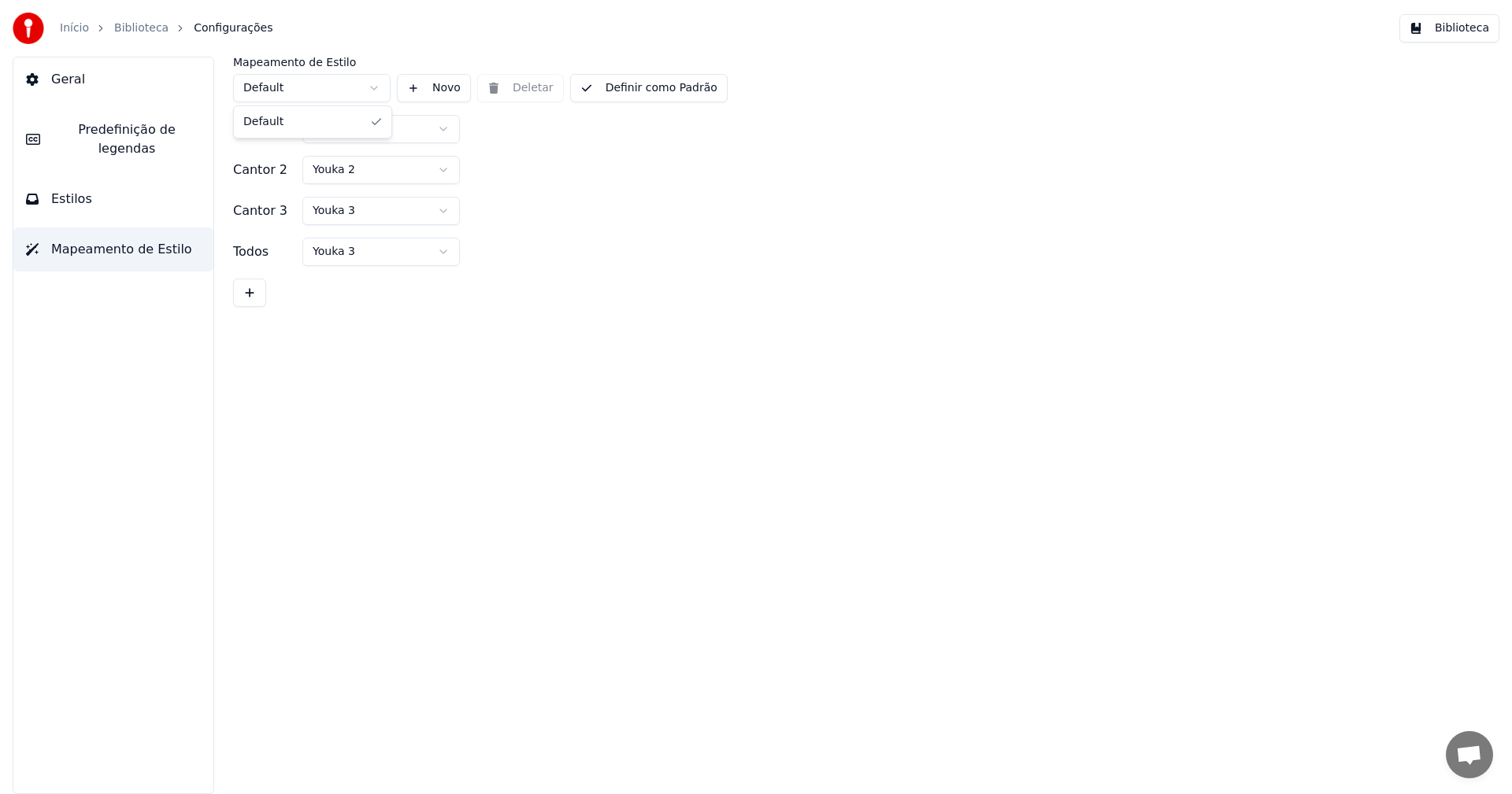
click at [372, 96] on html "Início Biblioteca Configurações Biblioteca Geral Predefinição de legendas Estil…" at bounding box center [756, 397] width 1512 height 794
click at [440, 166] on html "Início Biblioteca Configurações Biblioteca Geral Predefinição de legendas Estil…" at bounding box center [756, 397] width 1512 height 794
click at [445, 134] on html "Início Biblioteca Configurações Biblioteca Geral Predefinição de legendas Estil…" at bounding box center [756, 397] width 1512 height 794
click at [115, 92] on button "Geral" at bounding box center [114, 80] width 200 height 44
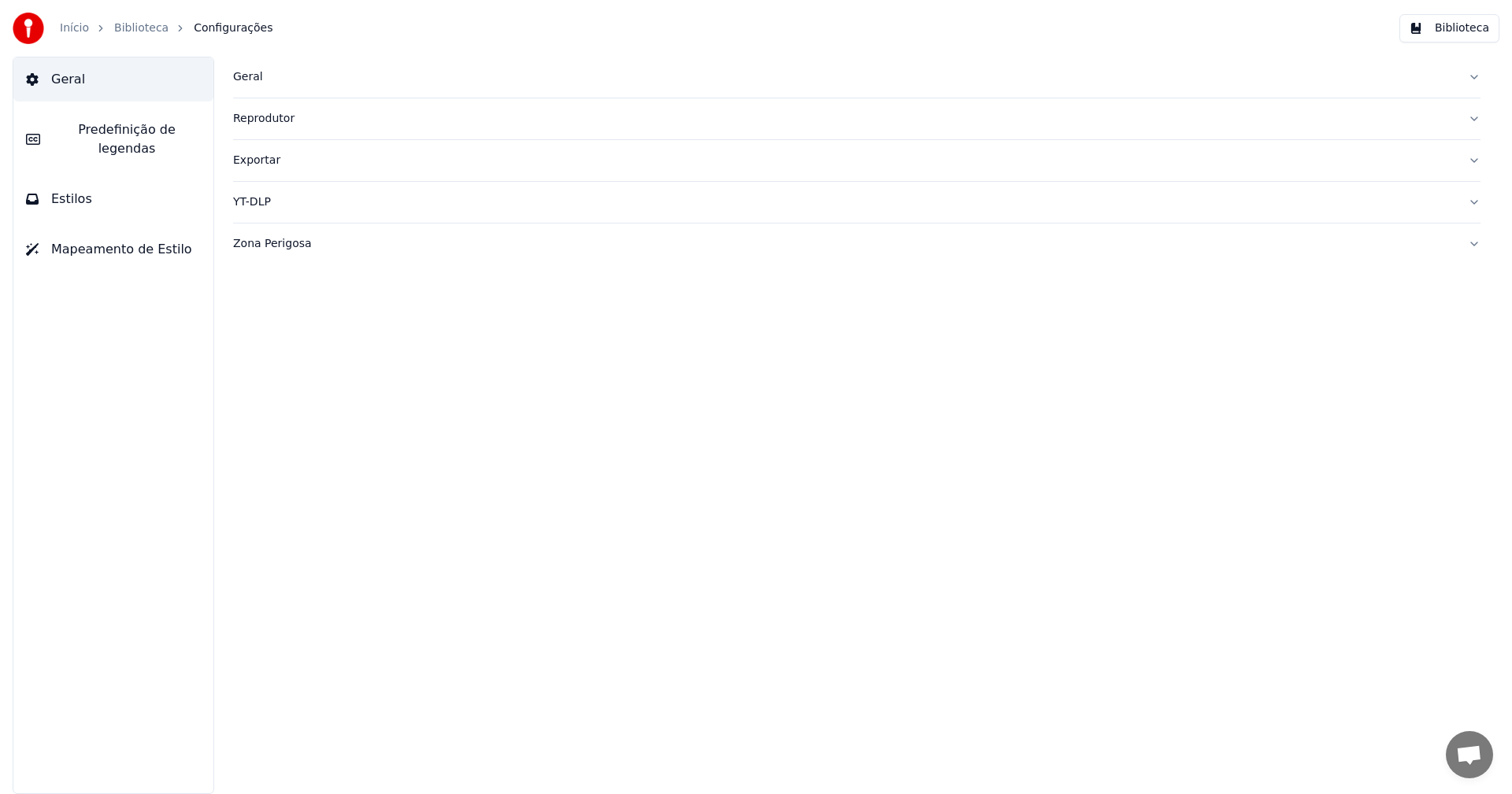
click at [125, 125] on span "Predefinição de legendas" at bounding box center [127, 138] width 148 height 38
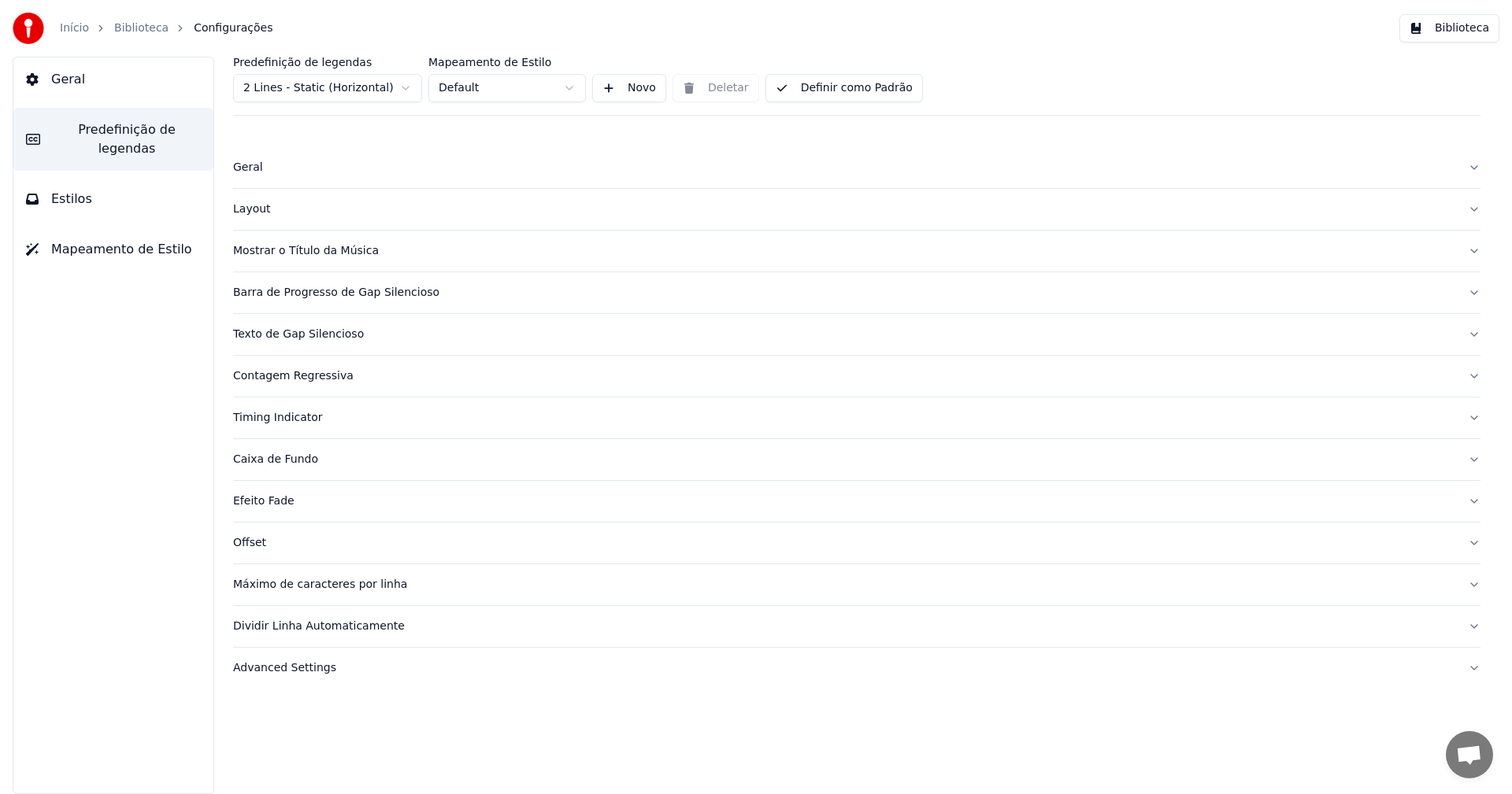
click at [115, 180] on button "Estilos" at bounding box center [114, 199] width 200 height 44
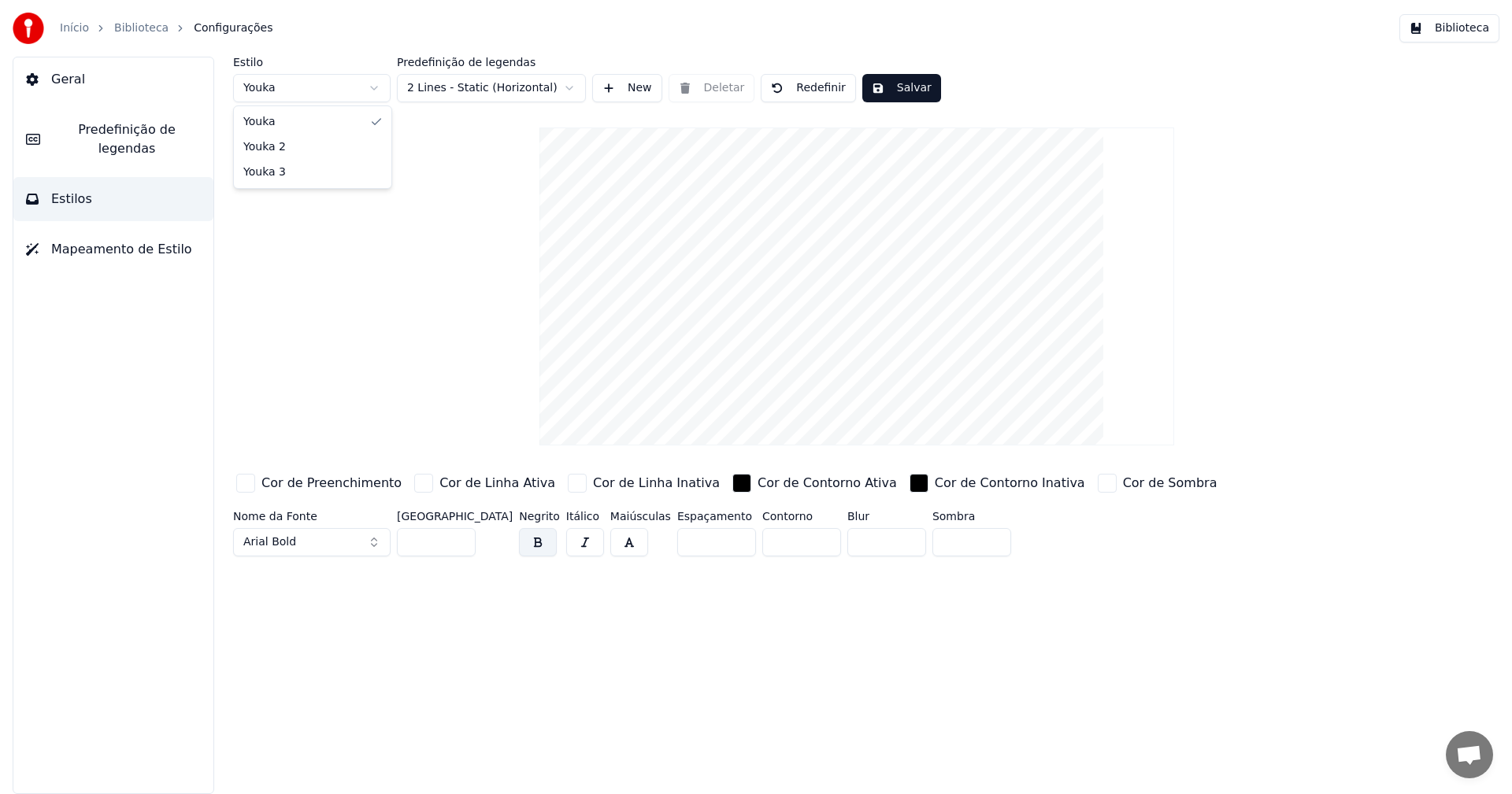
click at [376, 87] on html "Início Biblioteca Configurações Biblioteca Geral Predefinição de legendas Estil…" at bounding box center [756, 397] width 1512 height 794
type input "**"
type input "*"
click at [904, 227] on video at bounding box center [857, 286] width 634 height 318
click at [1423, 32] on button "Biblioteca" at bounding box center [1449, 27] width 100 height 28
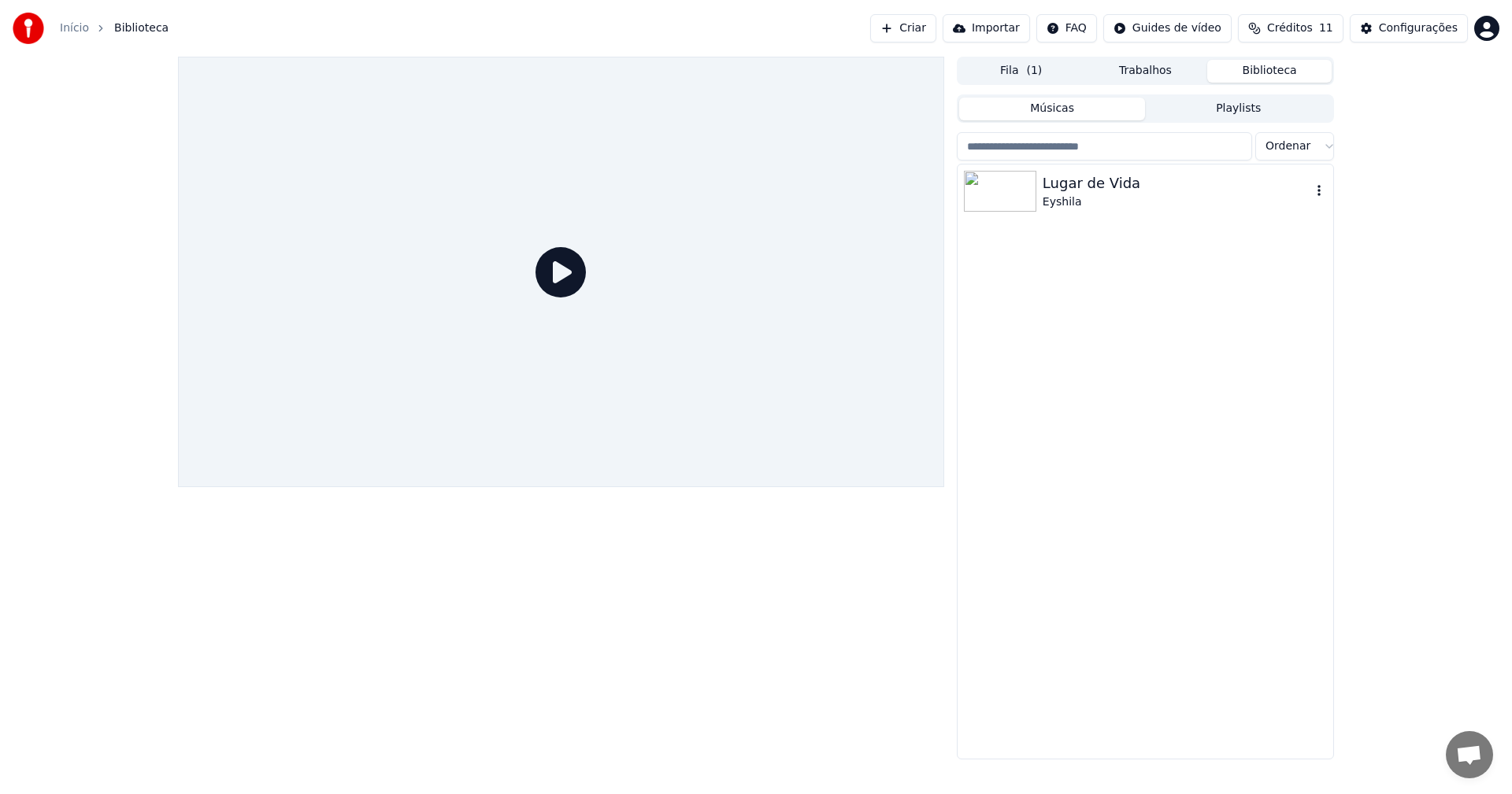
click at [1034, 199] on img at bounding box center [1000, 190] width 72 height 41
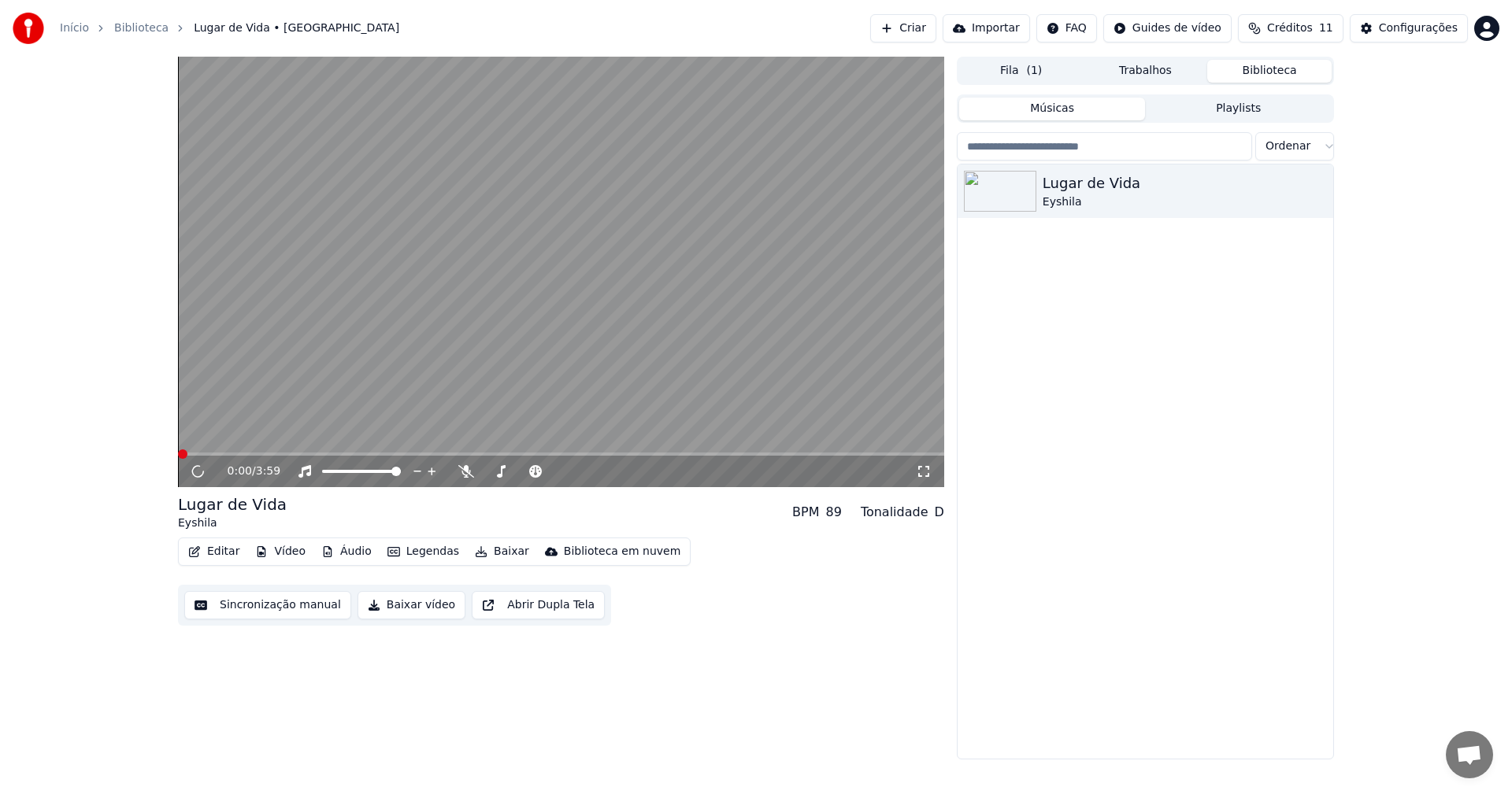
click at [553, 277] on video at bounding box center [561, 272] width 766 height 430
click at [427, 276] on video at bounding box center [561, 272] width 766 height 430
click at [426, 550] on button "Legendas" at bounding box center [423, 551] width 84 height 22
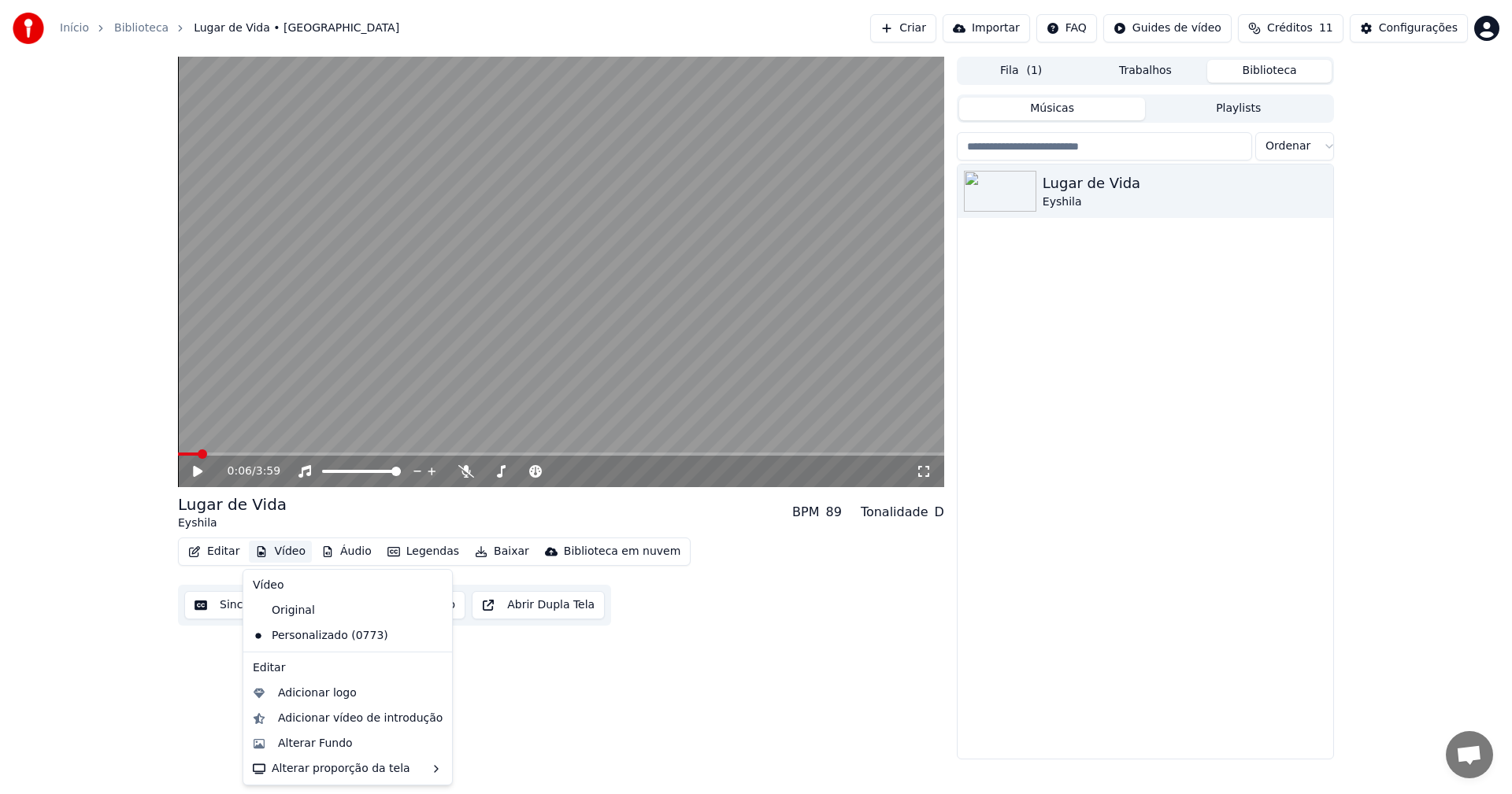
click at [198, 467] on icon at bounding box center [209, 472] width 37 height 13
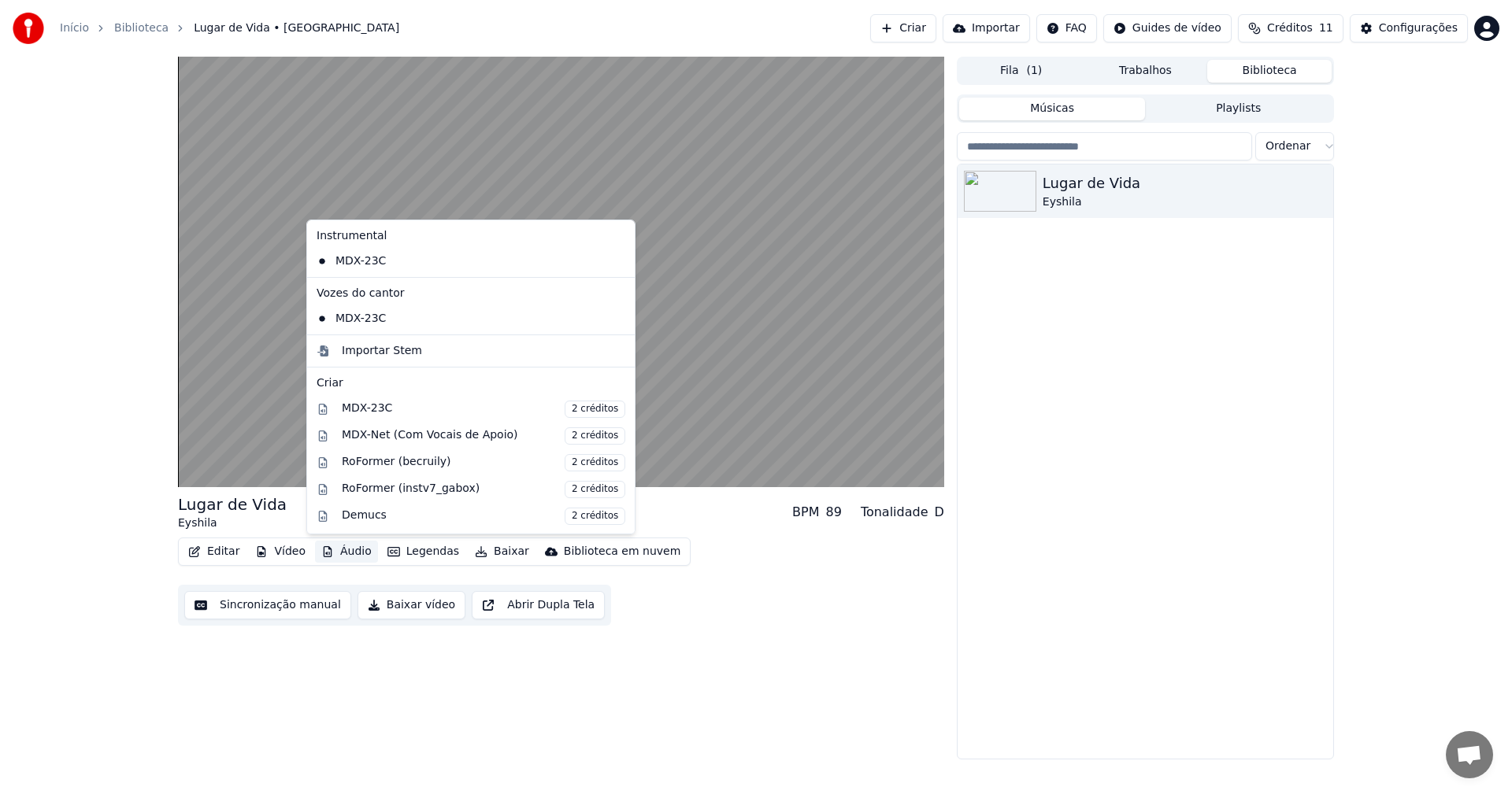
click at [345, 549] on button "Áudio" at bounding box center [346, 551] width 63 height 22
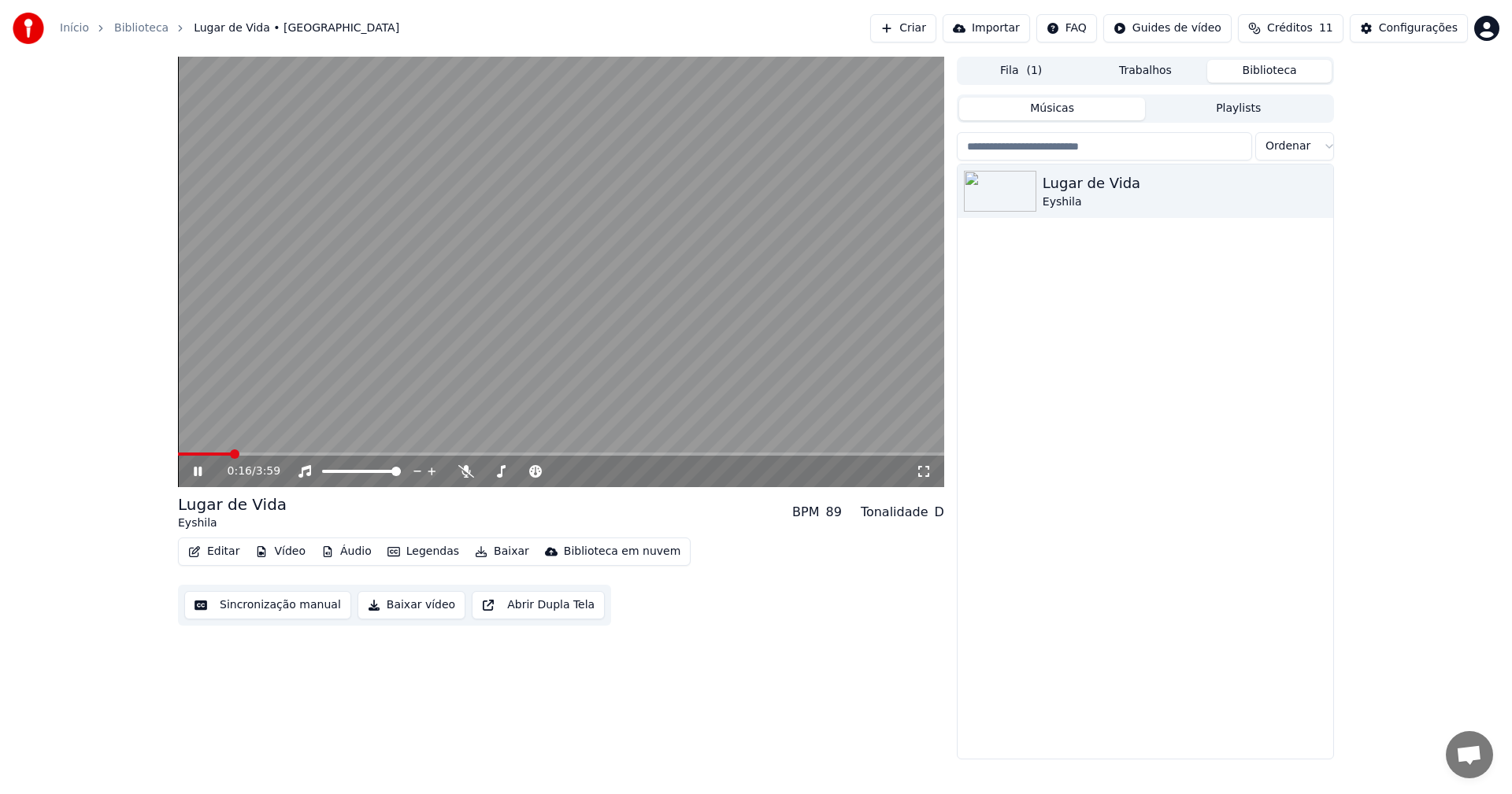
click at [794, 661] on div "0:16 / 3:59 Lugar de Vida Eyshila BPM 89 Tonalidade D Editar Vídeo Áudio Legend…" at bounding box center [561, 408] width 766 height 702
click at [562, 384] on video at bounding box center [561, 272] width 766 height 430
drag, startPoint x: 547, startPoint y: 375, endPoint x: 548, endPoint y: 332, distance: 43.0
click at [548, 332] on video at bounding box center [561, 272] width 766 height 430
click at [553, 390] on video at bounding box center [561, 272] width 766 height 430
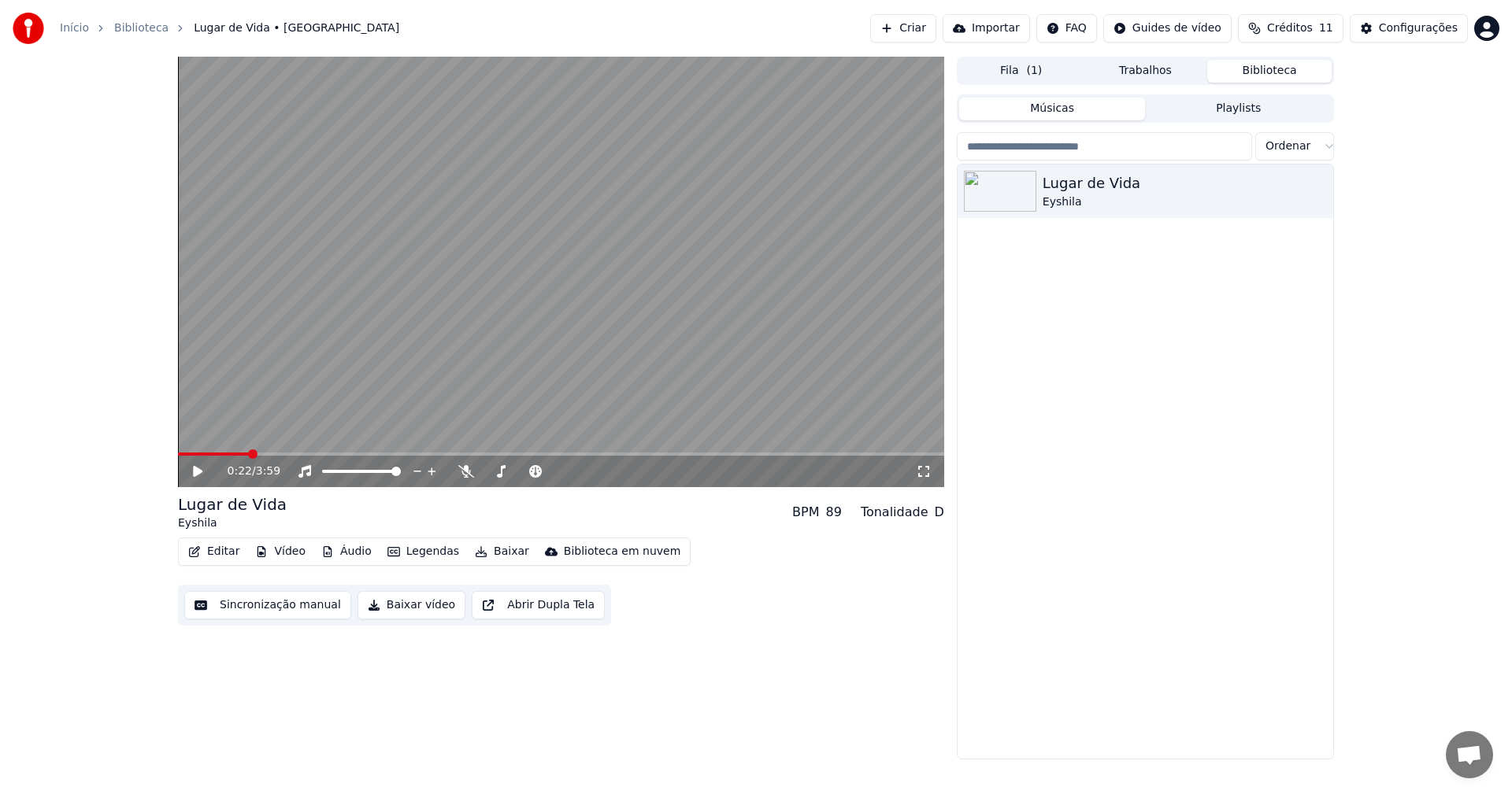
click at [417, 559] on button "Legendas" at bounding box center [423, 551] width 84 height 22
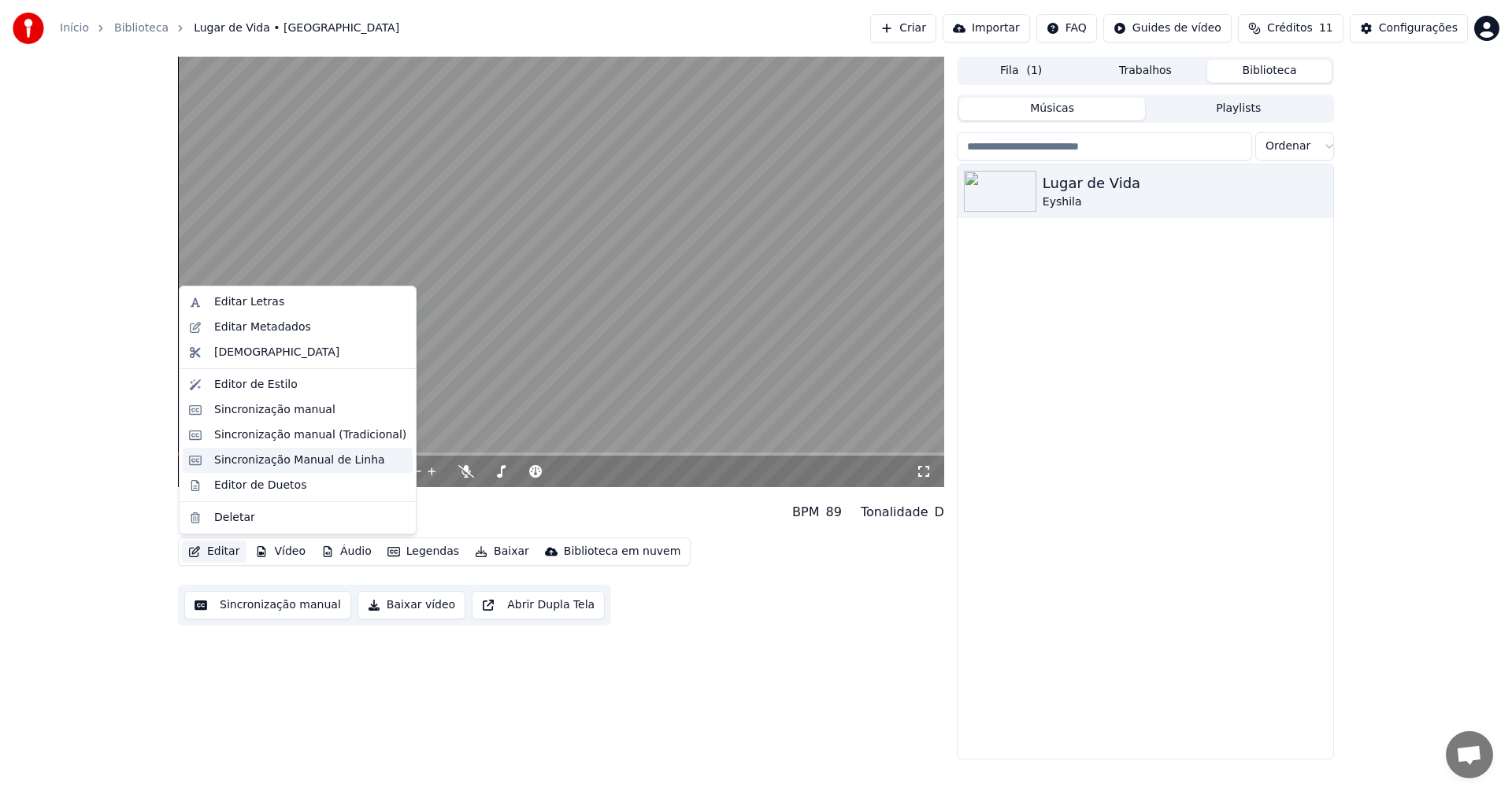
click at [283, 467] on div "Sincronização Manual de Linha" at bounding box center [300, 460] width 170 height 16
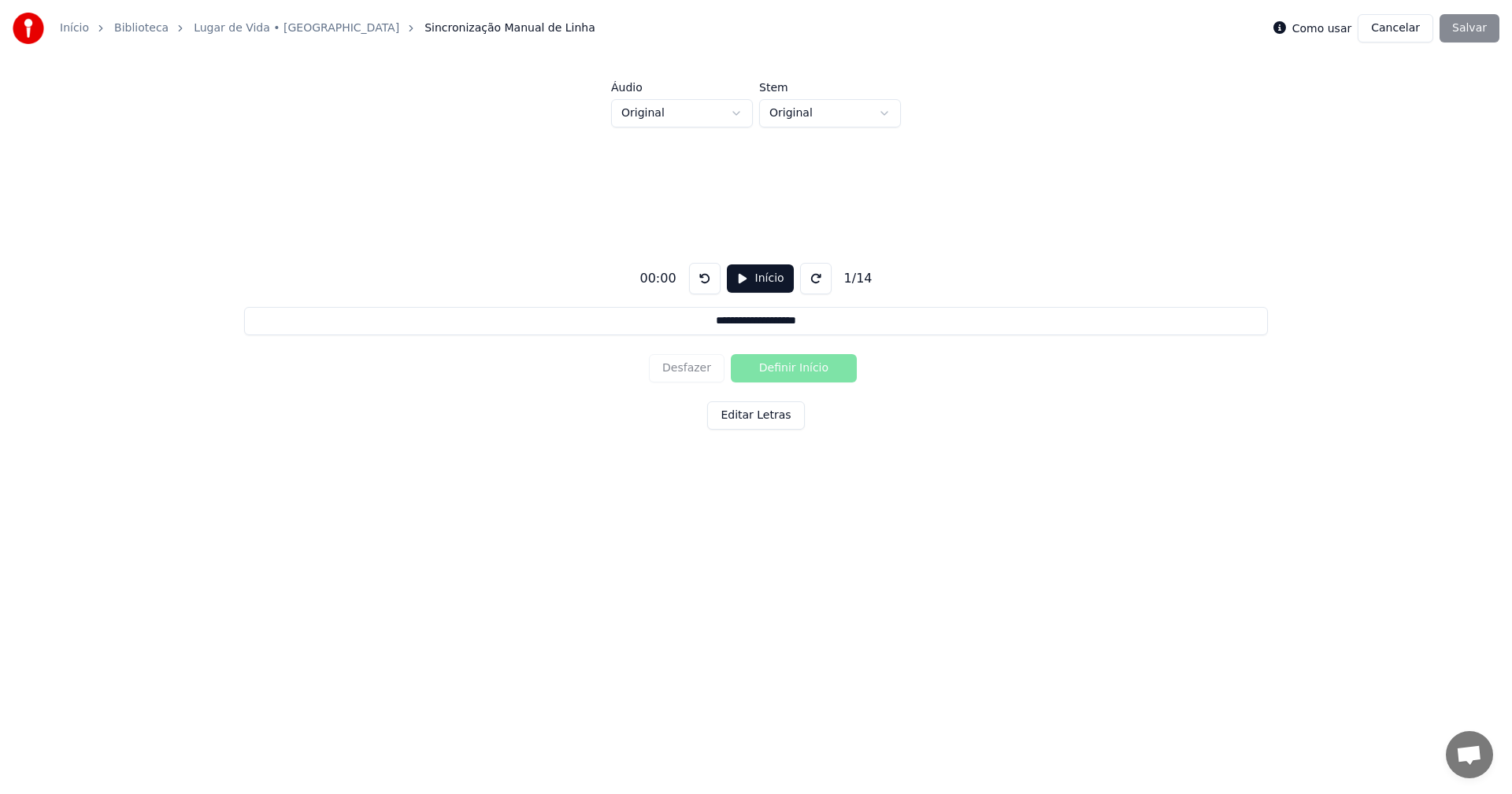
click at [134, 29] on link "Biblioteca" at bounding box center [141, 27] width 54 height 16
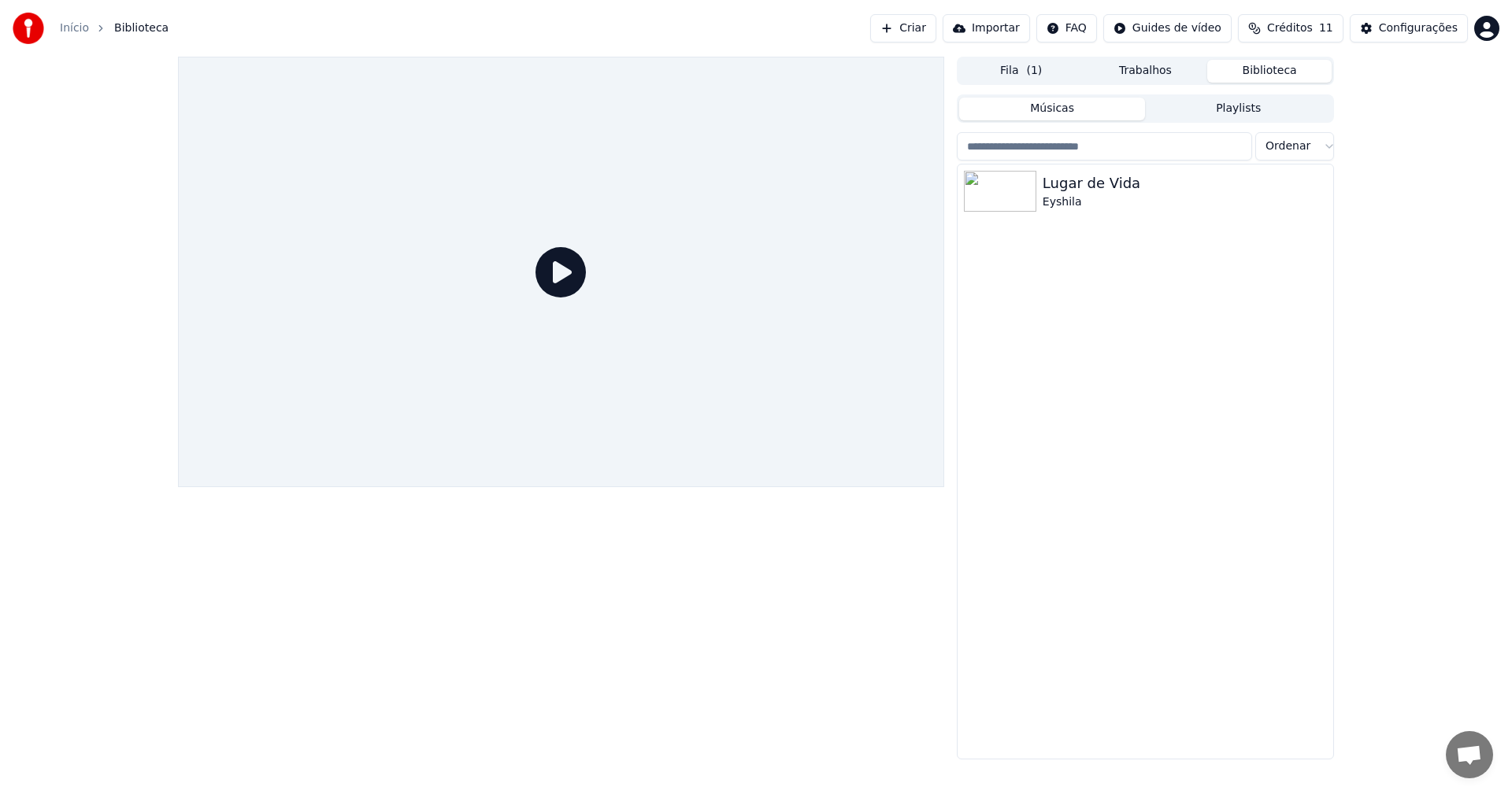
click at [548, 288] on icon at bounding box center [560, 272] width 50 height 50
click at [1003, 196] on img at bounding box center [1000, 190] width 72 height 41
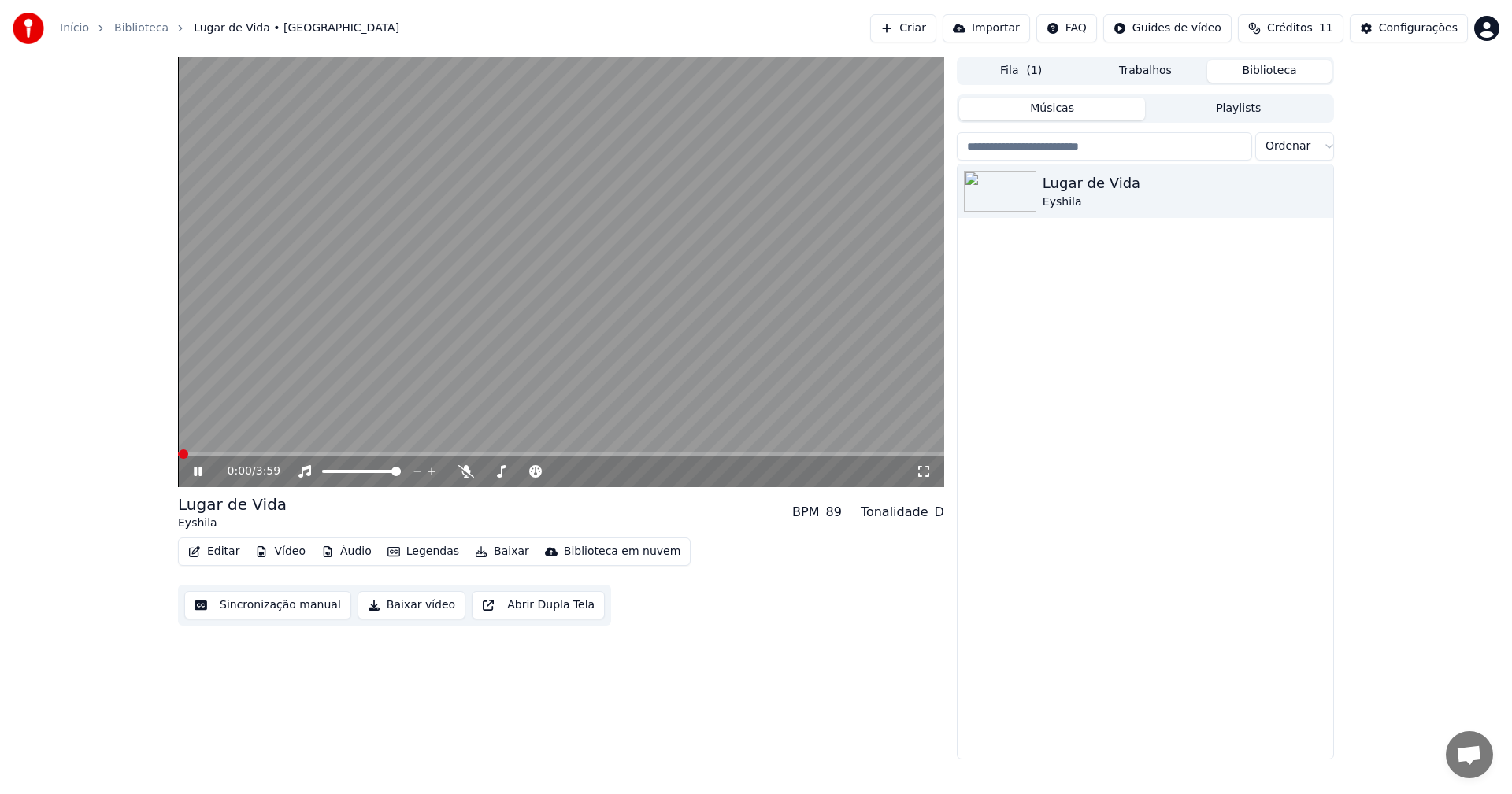
click at [215, 551] on button "Editar" at bounding box center [214, 551] width 64 height 22
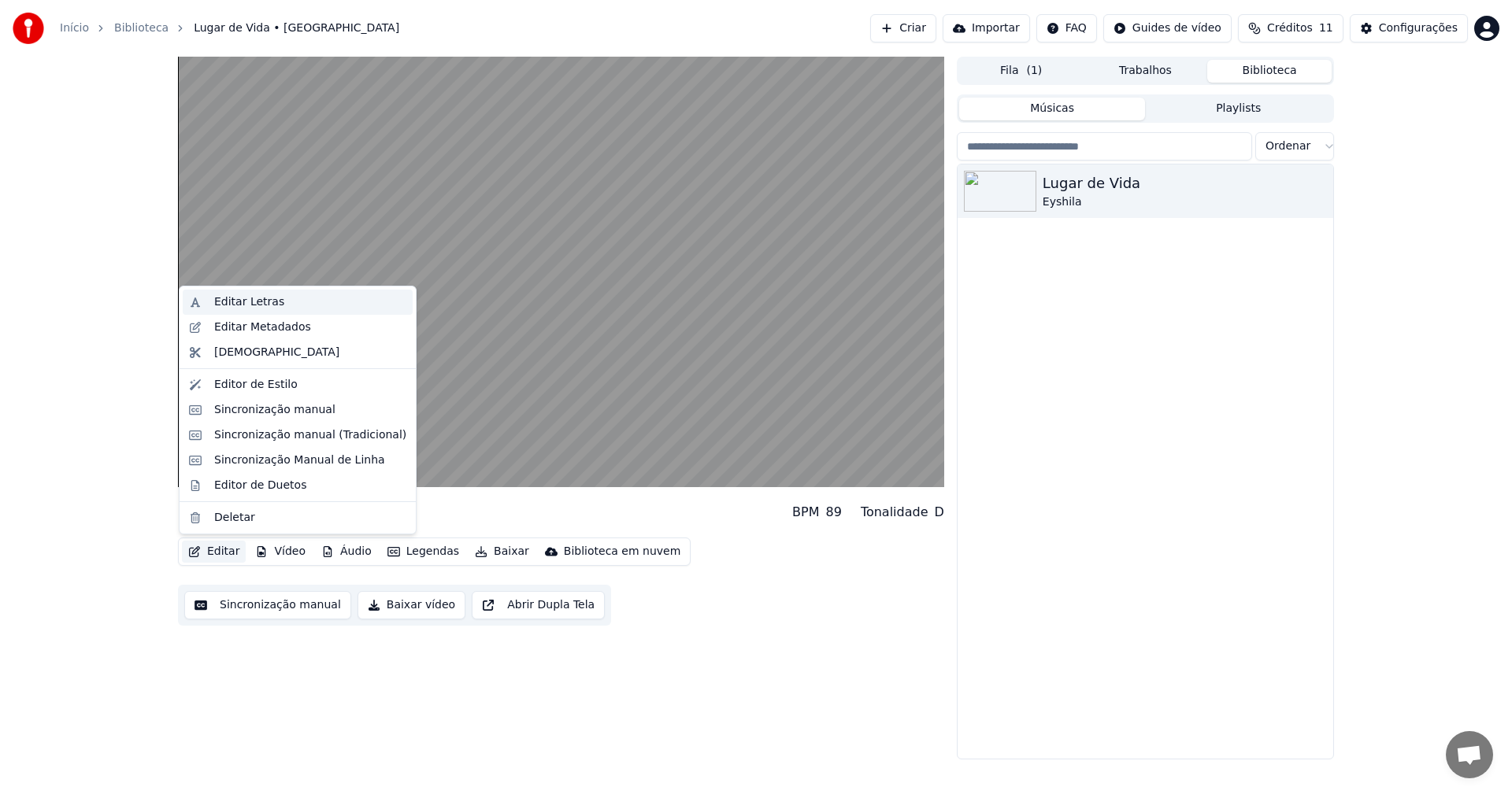
click at [268, 302] on div "Editar Letras" at bounding box center [249, 301] width 70 height 16
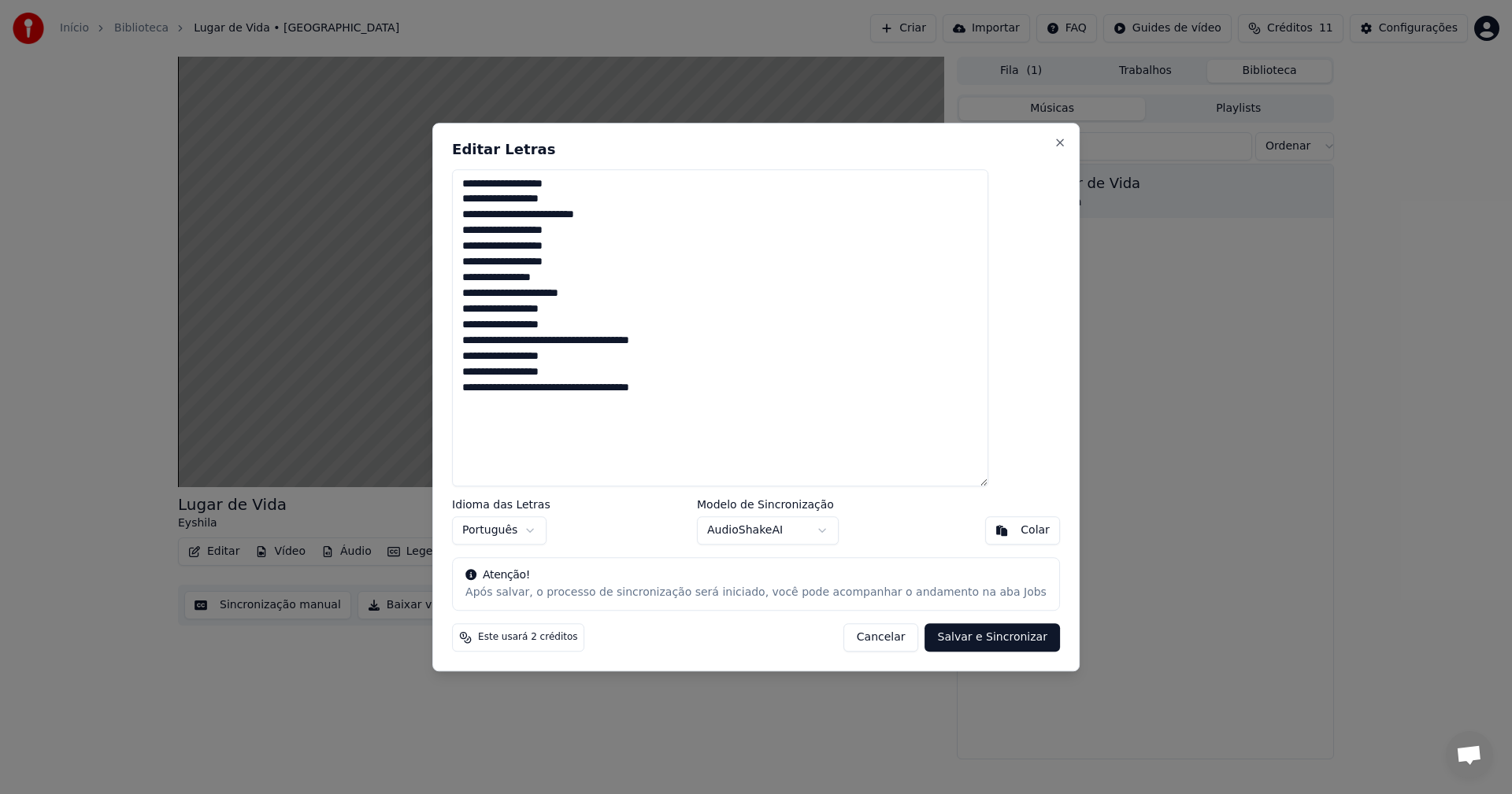
click at [860, 638] on button "Cancelar" at bounding box center [881, 637] width 76 height 28
